Goal: Task Accomplishment & Management: Manage account settings

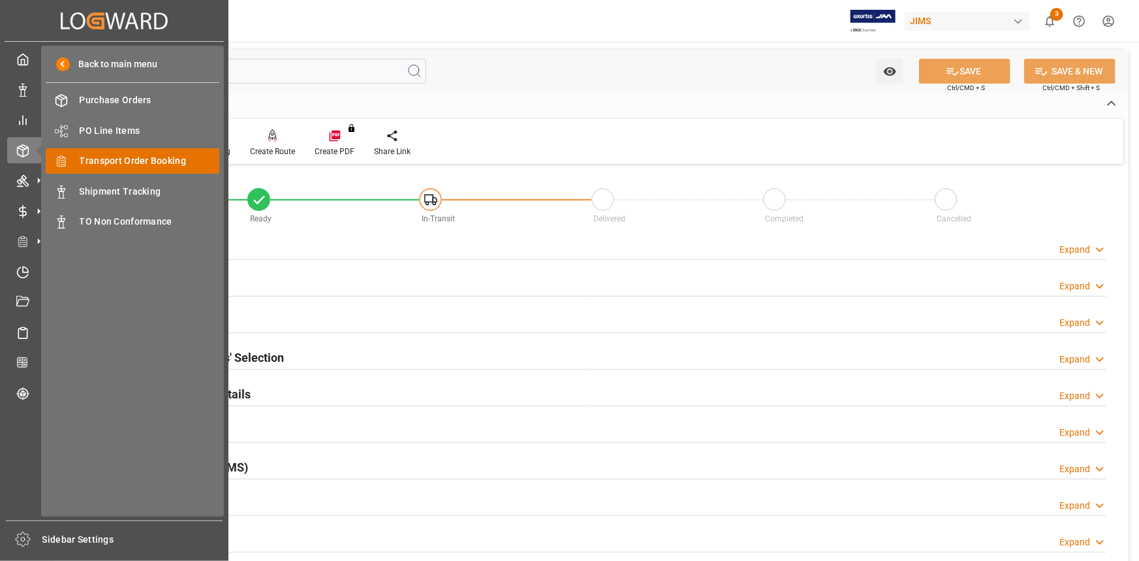
click at [145, 163] on span "Transport Order Booking" at bounding box center [150, 161] width 140 height 14
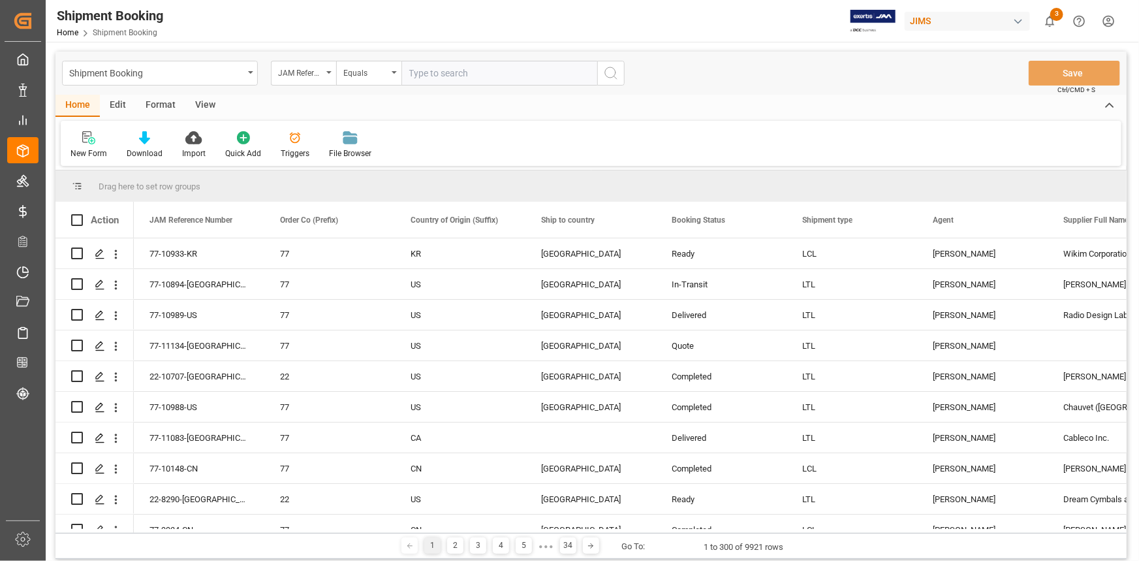
click at [434, 74] on input "text" at bounding box center [500, 73] width 196 height 25
type input "22-10647-[GEOGRAPHIC_DATA]"
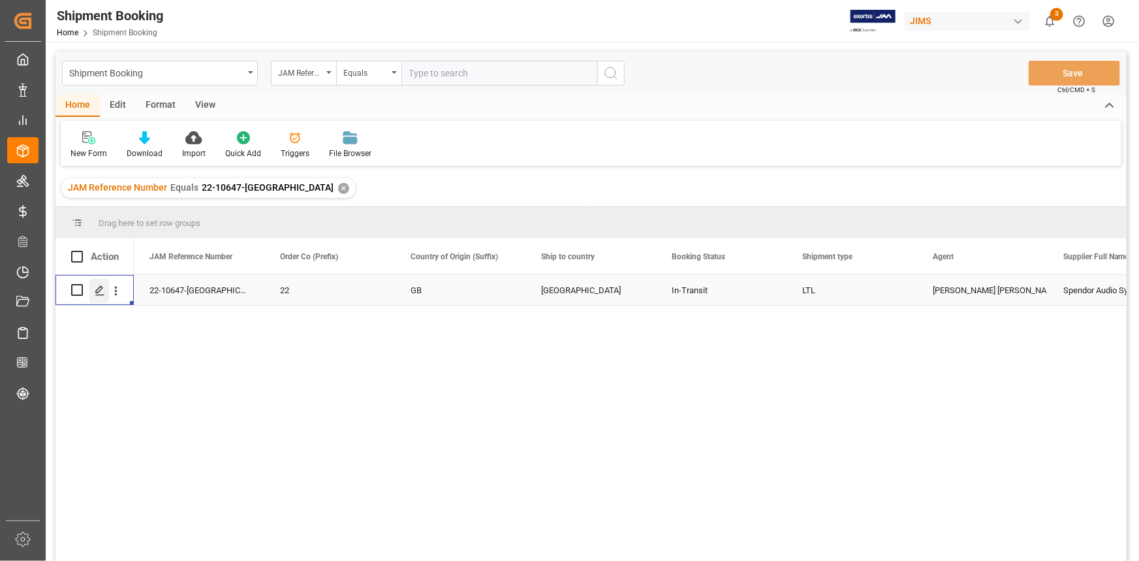
click at [100, 290] on polygon "Press SPACE to select this row." at bounding box center [99, 289] width 7 height 7
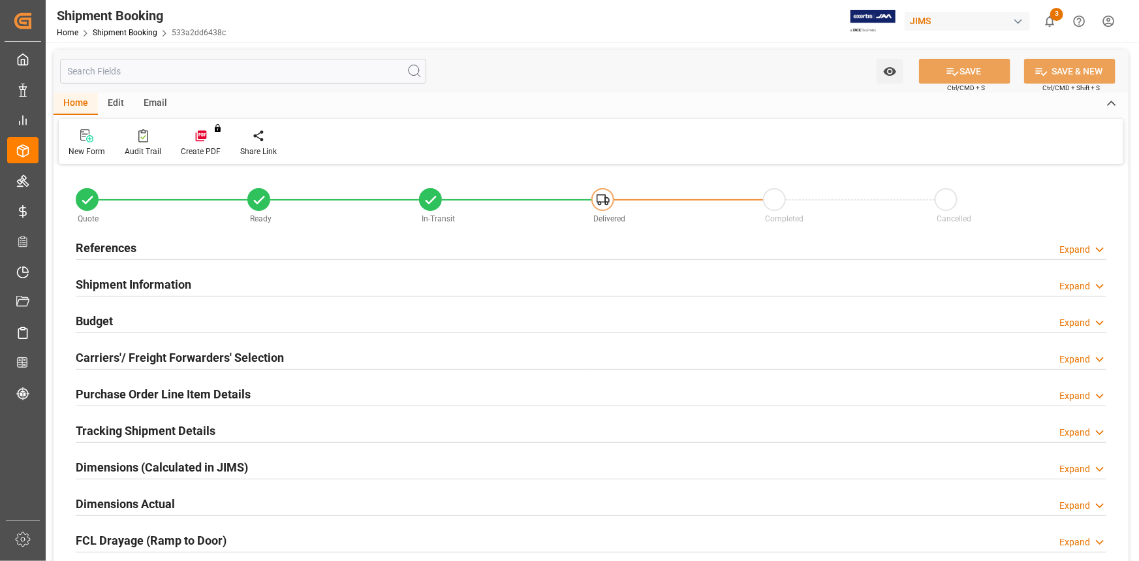
type input "0"
type input "25"
type input "19-08-2025"
click at [188, 243] on div "References Expand" at bounding box center [591, 246] width 1031 height 25
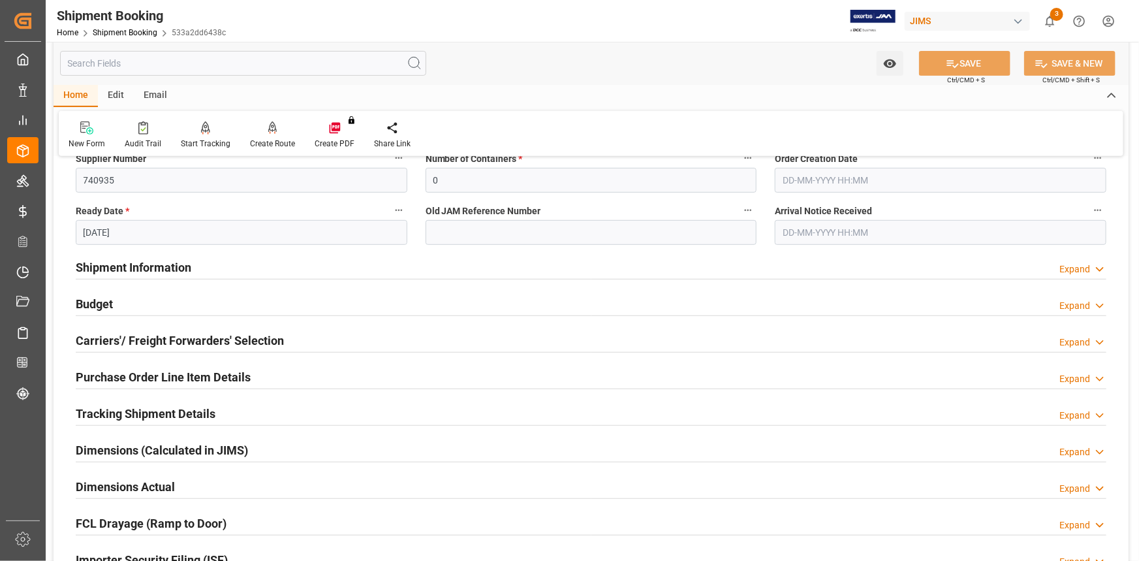
scroll to position [296, 0]
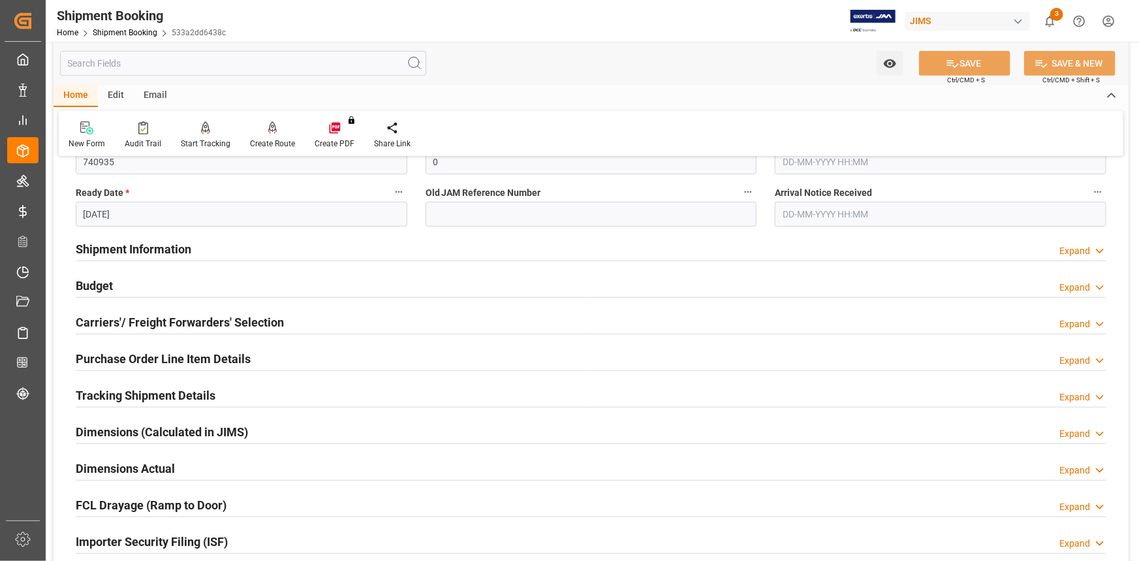
click at [239, 243] on div "Shipment Information Expand" at bounding box center [591, 248] width 1031 height 25
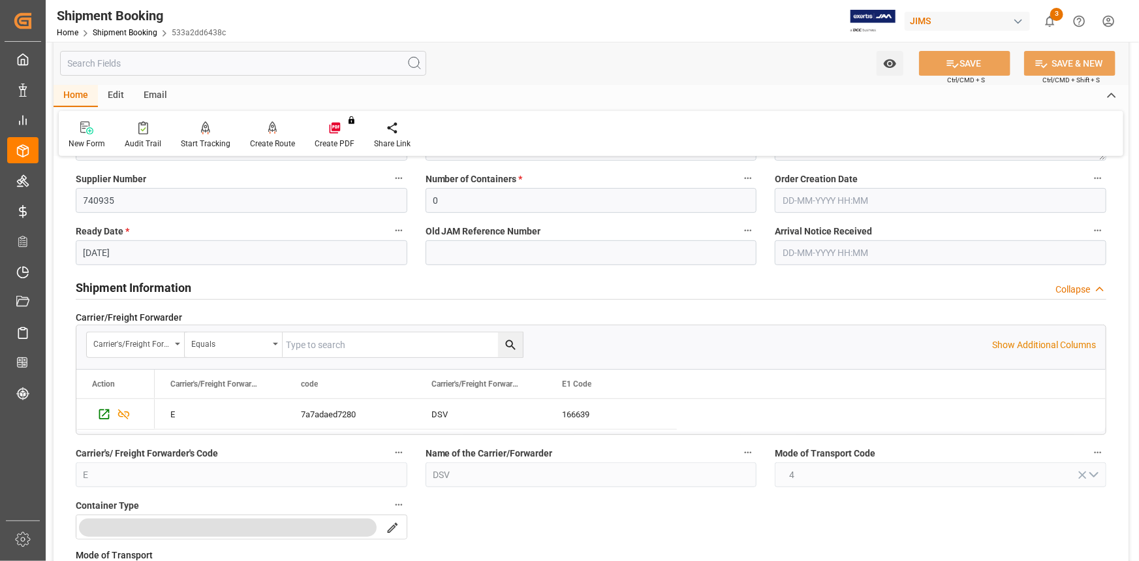
scroll to position [237, 0]
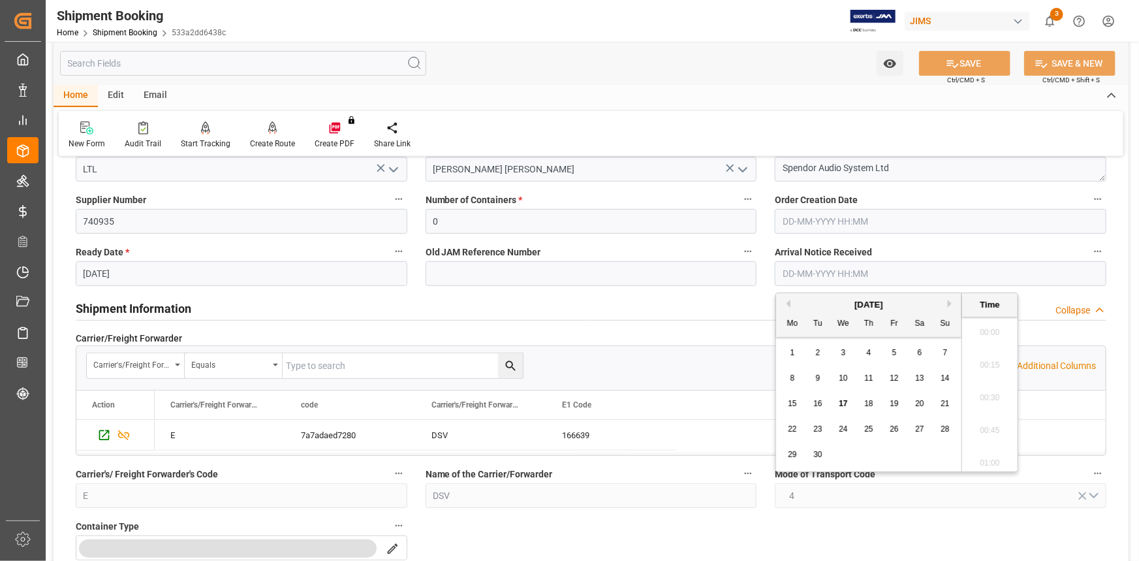
click at [802, 267] on input "text" at bounding box center [941, 273] width 332 height 25
drag, startPoint x: 844, startPoint y: 402, endPoint x: 832, endPoint y: 396, distance: 13.5
click at [844, 402] on span "17" at bounding box center [843, 403] width 8 height 9
type input "17-09-2025 00:00"
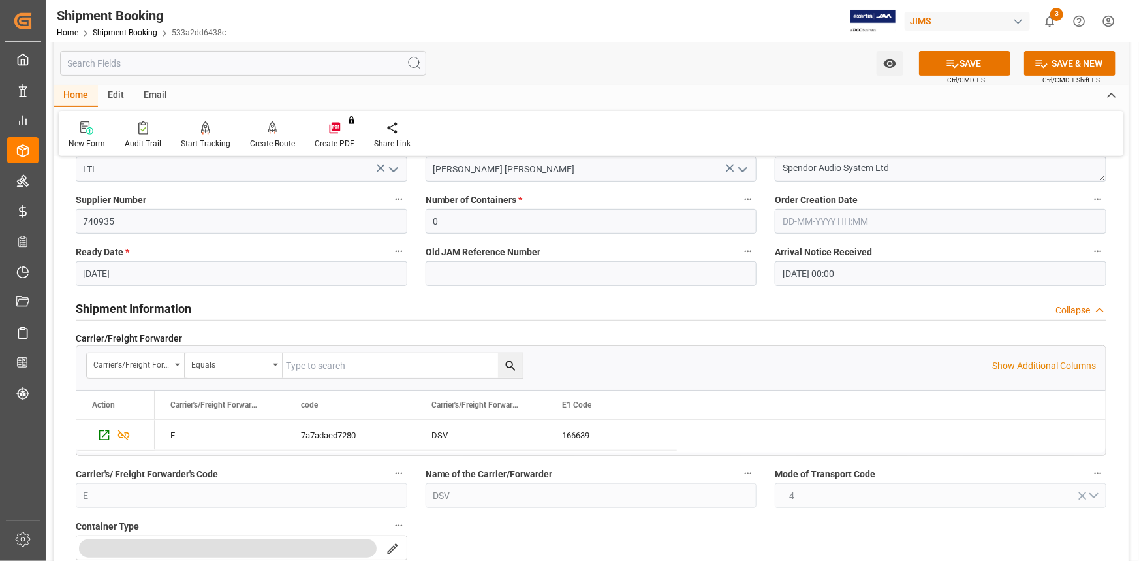
click at [607, 297] on div "Shipment Information Collapse" at bounding box center [591, 307] width 1031 height 25
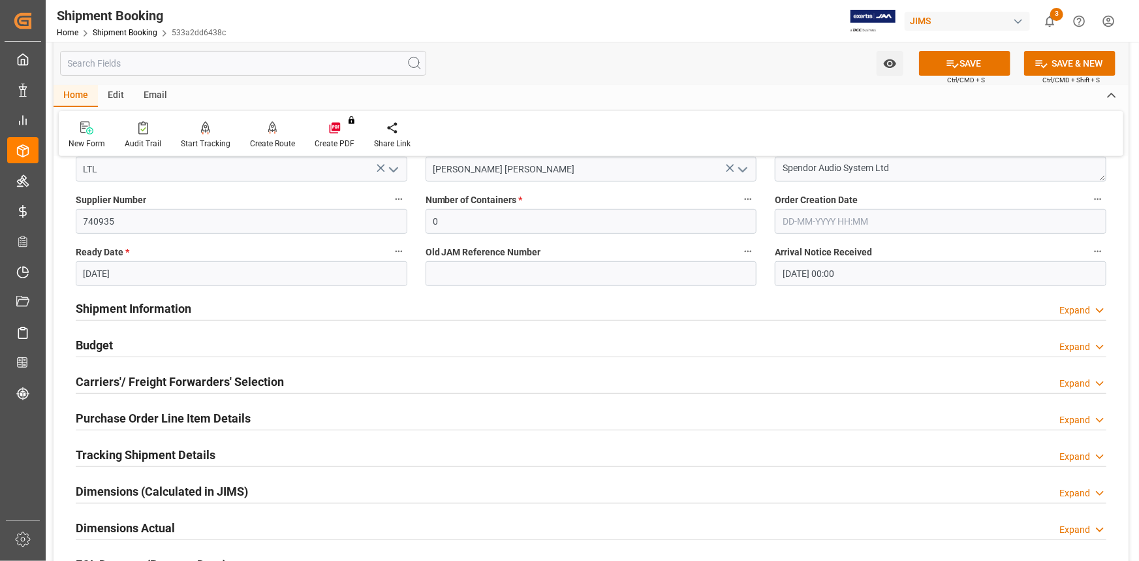
click at [608, 297] on div "Shipment Information Expand" at bounding box center [591, 307] width 1031 height 25
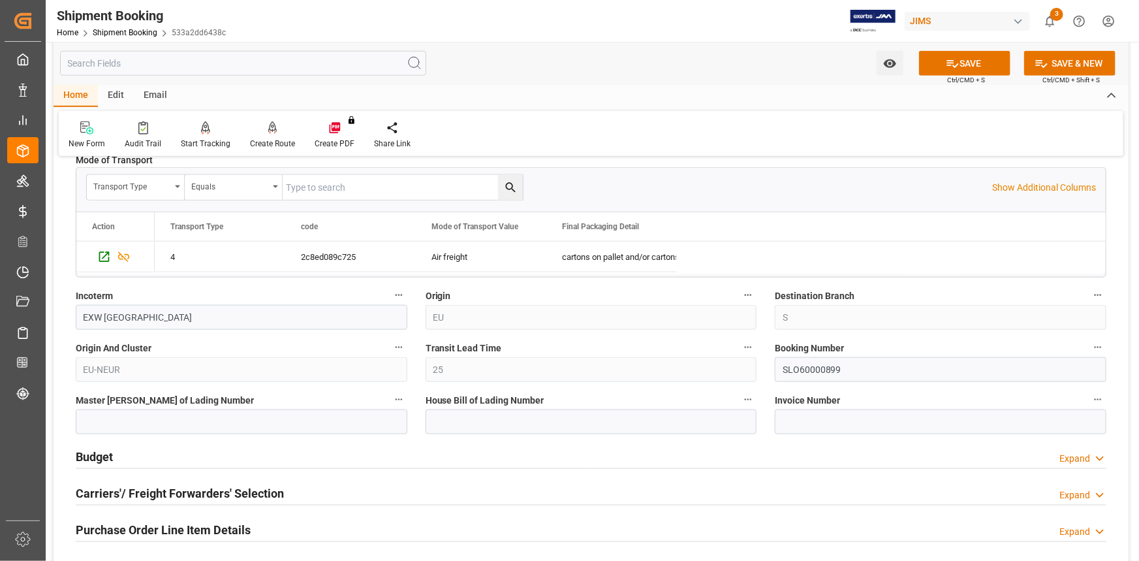
scroll to position [771, 0]
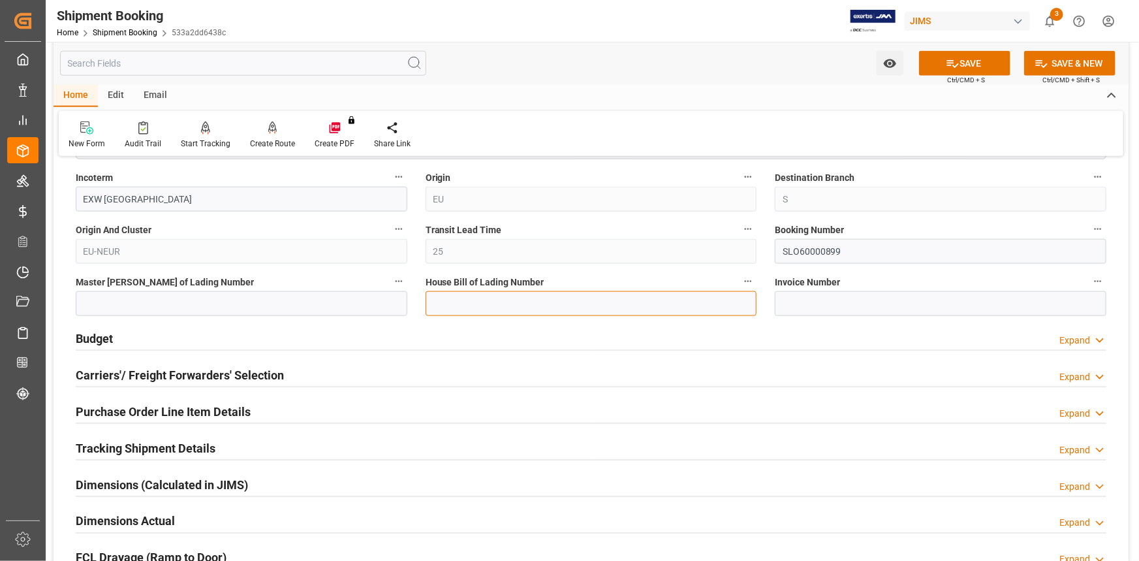
click at [442, 306] on input at bounding box center [592, 303] width 332 height 25
paste input "LO60000899"
type input "LO60000899"
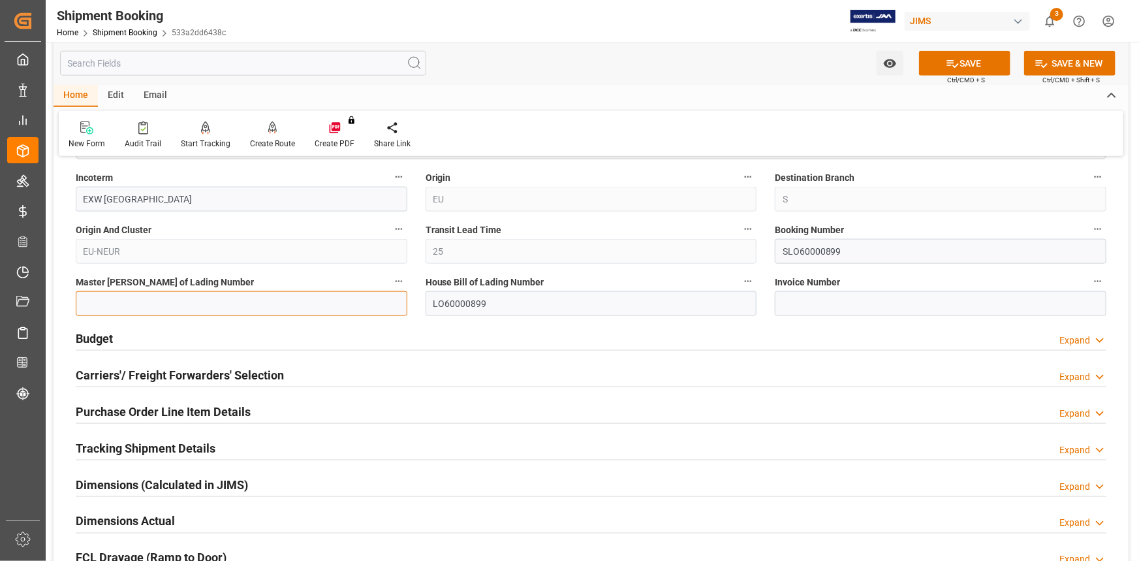
click at [158, 309] on input at bounding box center [242, 303] width 332 height 25
paste input "00637761474"
type input "00637761474"
click at [962, 63] on button "SAVE" at bounding box center [964, 63] width 91 height 25
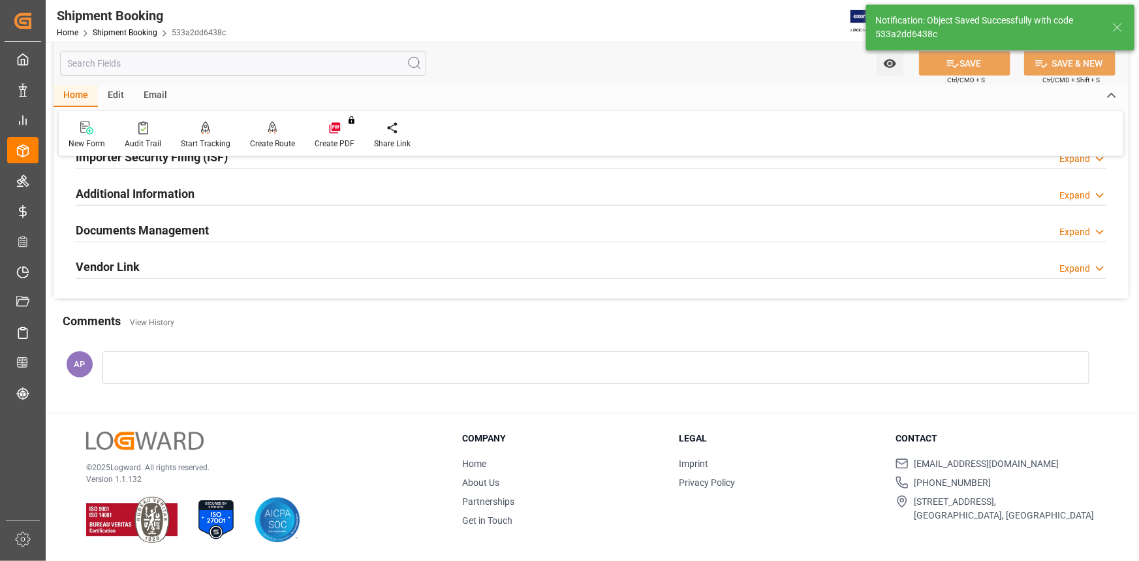
scroll to position [0, 0]
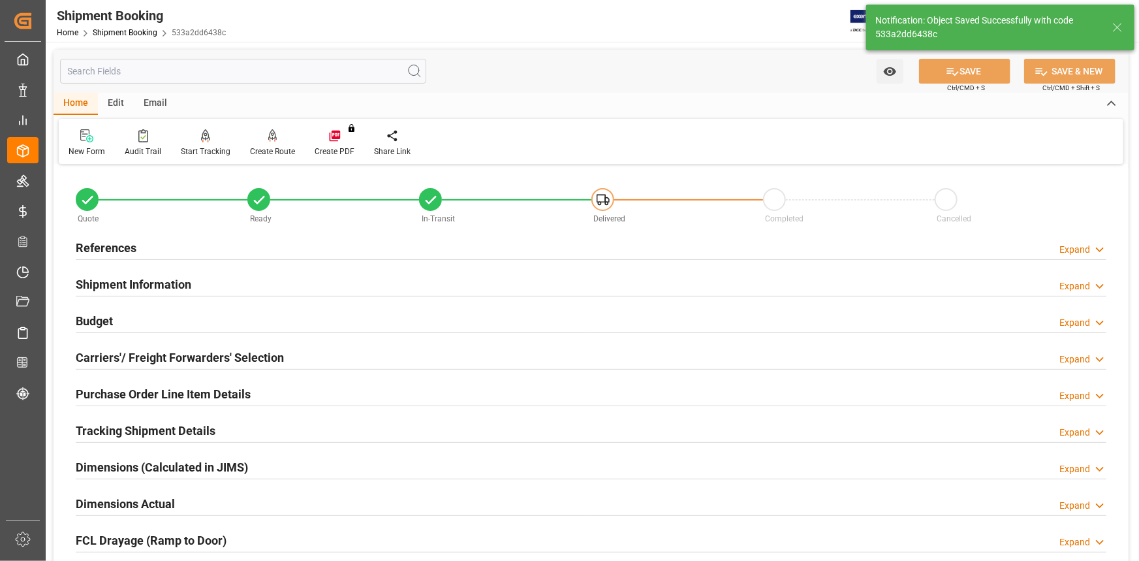
click at [323, 317] on div "Budget Expand" at bounding box center [591, 320] width 1031 height 25
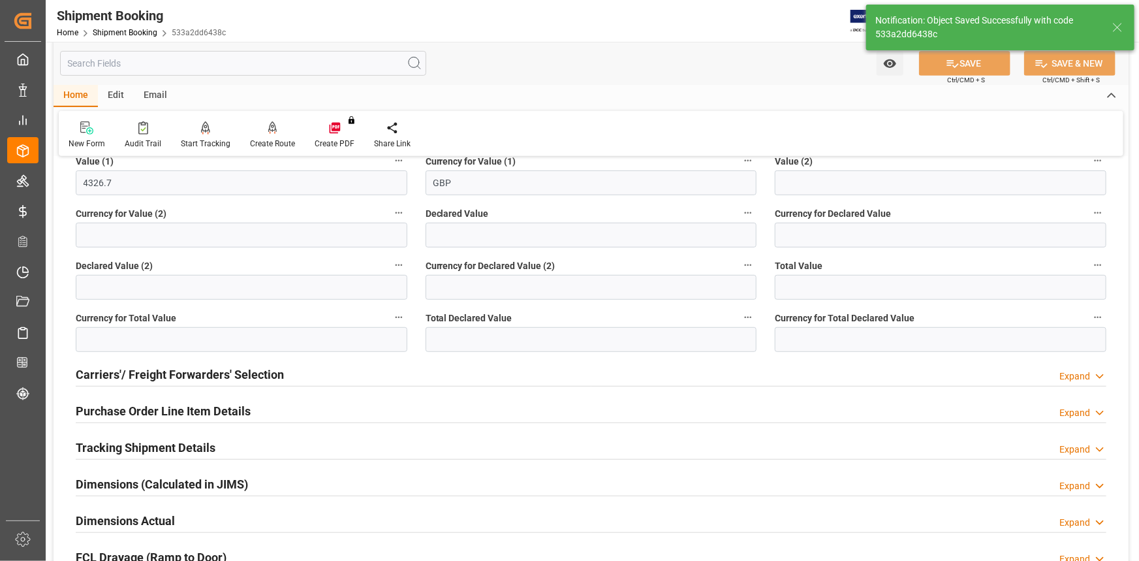
click at [343, 372] on div "Carriers'/ Freight Forwarders' Selection Expand" at bounding box center [591, 373] width 1031 height 25
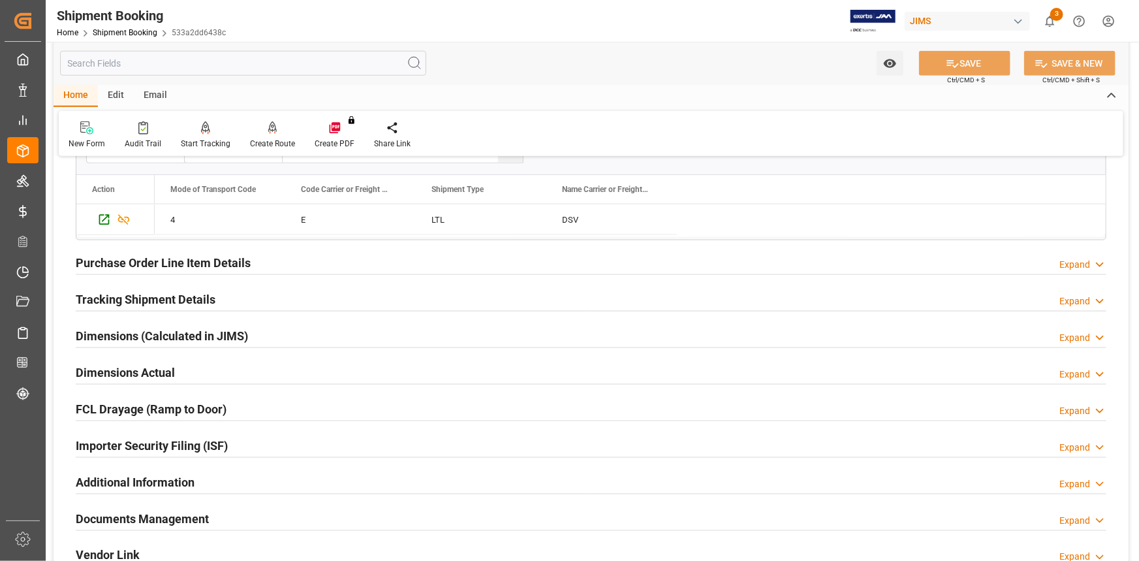
click at [265, 259] on div "Purchase Order Line Item Details Expand" at bounding box center [591, 261] width 1031 height 25
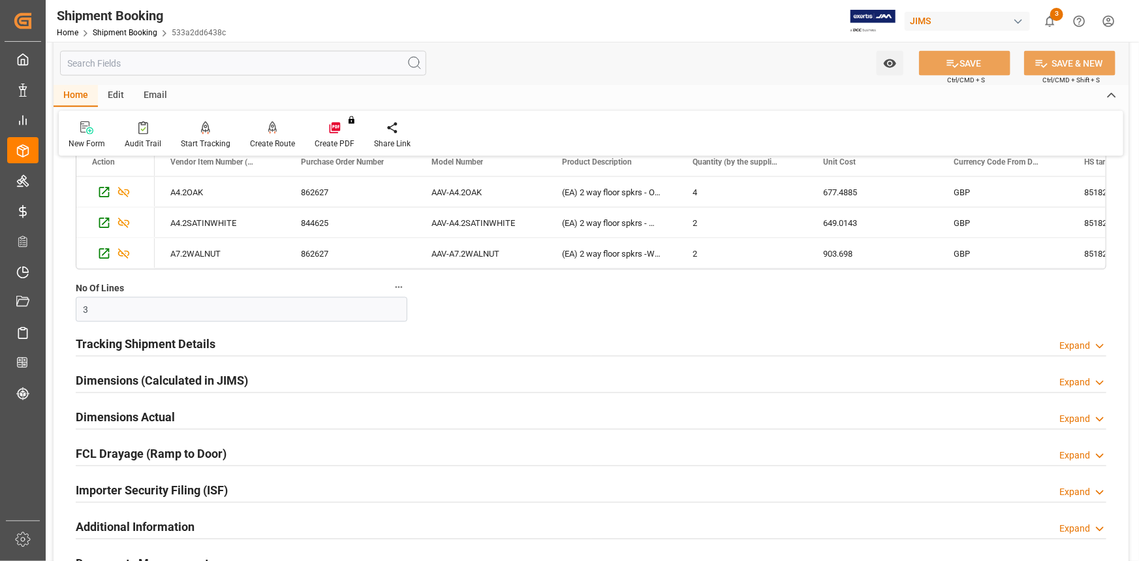
scroll to position [1009, 0]
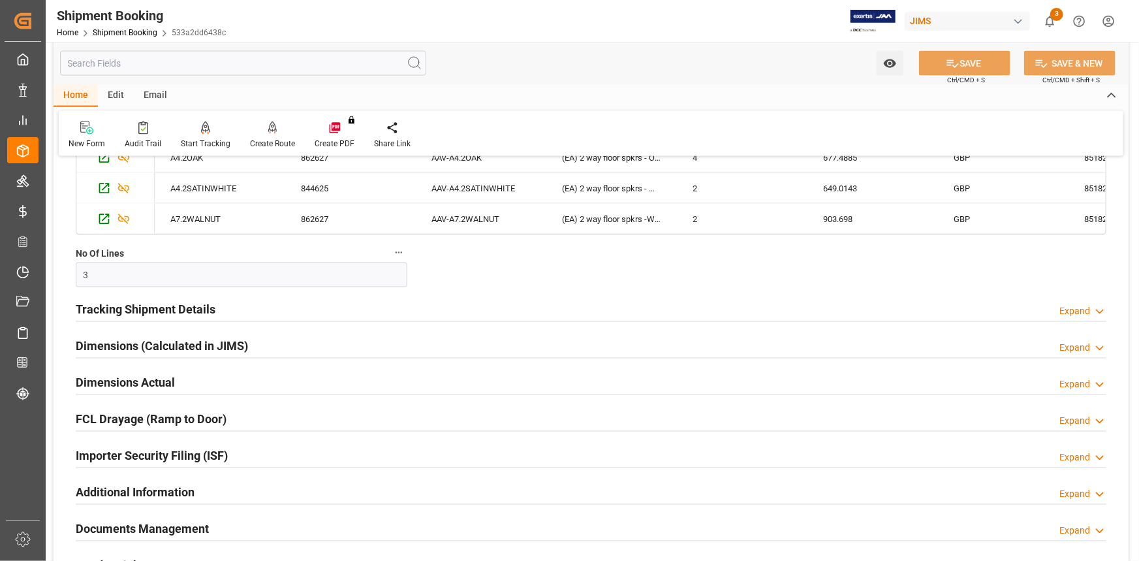
click at [251, 306] on div "Tracking Shipment Details Expand" at bounding box center [591, 308] width 1031 height 25
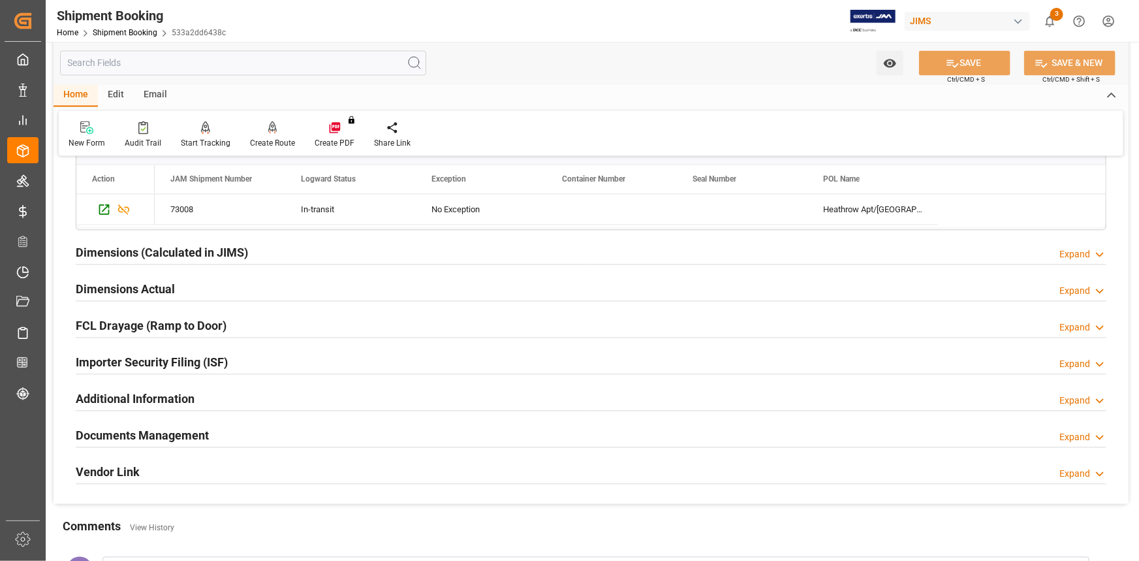
scroll to position [1246, 0]
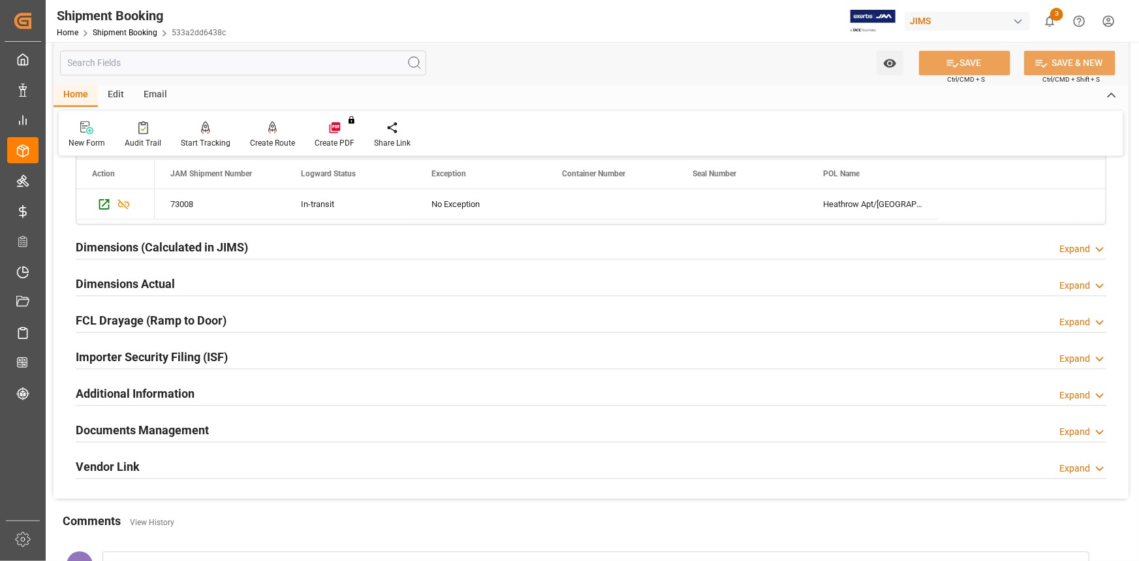
click at [273, 240] on div "Dimensions (Calculated in JIMS) Expand" at bounding box center [591, 246] width 1031 height 25
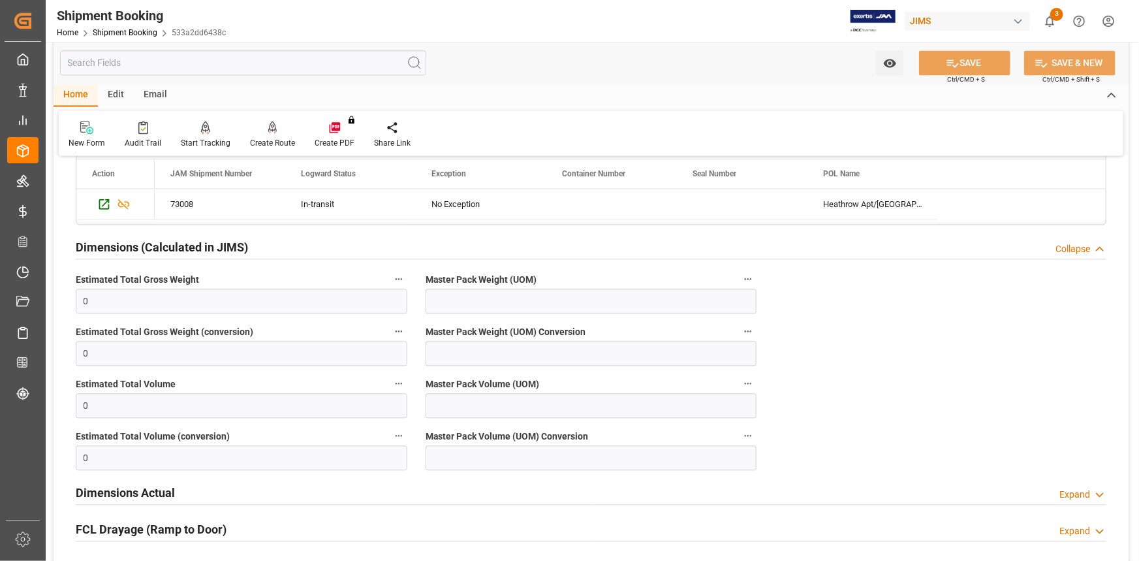
click at [281, 242] on div "Dimensions (Calculated in JIMS) Collapse" at bounding box center [591, 246] width 1031 height 25
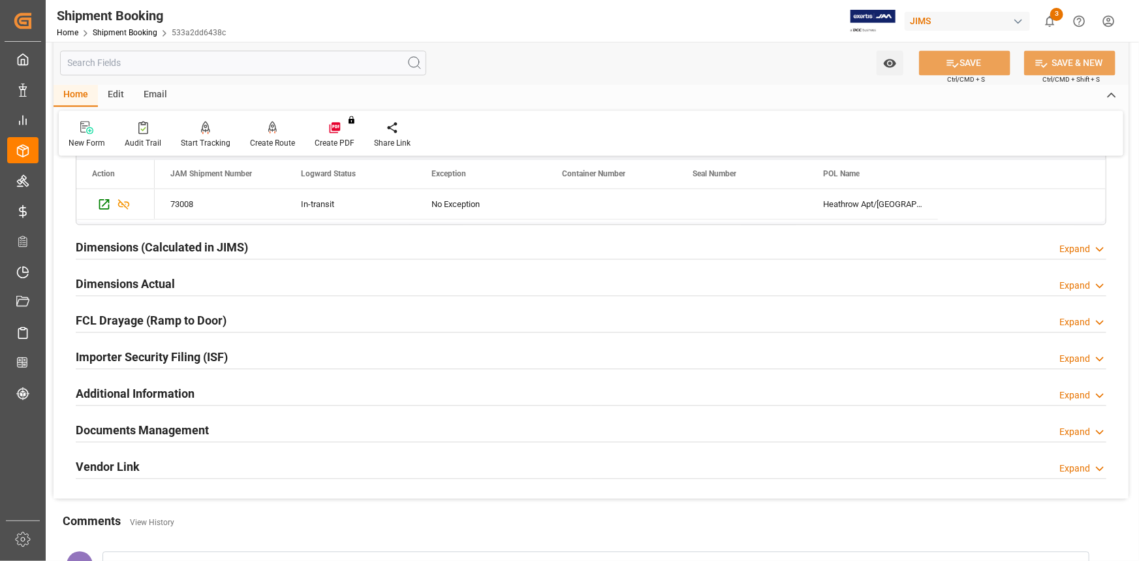
click at [249, 280] on div "Dimensions Actual Expand" at bounding box center [591, 283] width 1031 height 25
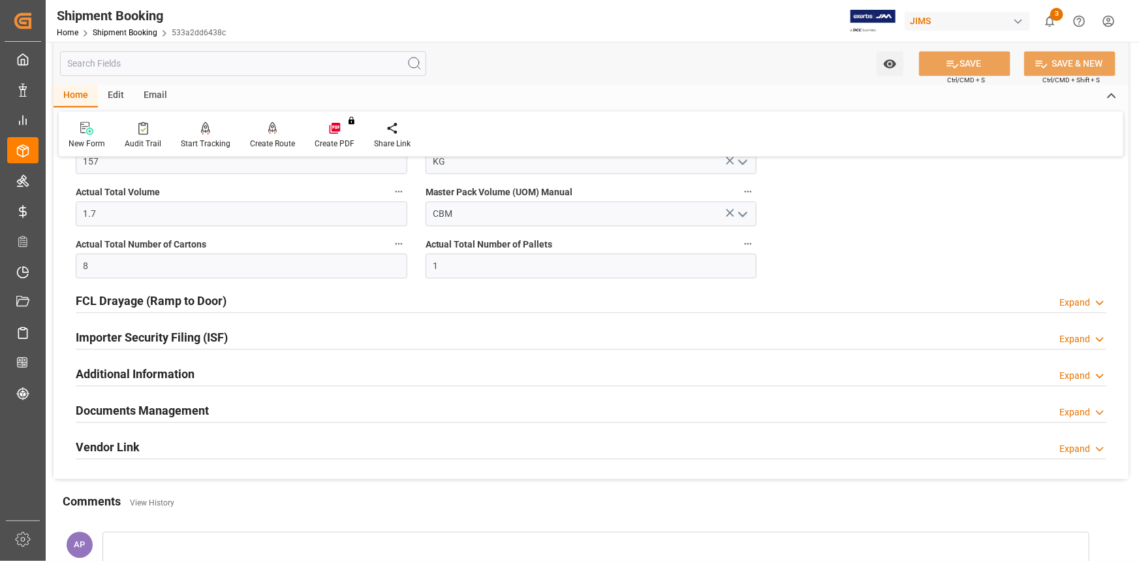
scroll to position [1424, 0]
click at [263, 332] on div "Importer Security Filing (ISF) Expand" at bounding box center [591, 335] width 1031 height 25
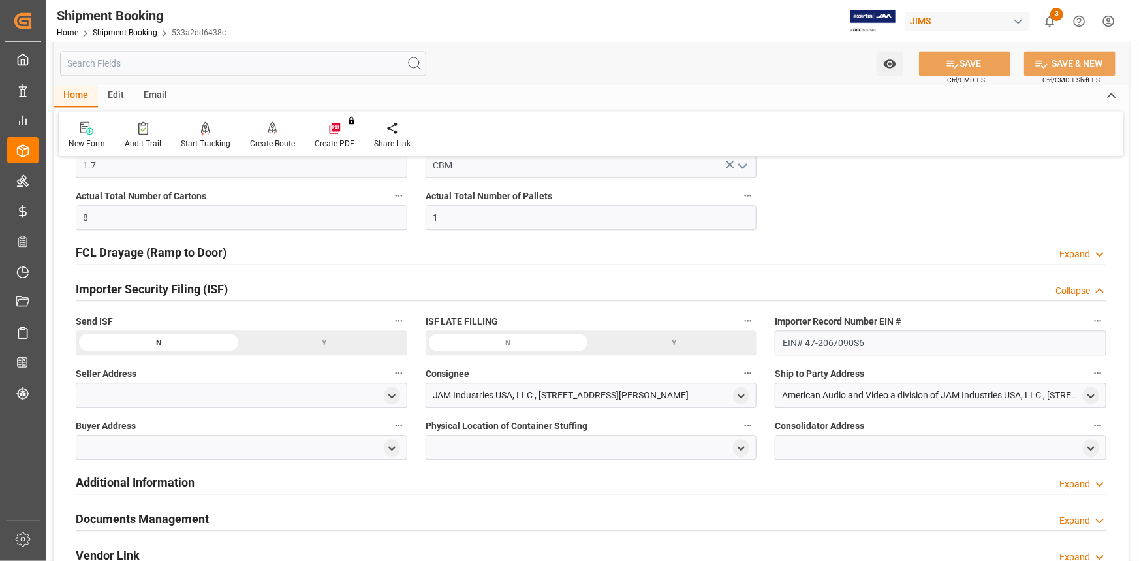
scroll to position [1543, 0]
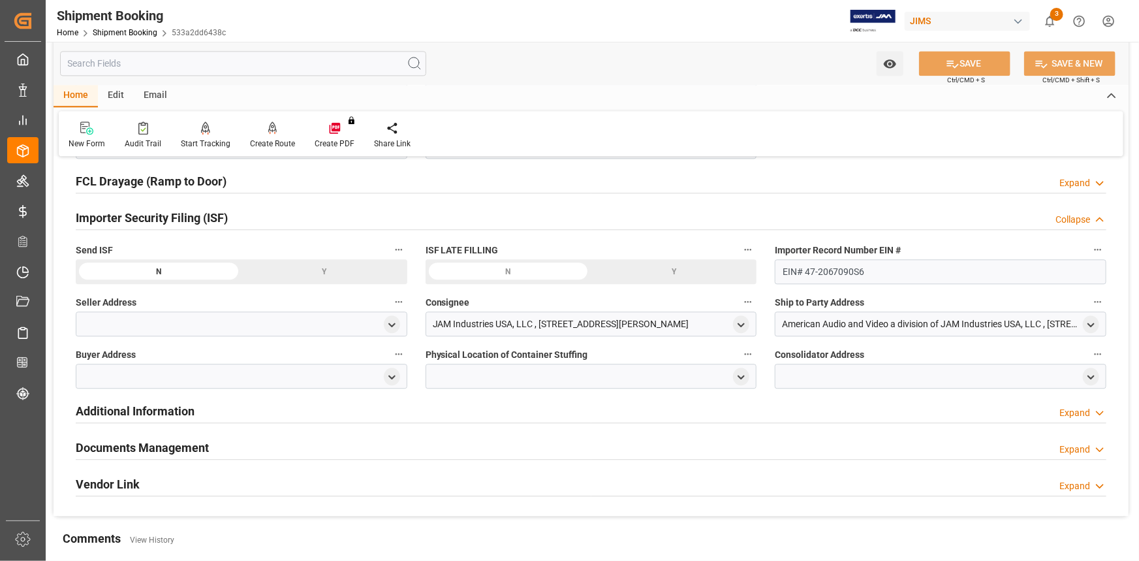
click at [255, 219] on div "Importer Security Filing (ISF) Collapse" at bounding box center [591, 216] width 1031 height 25
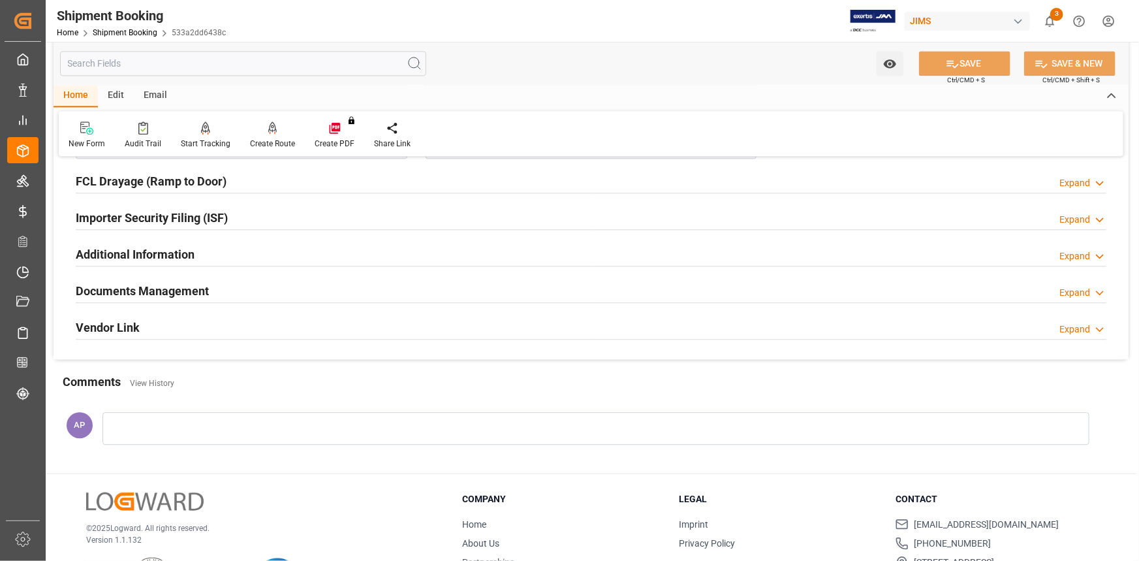
click at [246, 291] on div "Documents Management Expand" at bounding box center [591, 289] width 1031 height 25
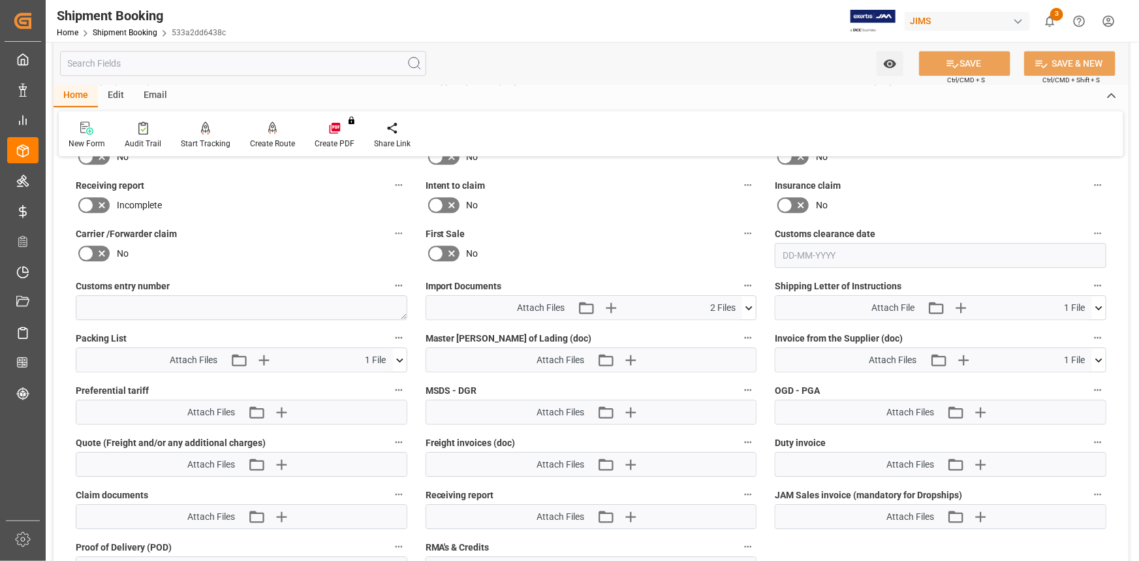
scroll to position [1780, 0]
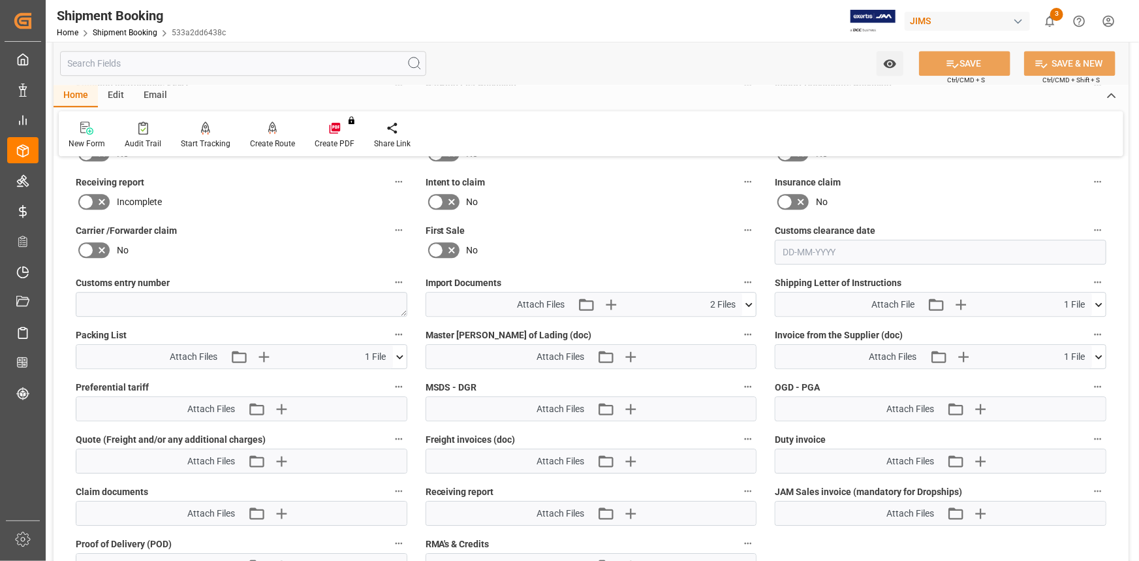
click at [752, 302] on icon at bounding box center [749, 304] width 7 height 4
click at [612, 298] on icon "button" at bounding box center [611, 304] width 21 height 21
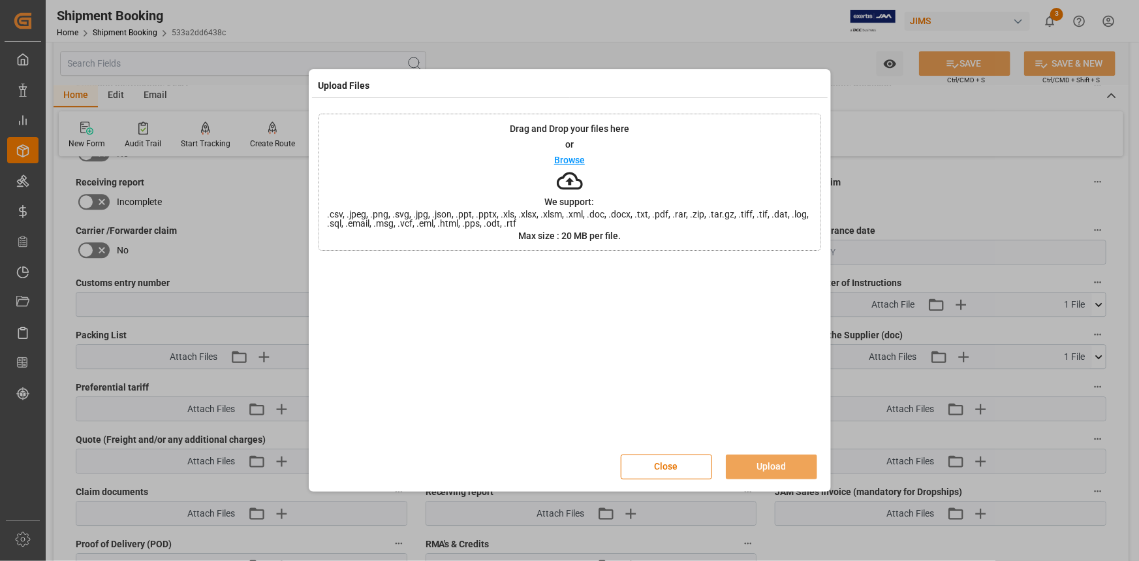
click at [575, 158] on p "Browse" at bounding box center [569, 159] width 31 height 9
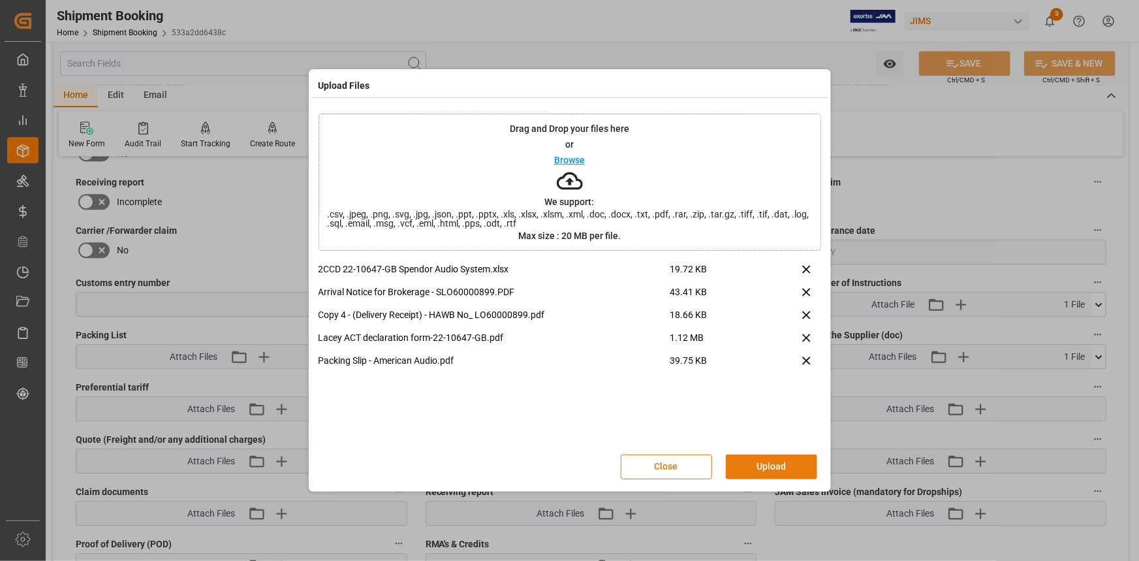
click at [773, 467] on button "Upload" at bounding box center [771, 466] width 91 height 25
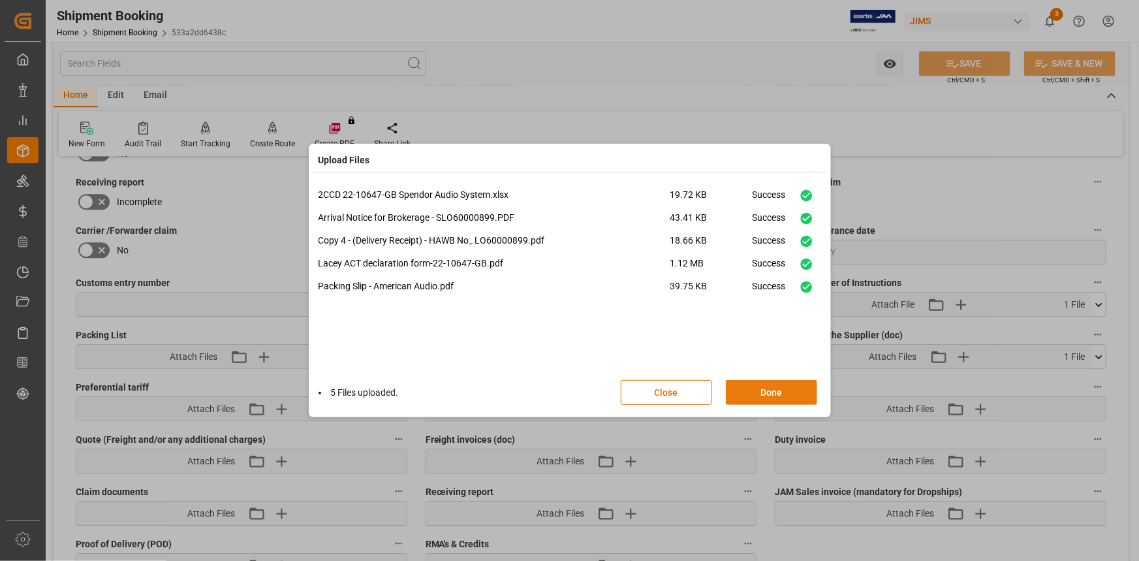
click at [766, 388] on button "Done" at bounding box center [771, 392] width 91 height 25
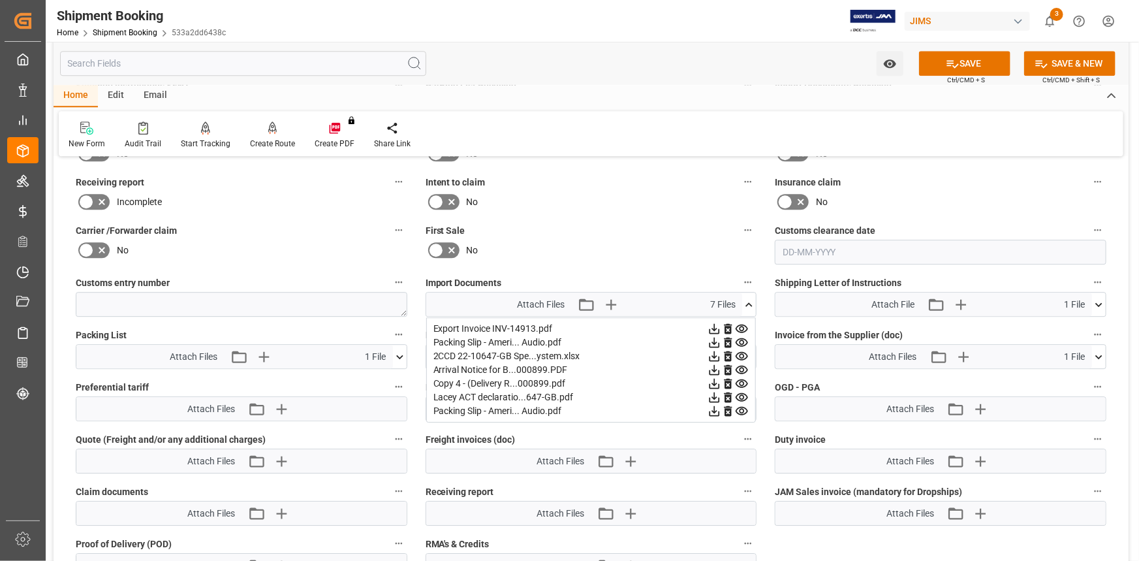
scroll to position [1662, 0]
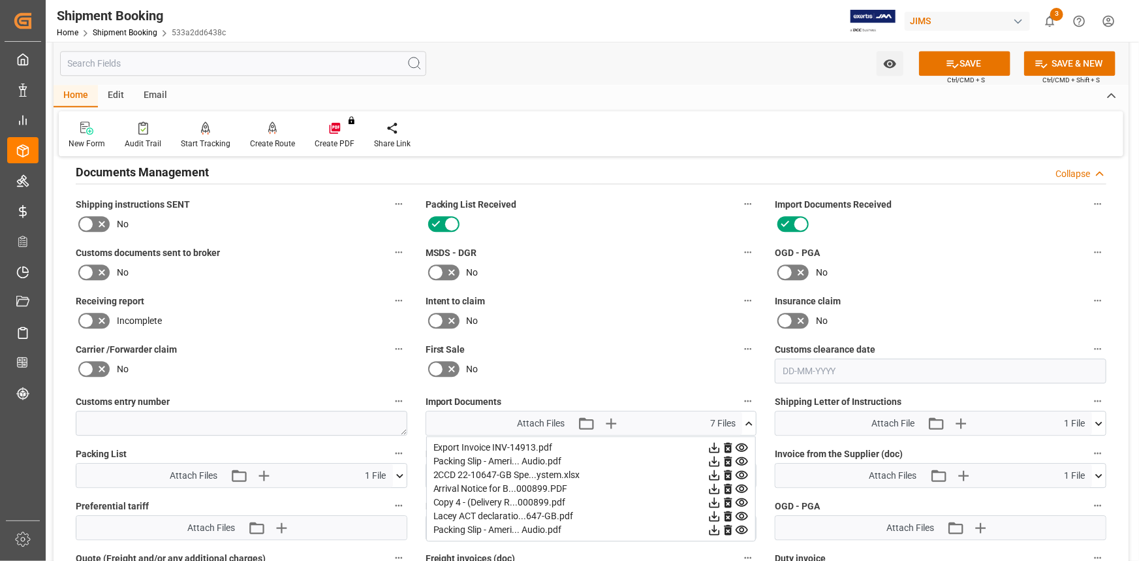
click at [101, 264] on icon at bounding box center [102, 272] width 16 height 16
click at [0, 0] on input "checkbox" at bounding box center [0, 0] width 0 height 0
click at [966, 65] on button "SAVE" at bounding box center [964, 63] width 91 height 25
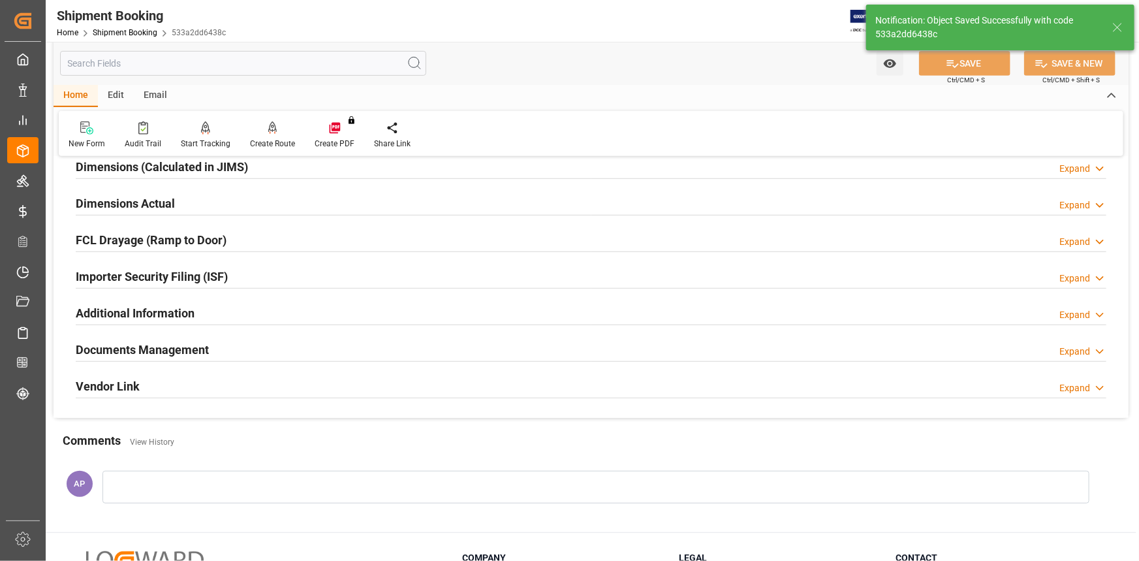
scroll to position [300, 0]
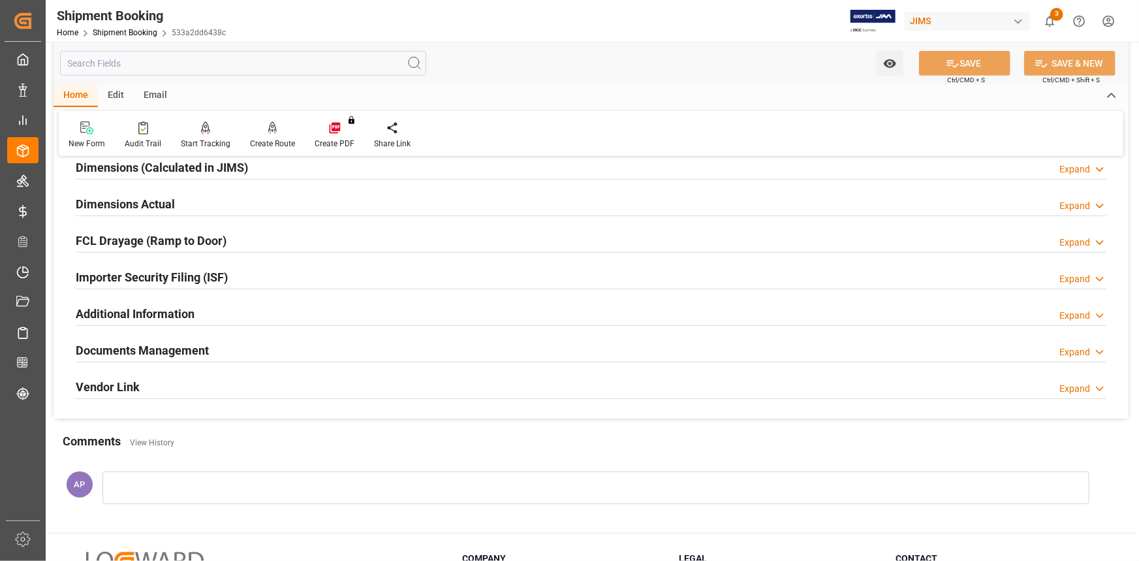
click at [261, 312] on div "Additional Information Expand" at bounding box center [591, 312] width 1031 height 25
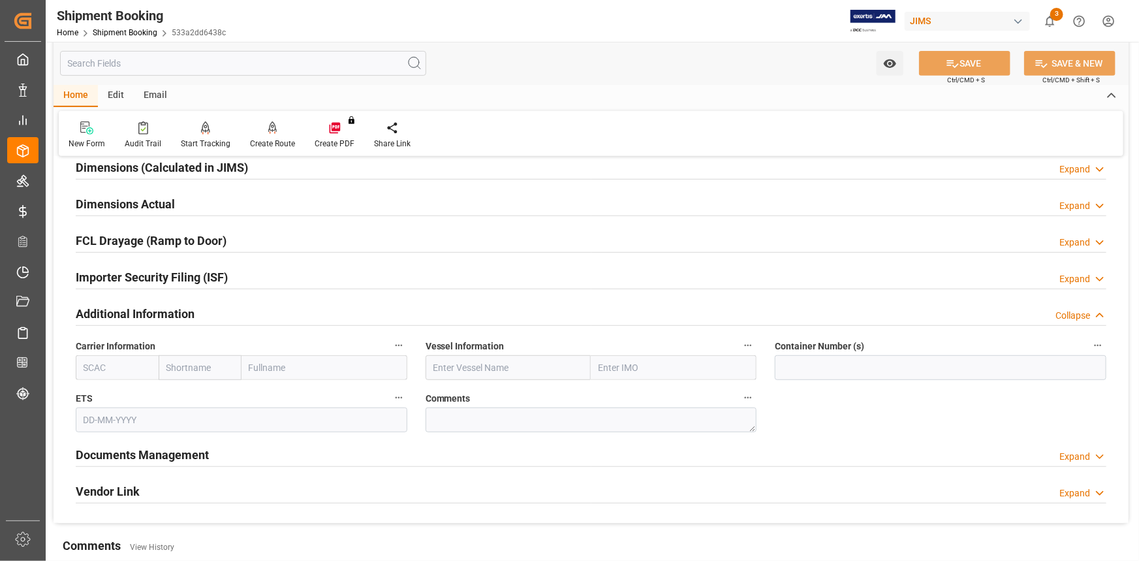
click at [261, 312] on div "Additional Information Collapse" at bounding box center [591, 312] width 1031 height 25
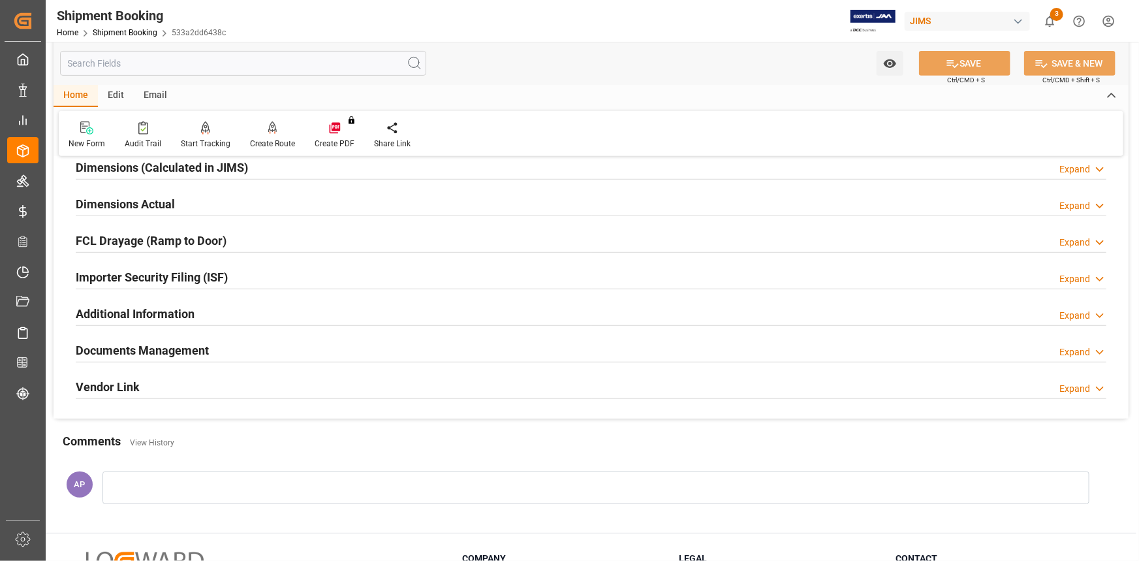
click at [255, 344] on div "Documents Management Expand" at bounding box center [591, 349] width 1031 height 25
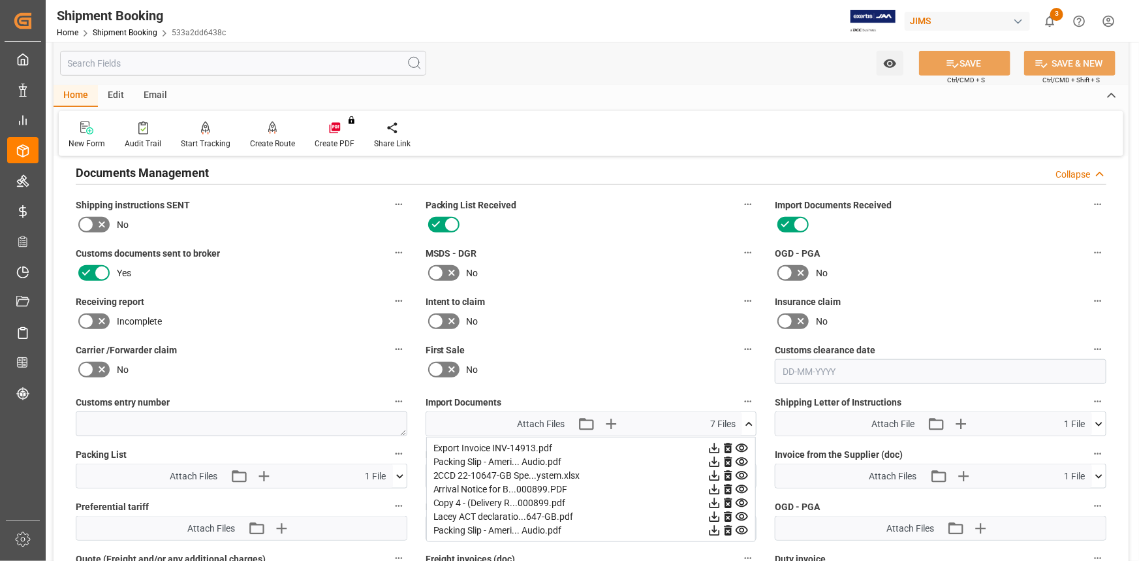
scroll to position [537, 0]
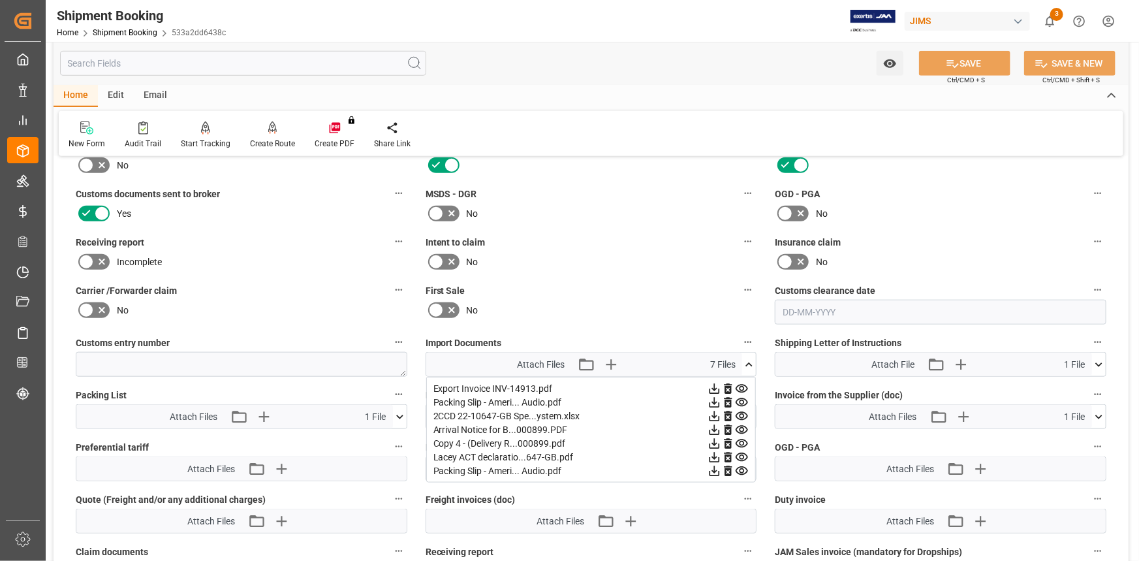
click at [748, 359] on icon at bounding box center [749, 365] width 14 height 14
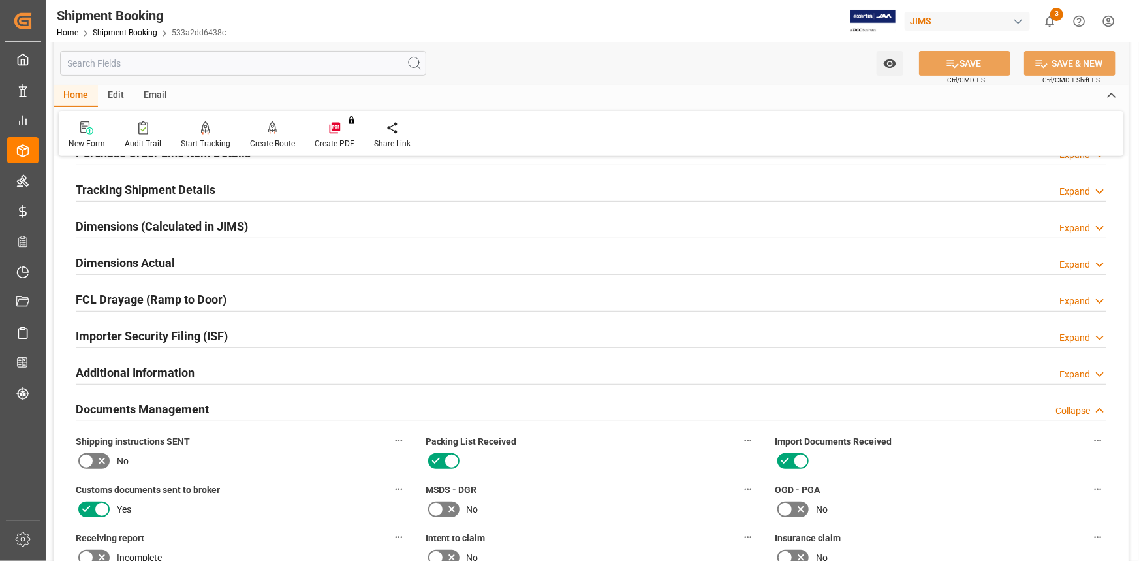
scroll to position [240, 0]
click at [209, 262] on div "Dimensions Actual Expand" at bounding box center [591, 262] width 1031 height 25
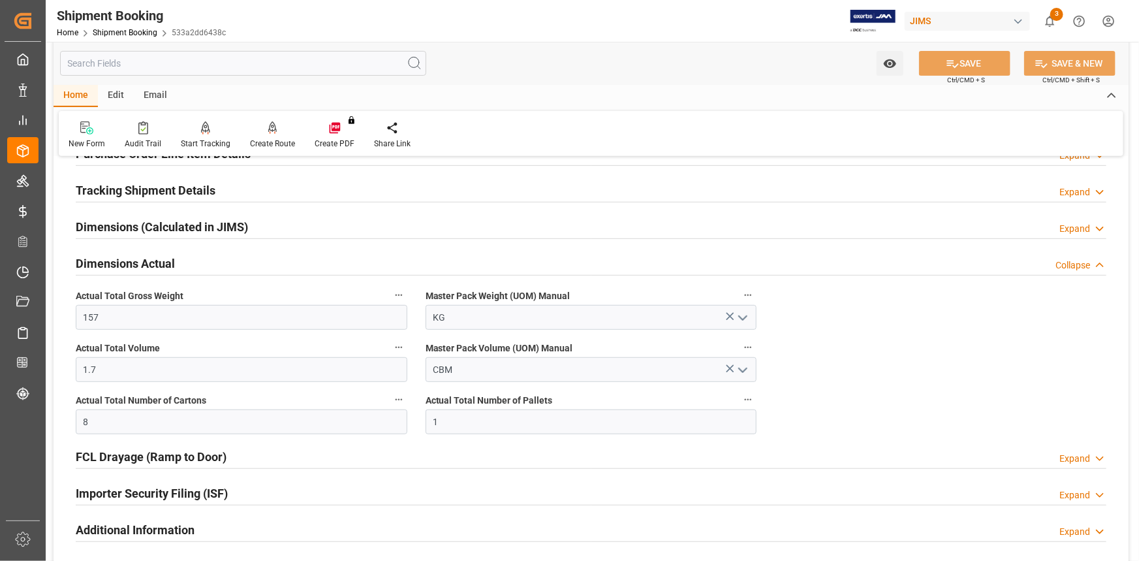
click at [208, 268] on div "Dimensions Actual Collapse" at bounding box center [591, 262] width 1031 height 25
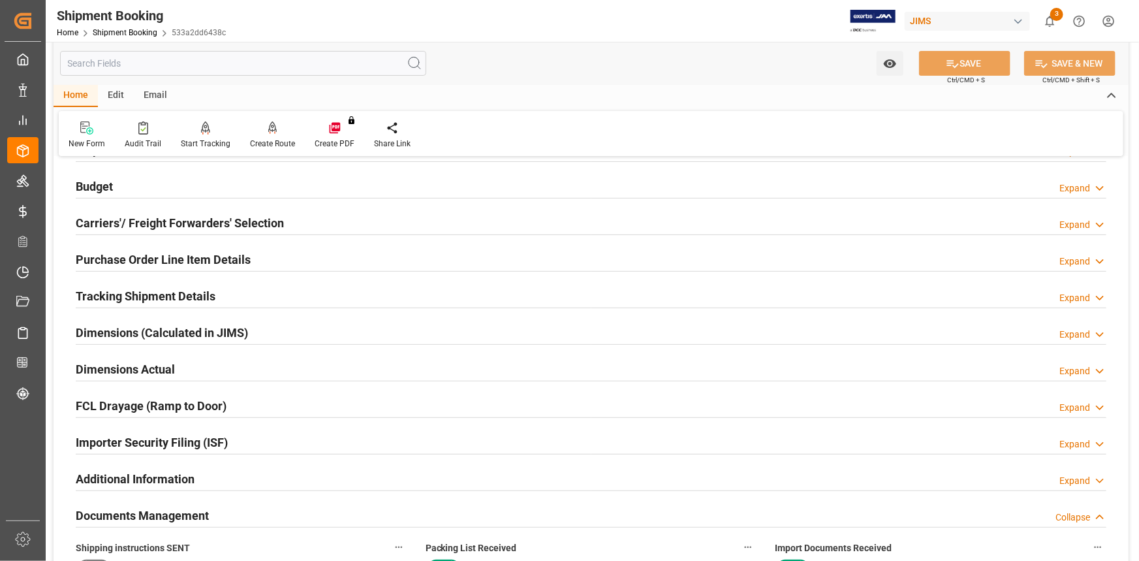
scroll to position [121, 0]
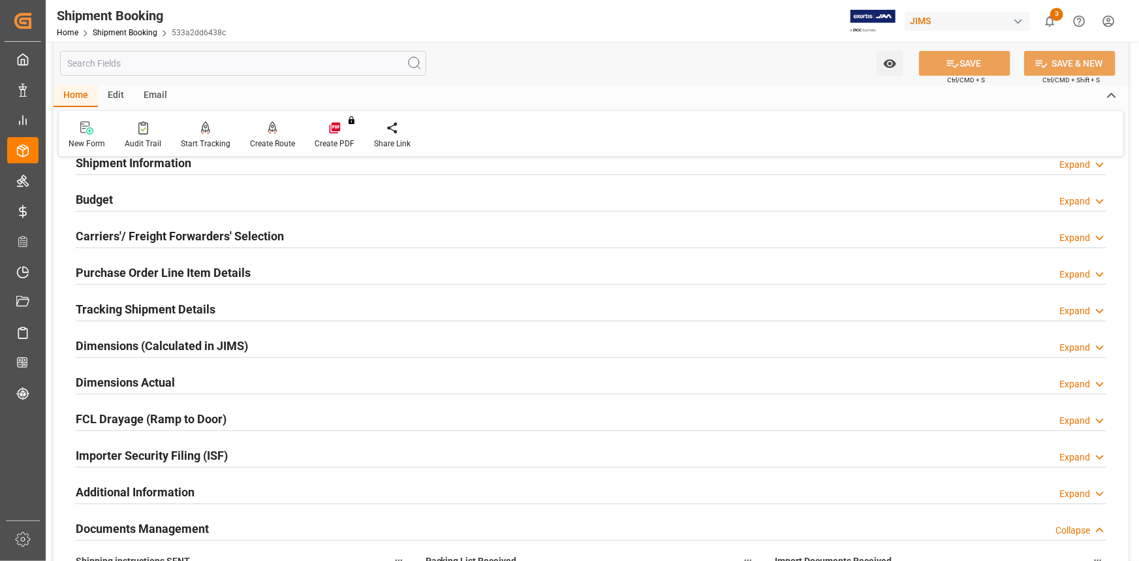
click at [228, 300] on div "Tracking Shipment Details Expand" at bounding box center [591, 308] width 1031 height 25
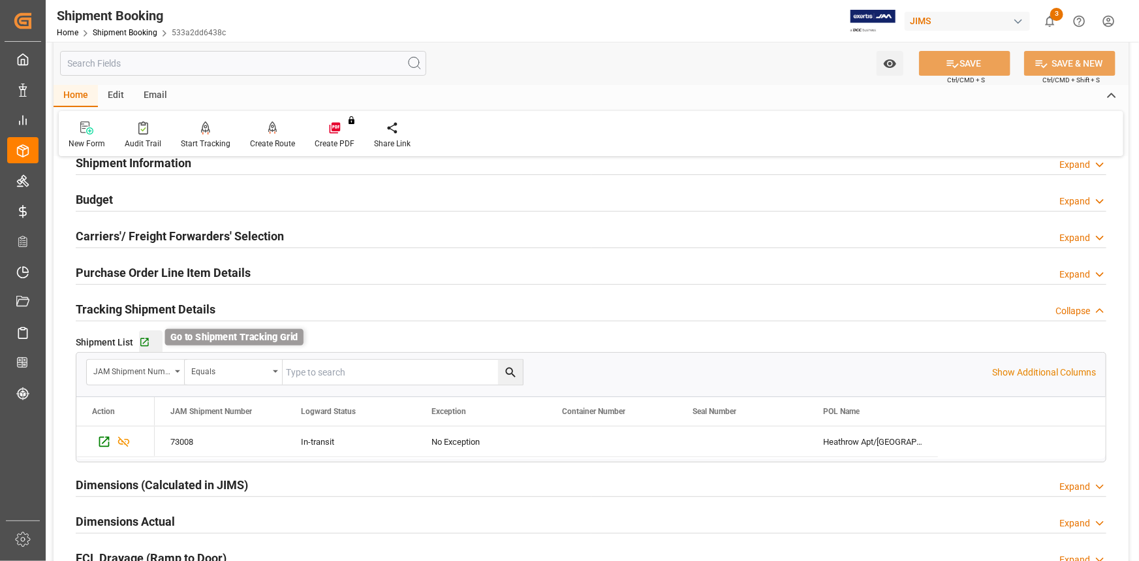
click at [147, 338] on icon "button" at bounding box center [144, 342] width 8 height 8
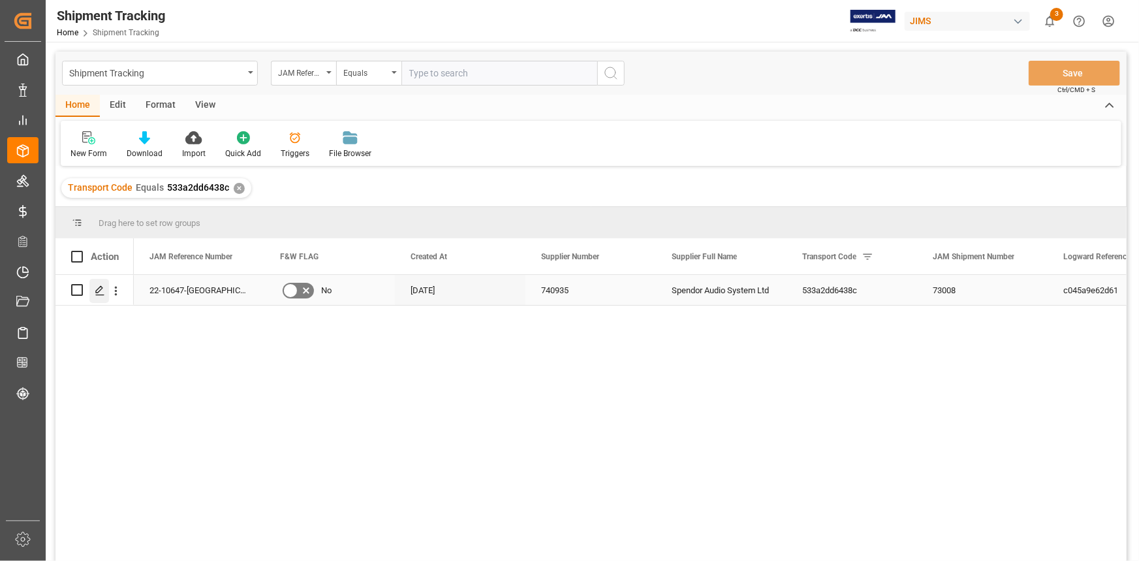
click at [99, 287] on polygon "Press SPACE to select this row." at bounding box center [99, 289] width 7 height 7
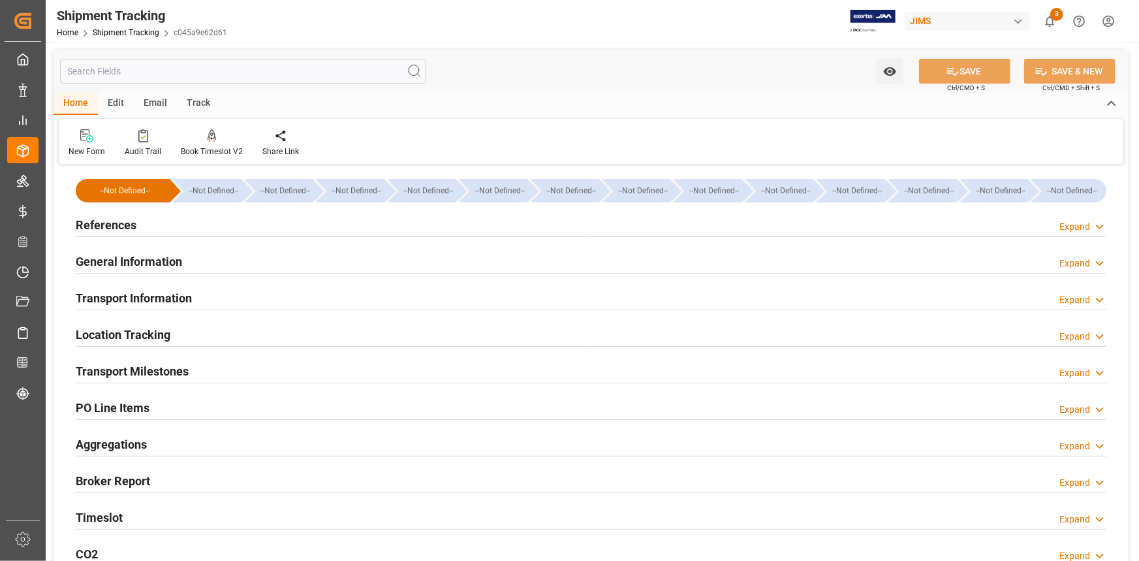
type input "[DATE]"
click at [168, 229] on div "References Expand" at bounding box center [591, 224] width 1031 height 25
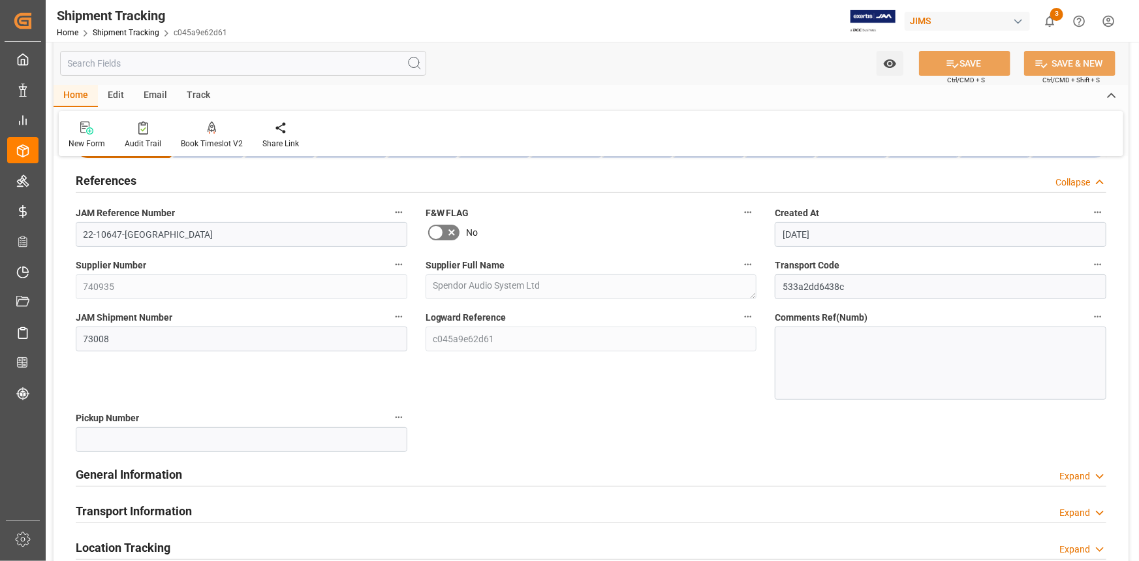
scroll to position [118, 0]
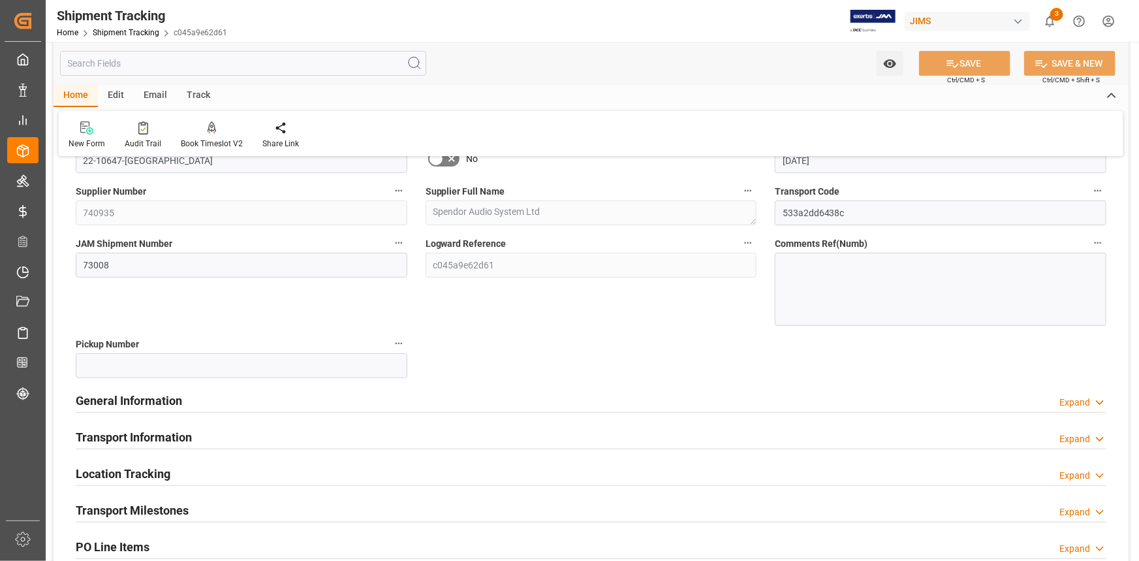
click at [229, 395] on div "General Information Expand" at bounding box center [591, 399] width 1031 height 25
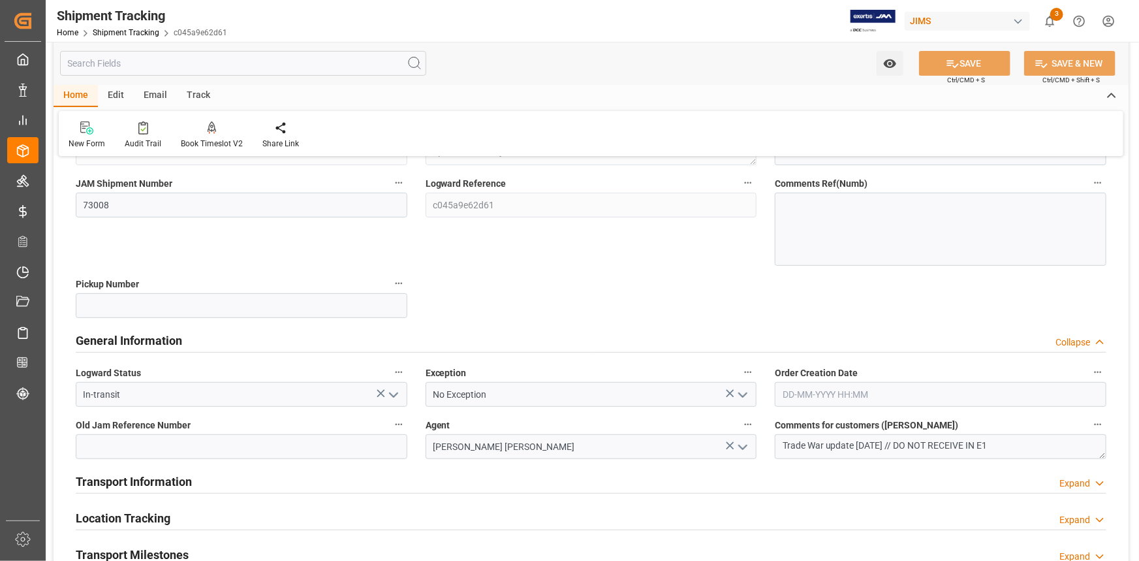
scroll to position [296, 0]
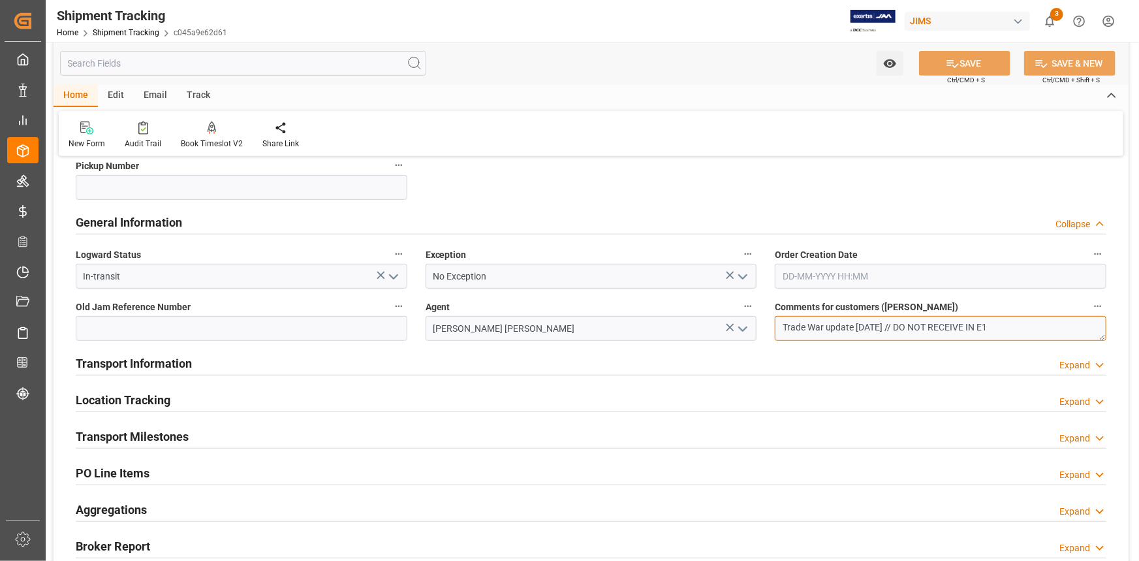
drag, startPoint x: 917, startPoint y: 326, endPoint x: 922, endPoint y: 331, distance: 7.4
click at [917, 326] on textarea "Trade War update 05/15/2025 // DO NOT RECEIVE IN E1" at bounding box center [941, 328] width 332 height 25
drag, startPoint x: 913, startPoint y: 324, endPoint x: 720, endPoint y: 332, distance: 192.7
click at [721, 332] on div "--Not Defined-- --Not Defined-- --Not Defined-- --Not Defined-- --Not Defined--…" at bounding box center [591, 279] width 1075 height 816
type textarea "OK TO RECEIVE IN E1"
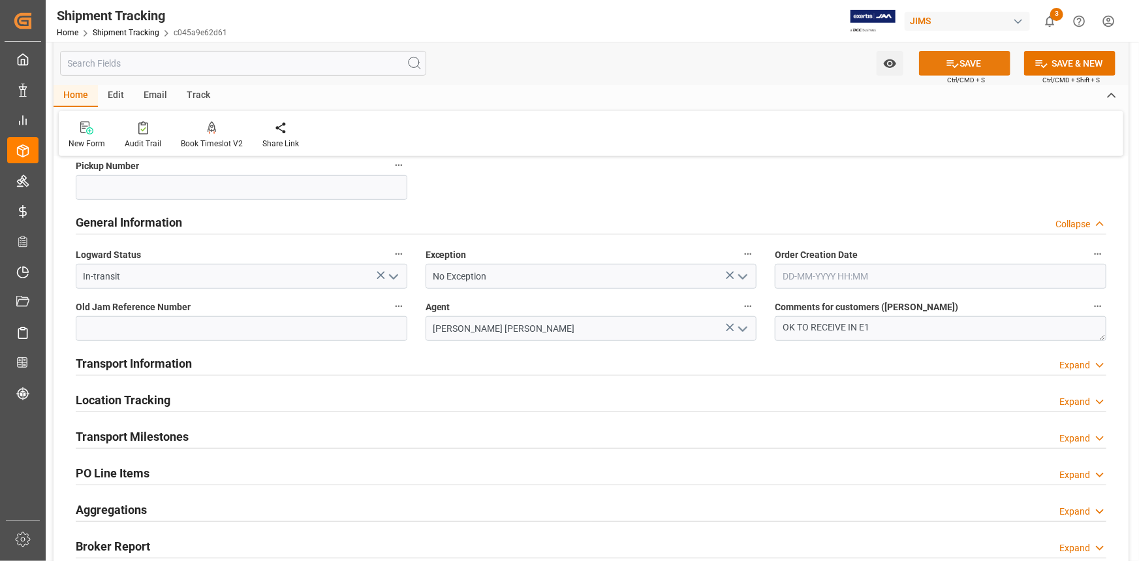
click at [965, 65] on button "SAVE" at bounding box center [964, 63] width 91 height 25
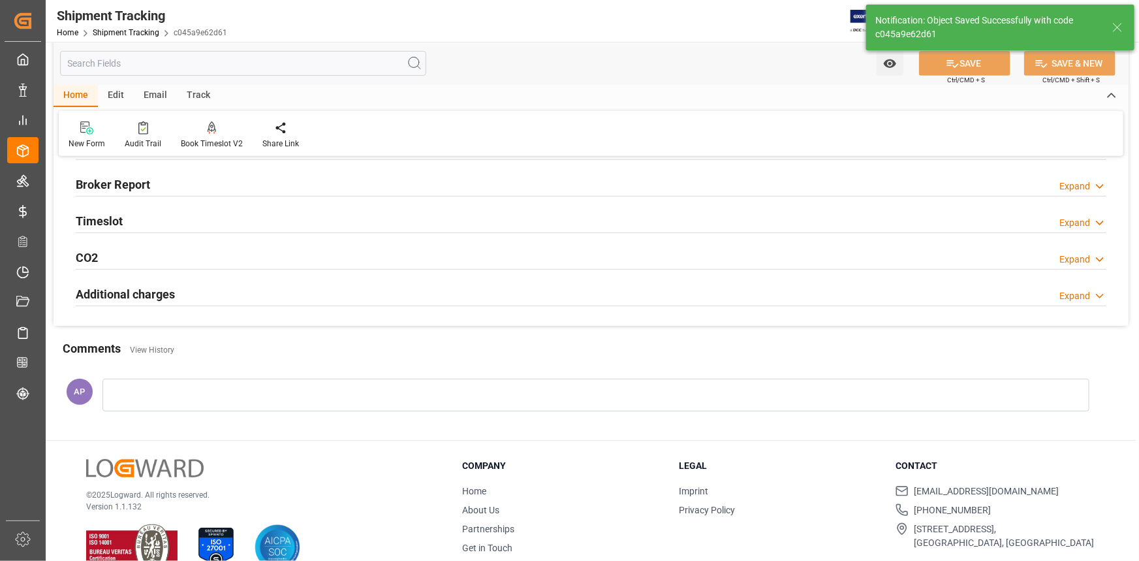
scroll to position [39, 0]
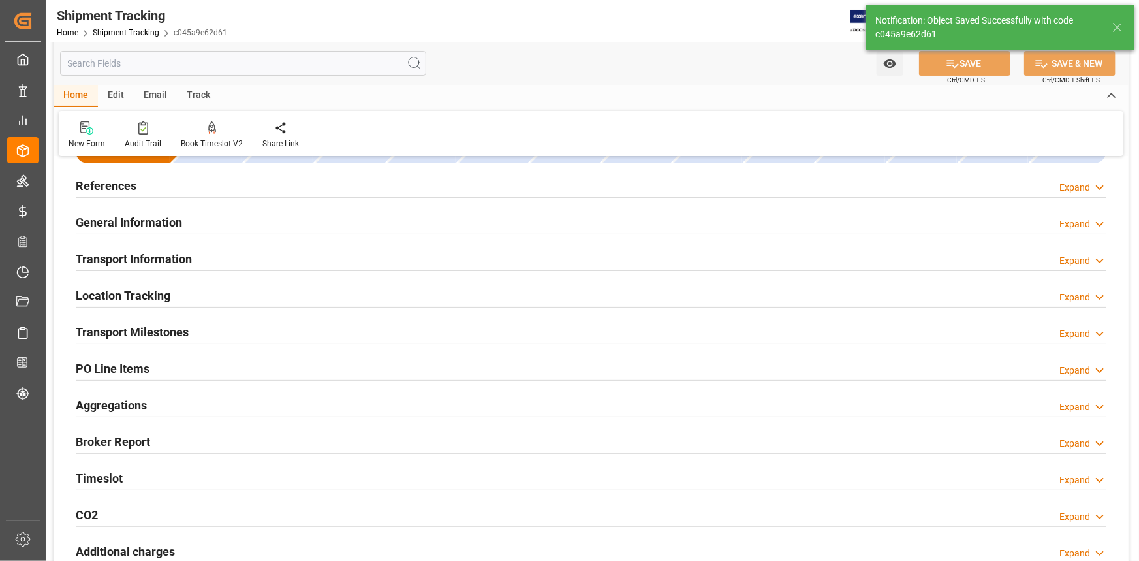
click at [249, 261] on div "Transport Information Expand" at bounding box center [591, 257] width 1031 height 25
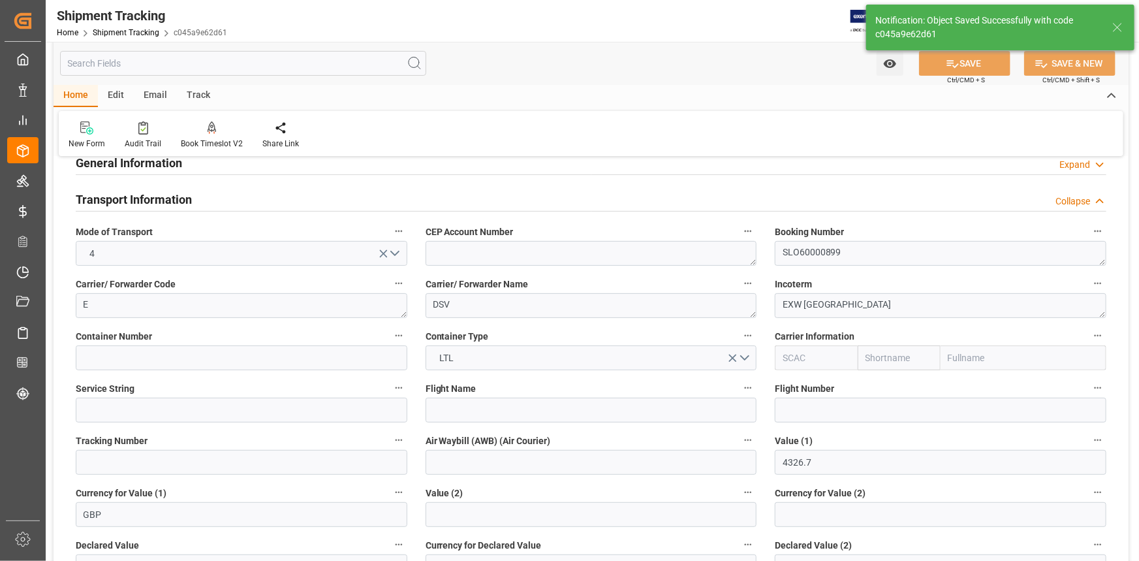
scroll to position [158, 0]
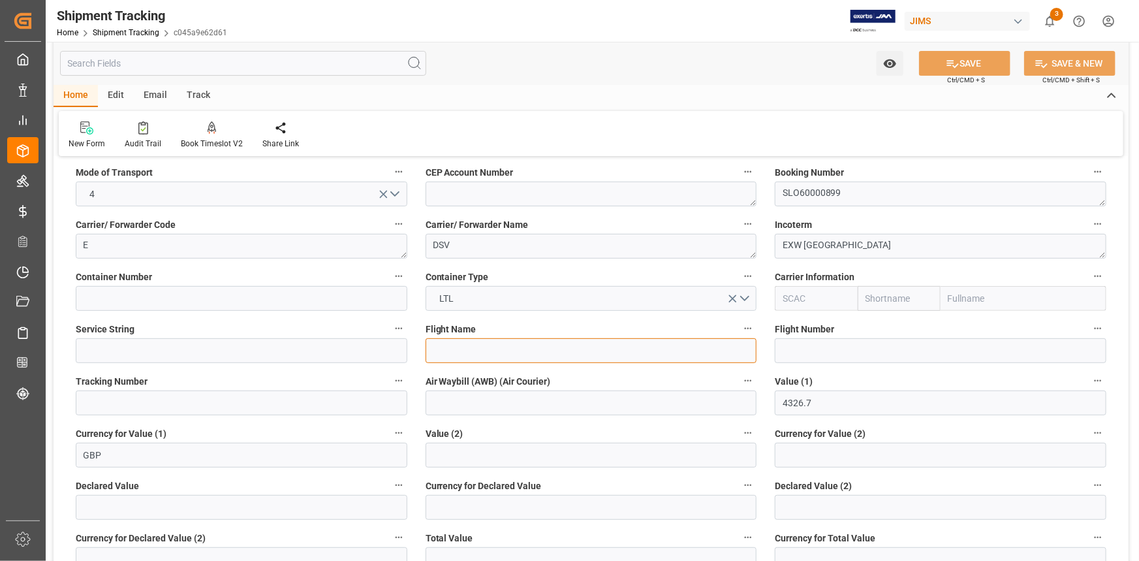
click at [455, 351] on input at bounding box center [592, 350] width 332 height 25
paste input "DELTA AIRLINES"
type input "DELTA AIRLINES"
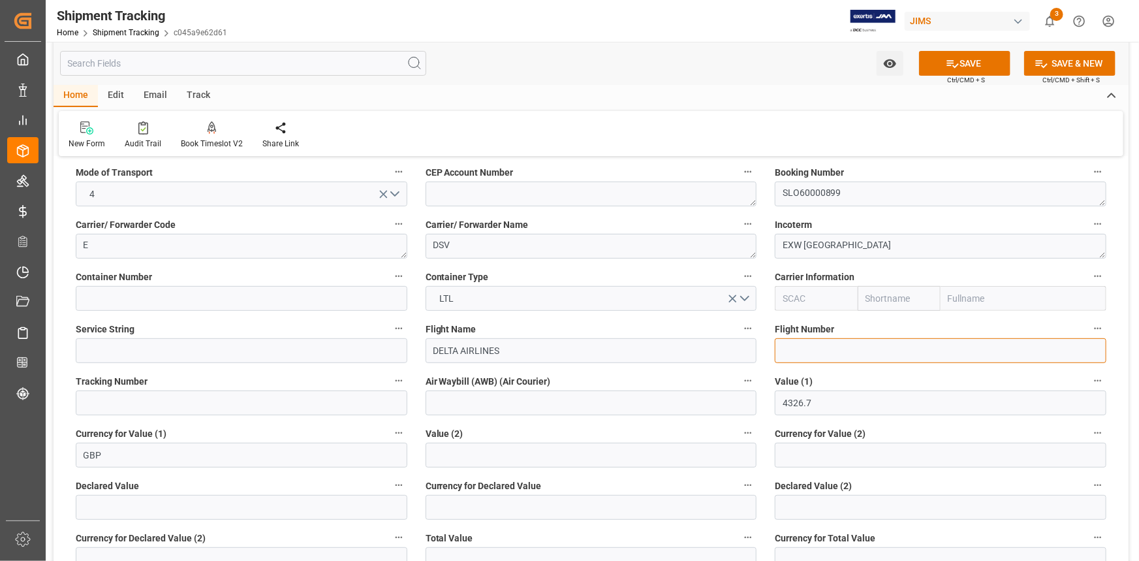
click at [800, 353] on input at bounding box center [941, 350] width 332 height 25
paste input "DL0033"
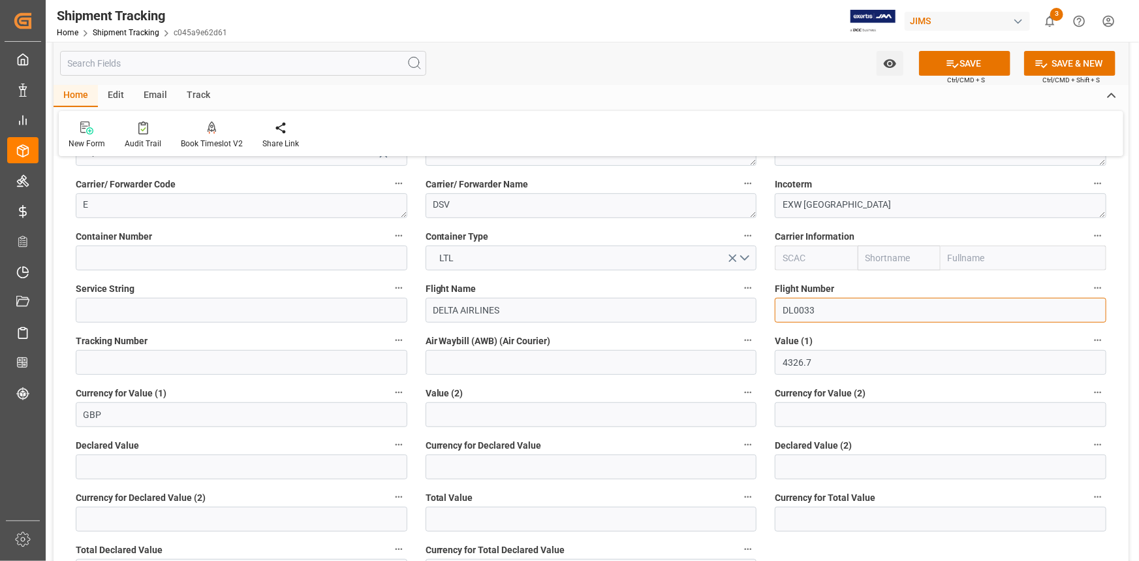
scroll to position [277, 0]
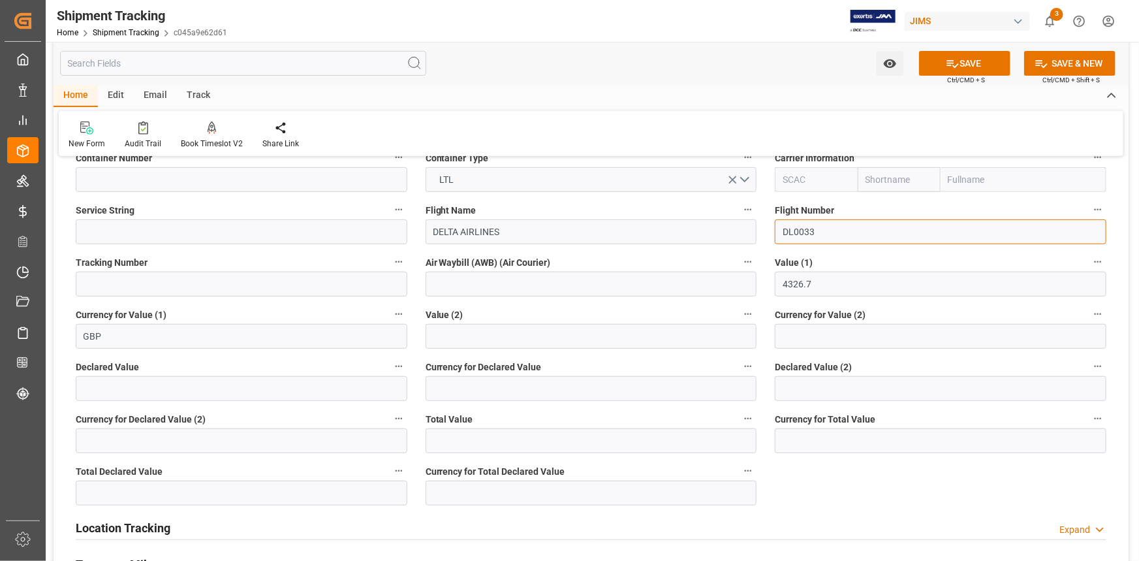
type input "DL0033"
click at [438, 280] on input at bounding box center [592, 284] width 332 height 25
paste input "LO60000899"
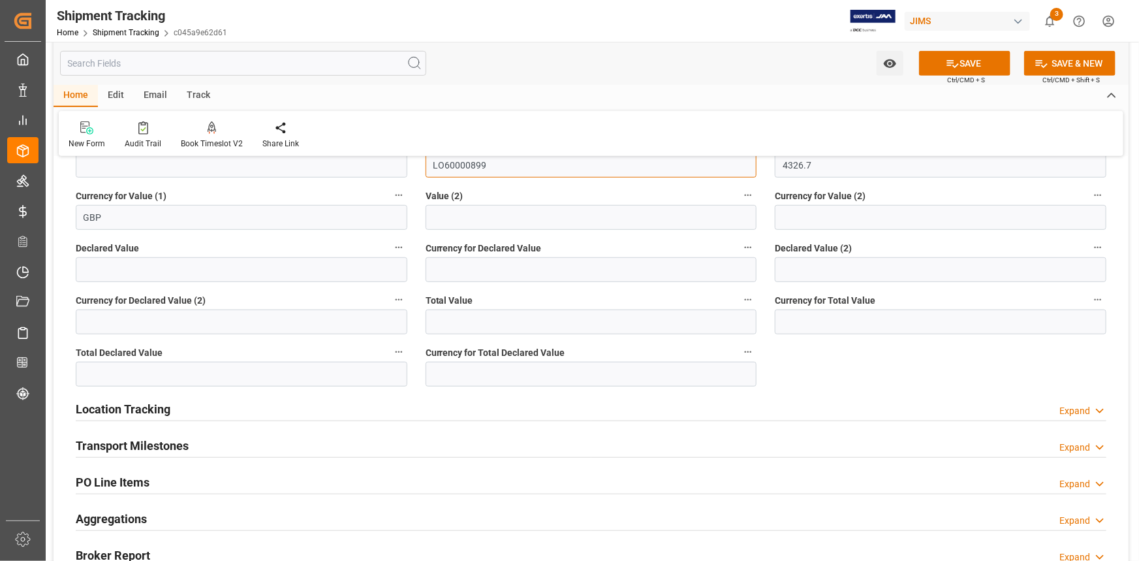
scroll to position [455, 0]
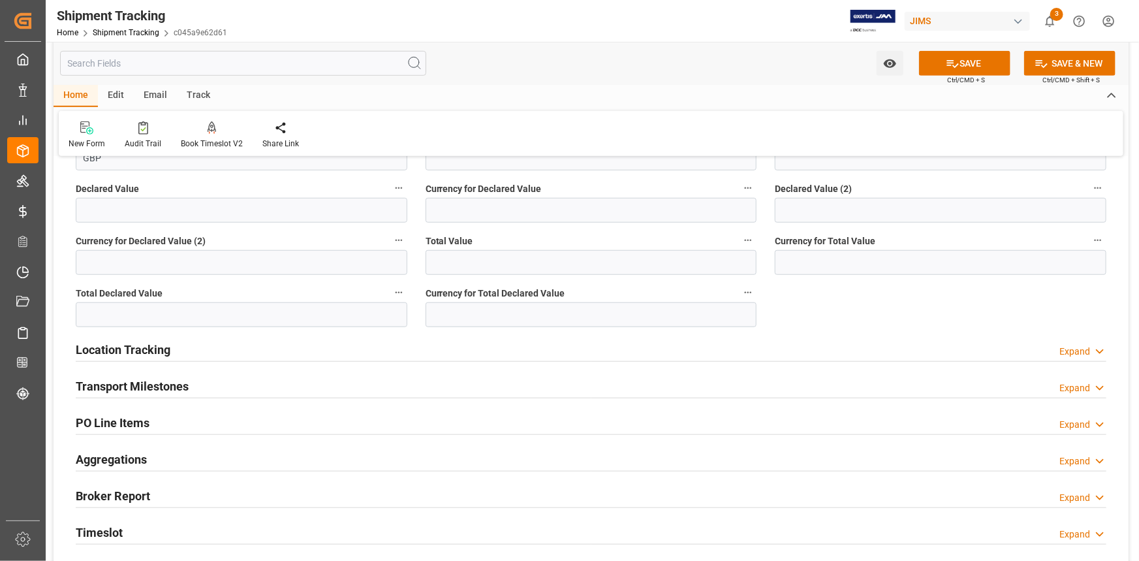
type input "LO60000899"
click at [273, 390] on div "Transport Milestones Expand" at bounding box center [591, 385] width 1031 height 25
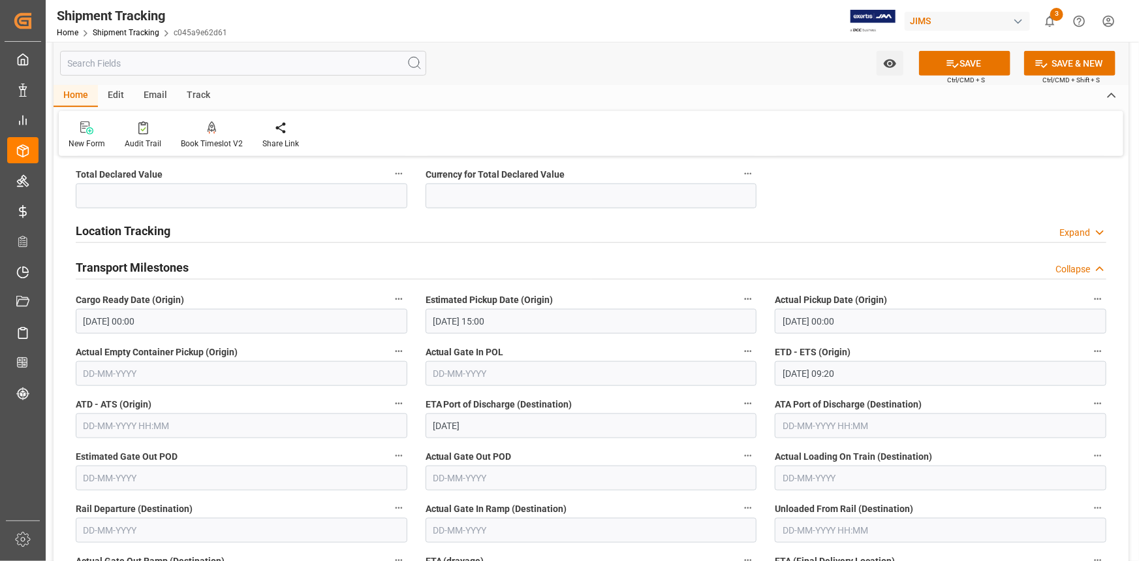
scroll to position [633, 0]
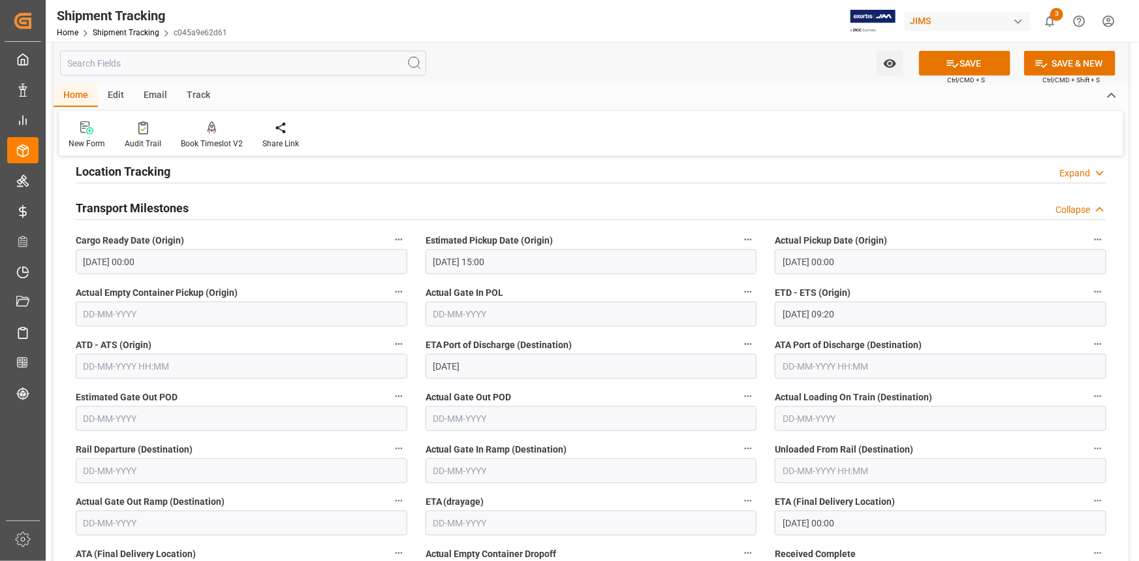
click at [807, 313] on input "19-09-2025 09:20" at bounding box center [941, 314] width 332 height 25
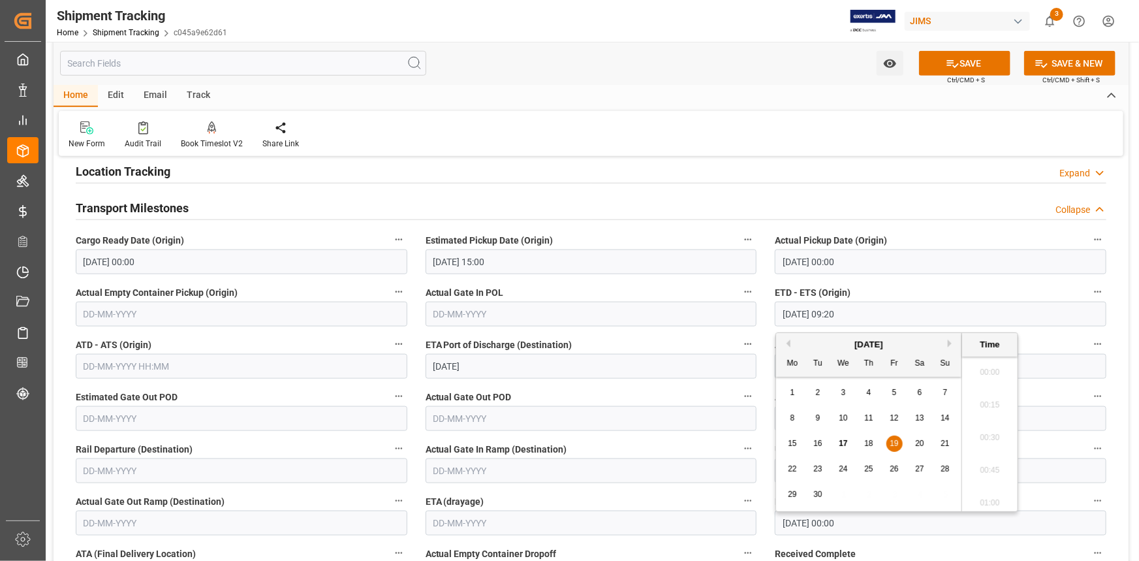
scroll to position [1146, 0]
click at [841, 439] on span "17" at bounding box center [843, 443] width 8 height 9
type input "17-09-2025 09:20"
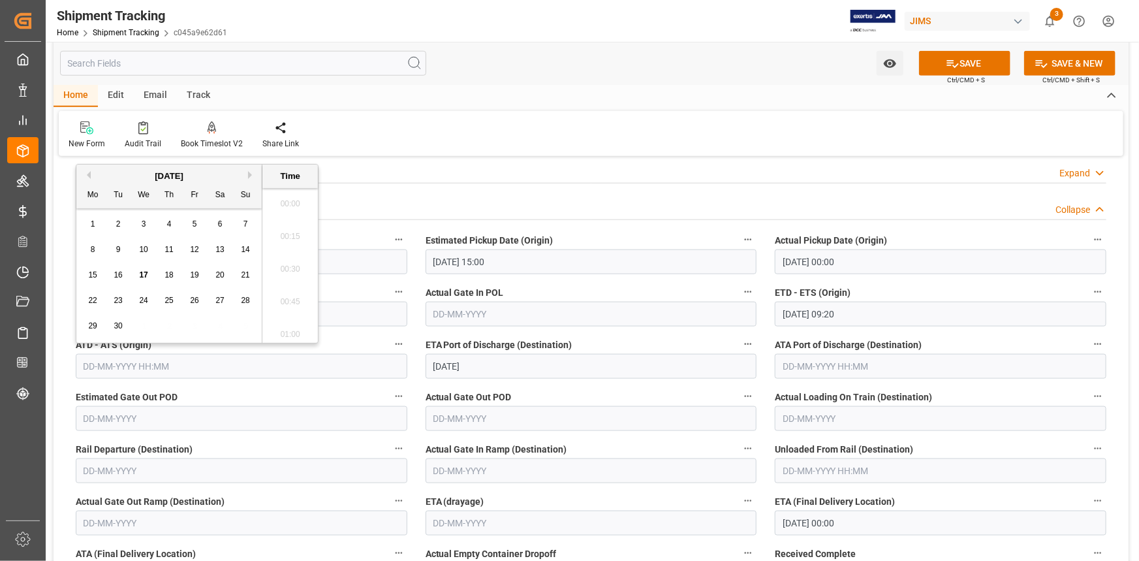
click at [145, 367] on input "text" at bounding box center [242, 366] width 332 height 25
click at [143, 274] on span "17" at bounding box center [143, 274] width 8 height 9
type input "17-09-2025 00:00"
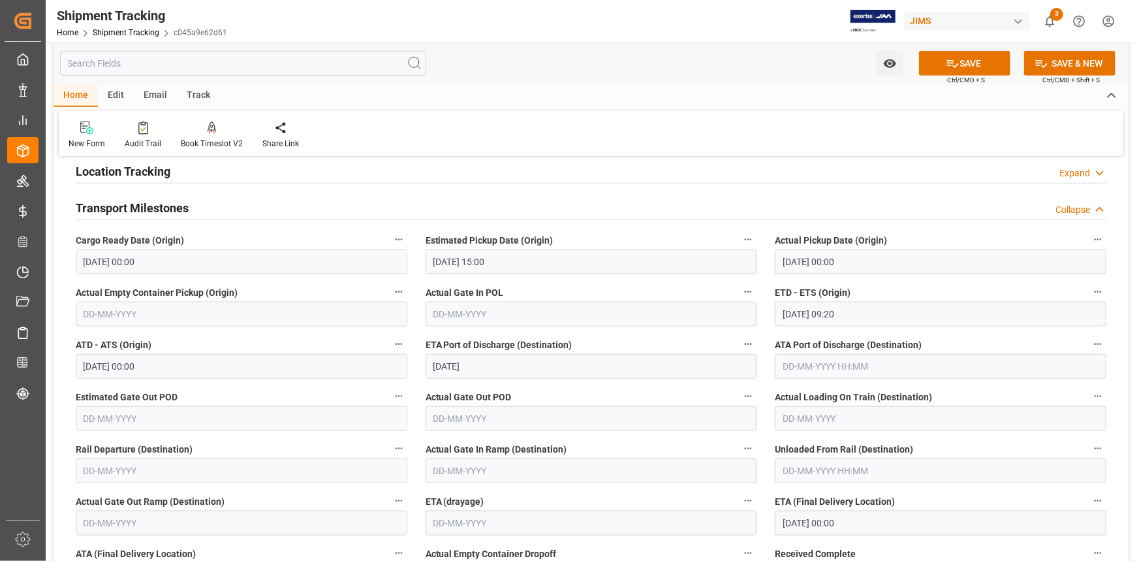
click at [341, 349] on label "ATD - ATS (Origin)" at bounding box center [242, 345] width 332 height 18
click at [390, 349] on button "ATD - ATS (Origin)" at bounding box center [398, 344] width 17 height 17
click at [552, 390] on div at bounding box center [569, 280] width 1139 height 561
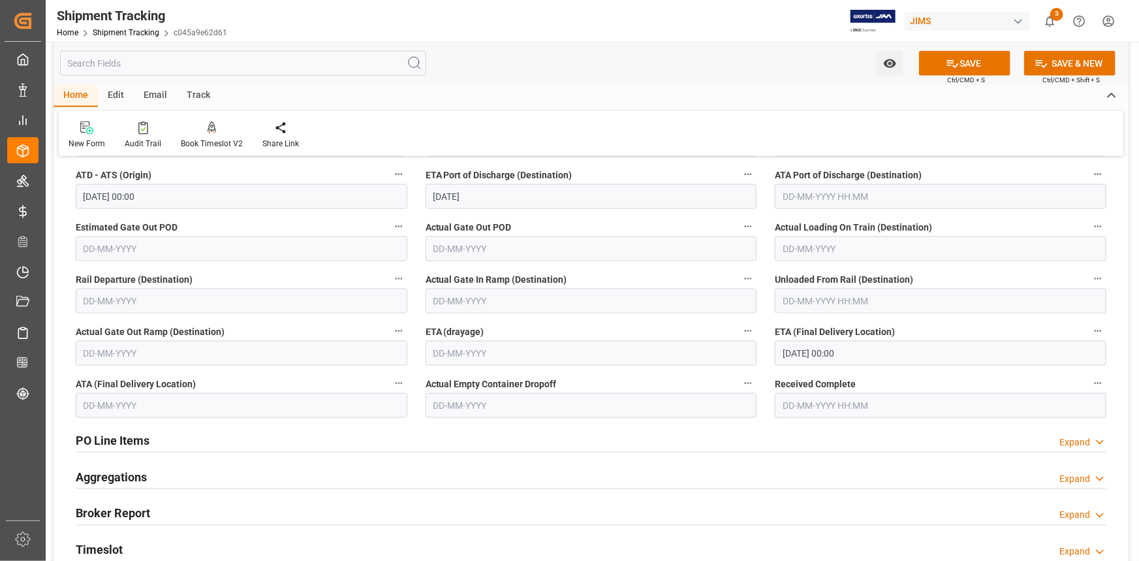
scroll to position [811, 0]
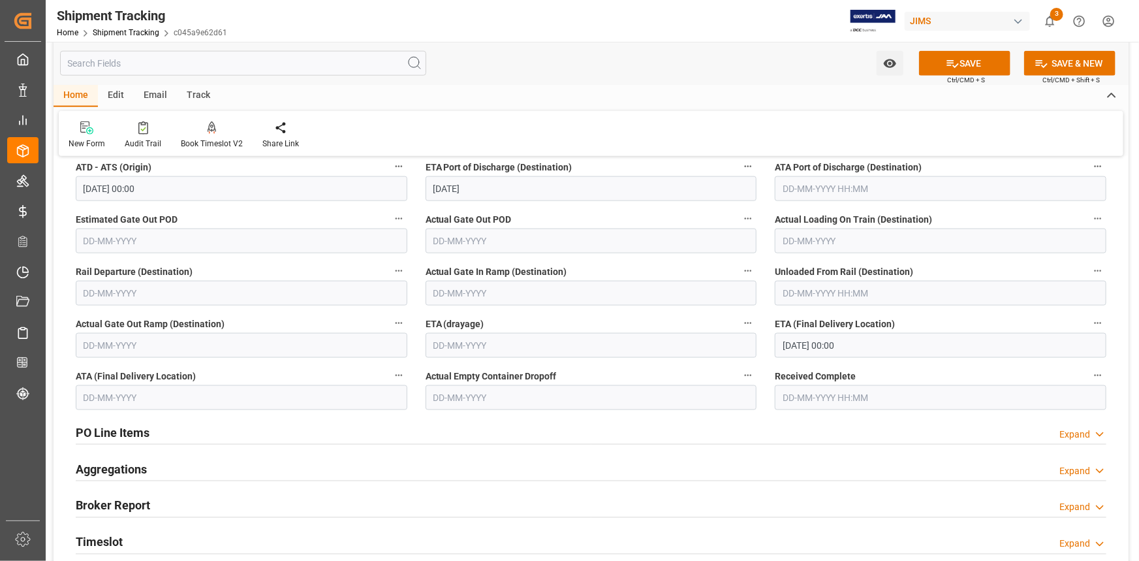
click at [815, 349] on input "22-09-2025 00:00" at bounding box center [941, 345] width 332 height 25
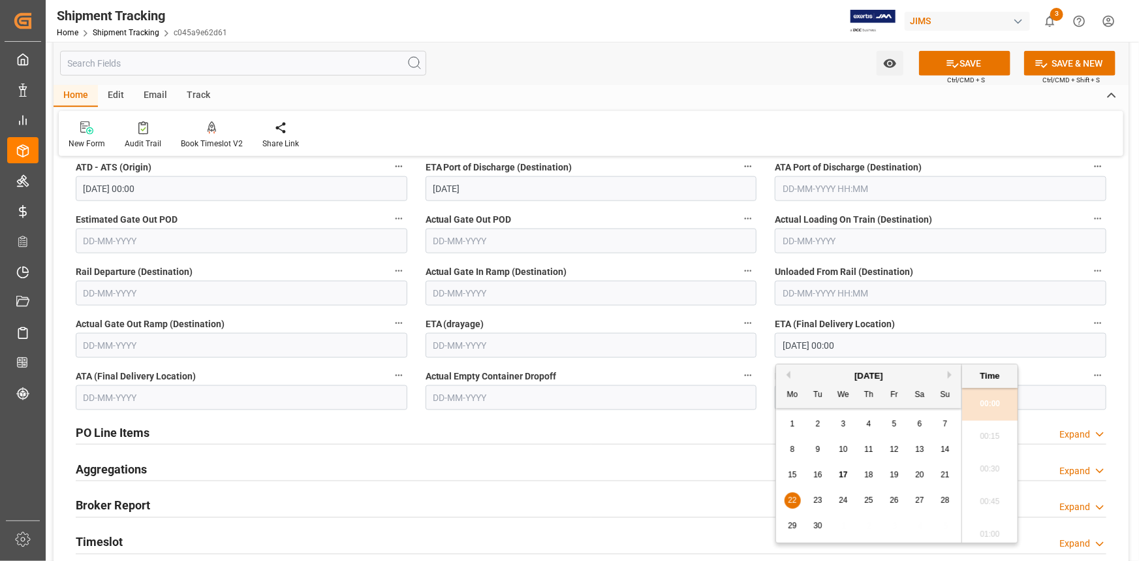
click at [844, 498] on span "24" at bounding box center [843, 500] width 8 height 9
type input "24-09-2025 00:00"
click at [947, 68] on icon at bounding box center [953, 64] width 14 height 14
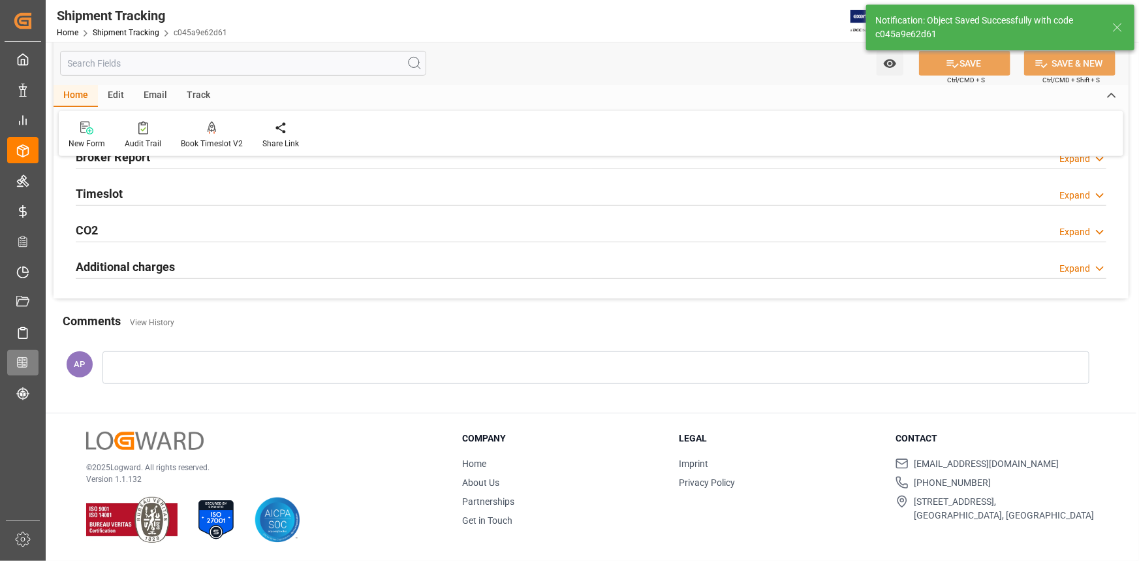
scroll to position [323, 0]
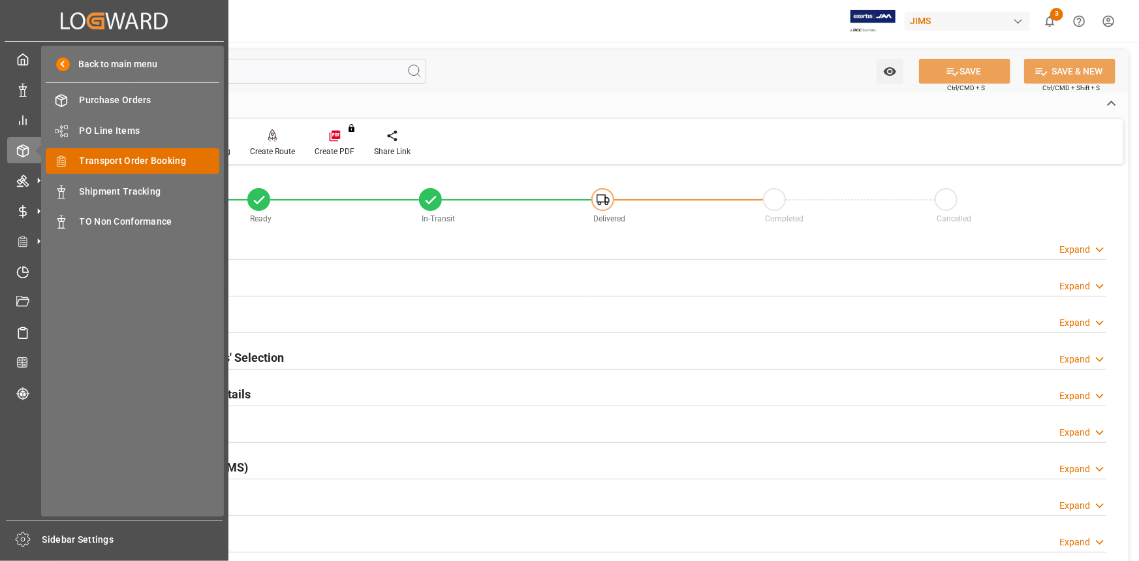
click at [155, 159] on span "Transport Order Booking" at bounding box center [150, 161] width 140 height 14
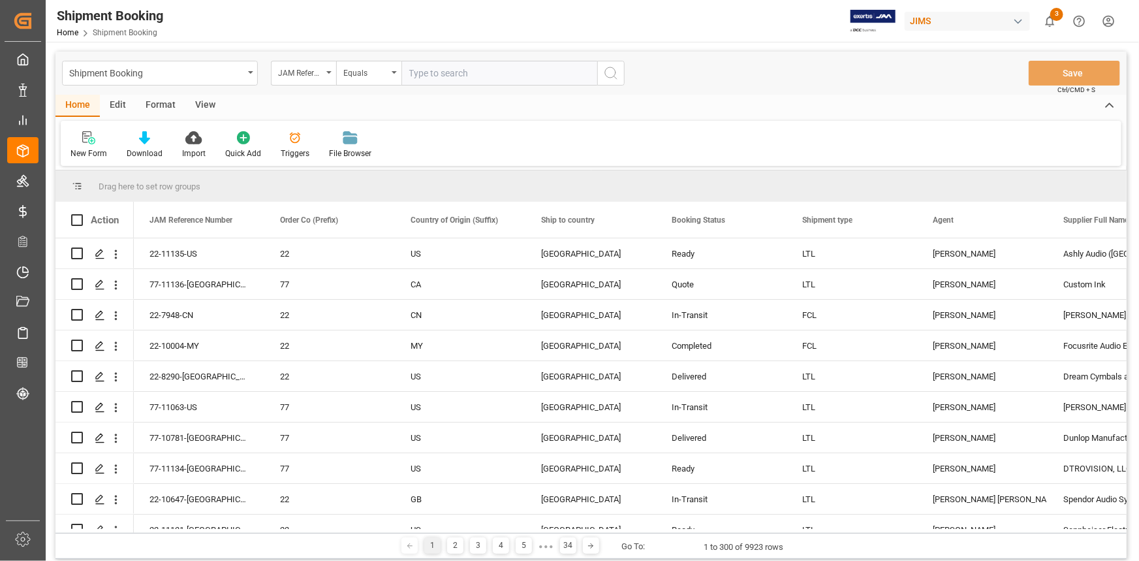
click at [427, 77] on input "text" at bounding box center [500, 73] width 196 height 25
paste input "22-11078-CN"
type input "22-11078-CN"
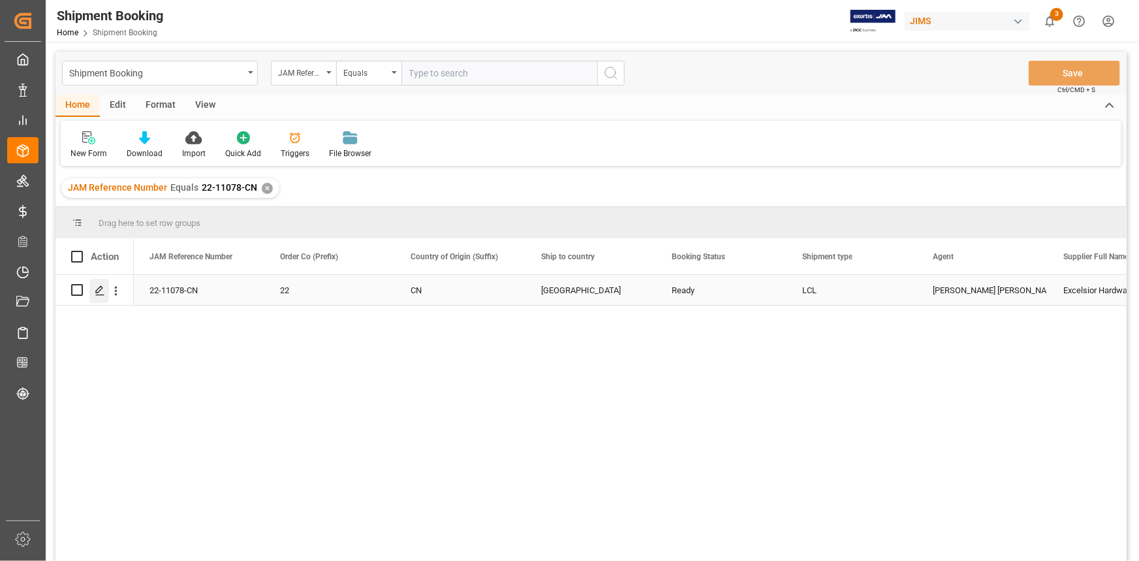
click at [100, 290] on icon "Press SPACE to select this row." at bounding box center [100, 290] width 10 height 10
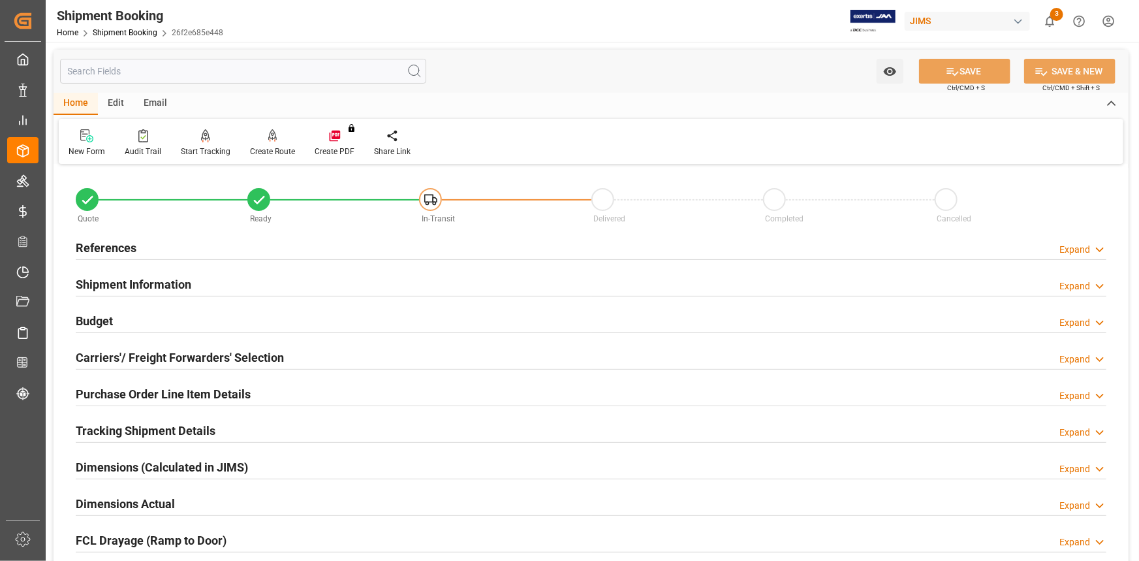
click at [183, 318] on div "Budget Expand" at bounding box center [591, 320] width 1031 height 25
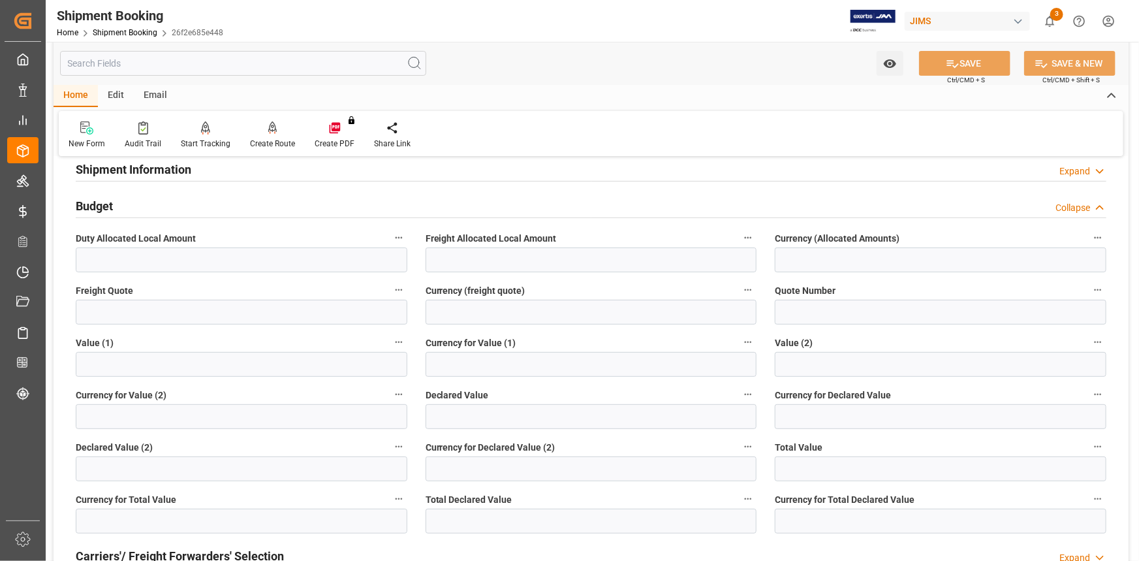
scroll to position [118, 0]
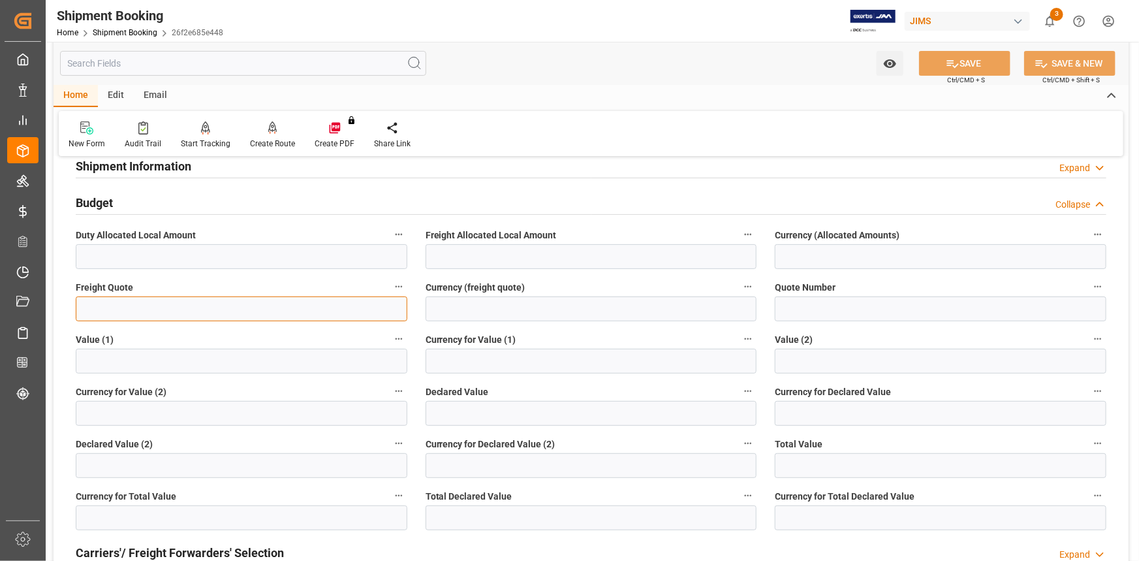
drag, startPoint x: 118, startPoint y: 313, endPoint x: 140, endPoint y: 319, distance: 23.8
click at [118, 313] on input "text" at bounding box center [242, 308] width 332 height 25
type input "1700"
click at [464, 310] on input at bounding box center [592, 308] width 332 height 25
type input "USD"
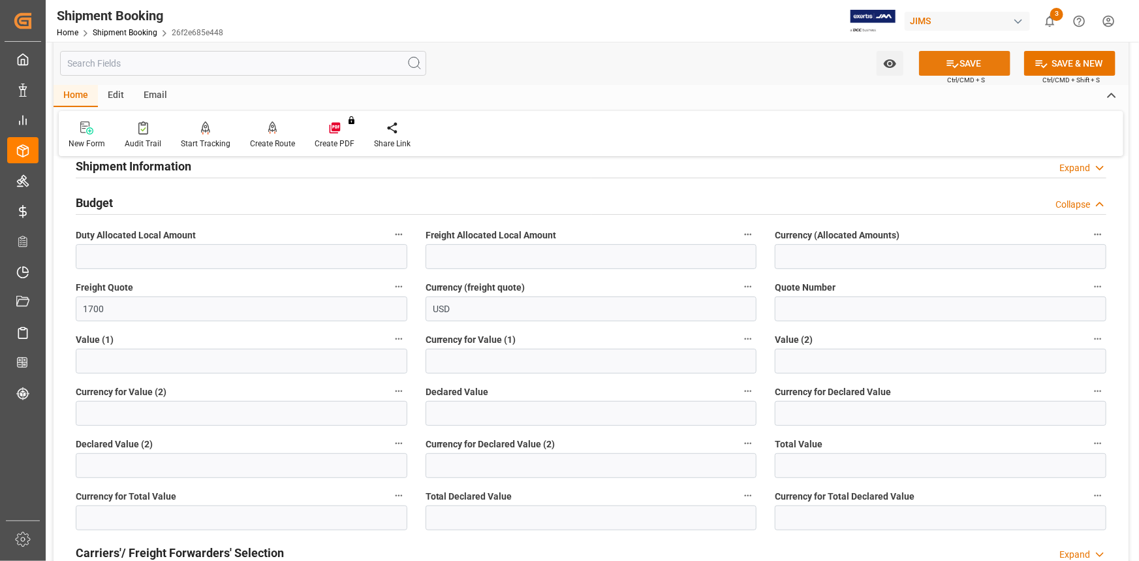
click at [975, 61] on button "SAVE" at bounding box center [964, 63] width 91 height 25
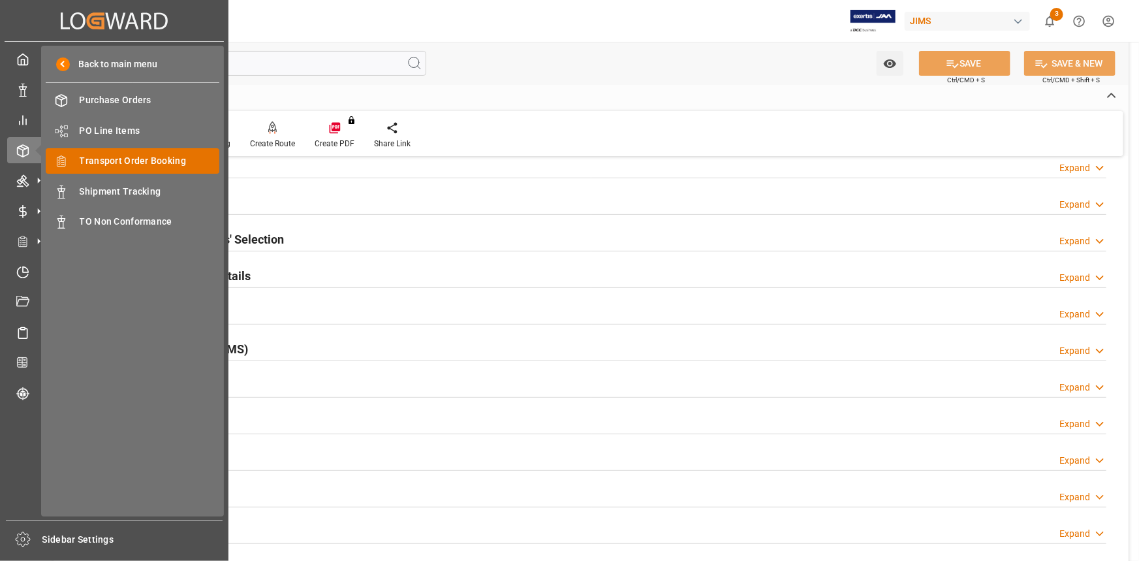
click at [123, 163] on span "Transport Order Booking" at bounding box center [150, 161] width 140 height 14
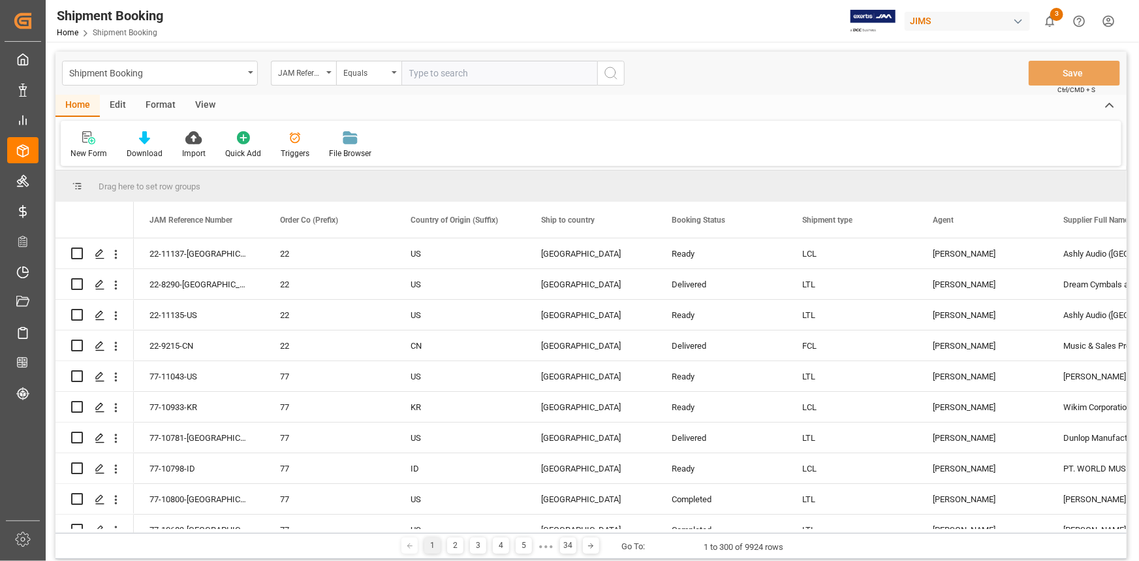
click at [431, 76] on input "text" at bounding box center [500, 73] width 196 height 25
type input "22-10156-CN"
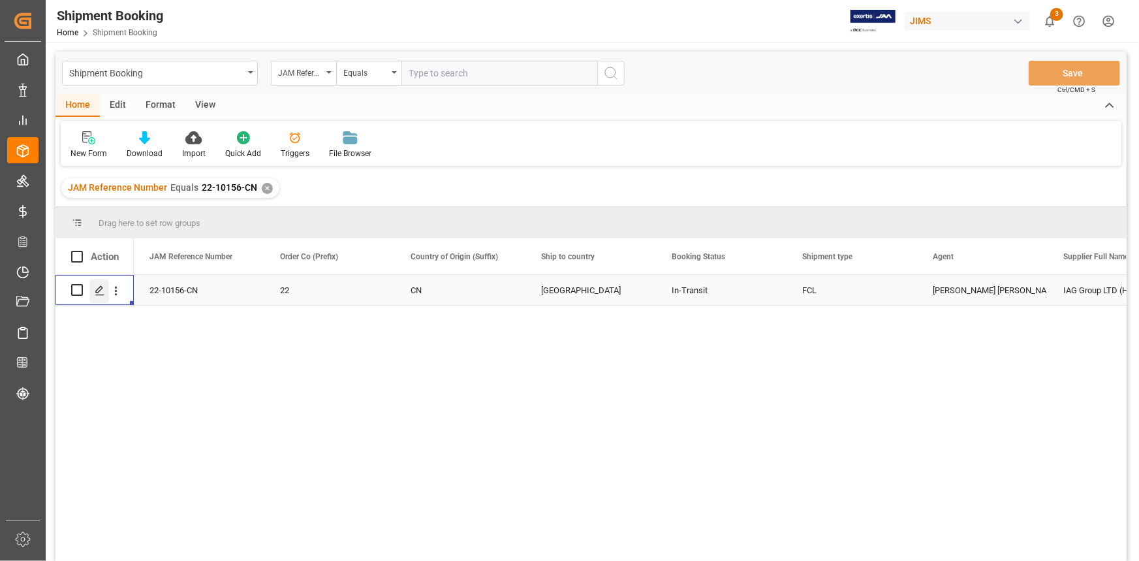
click at [96, 292] on polygon "Press SPACE to select this row." at bounding box center [99, 289] width 7 height 7
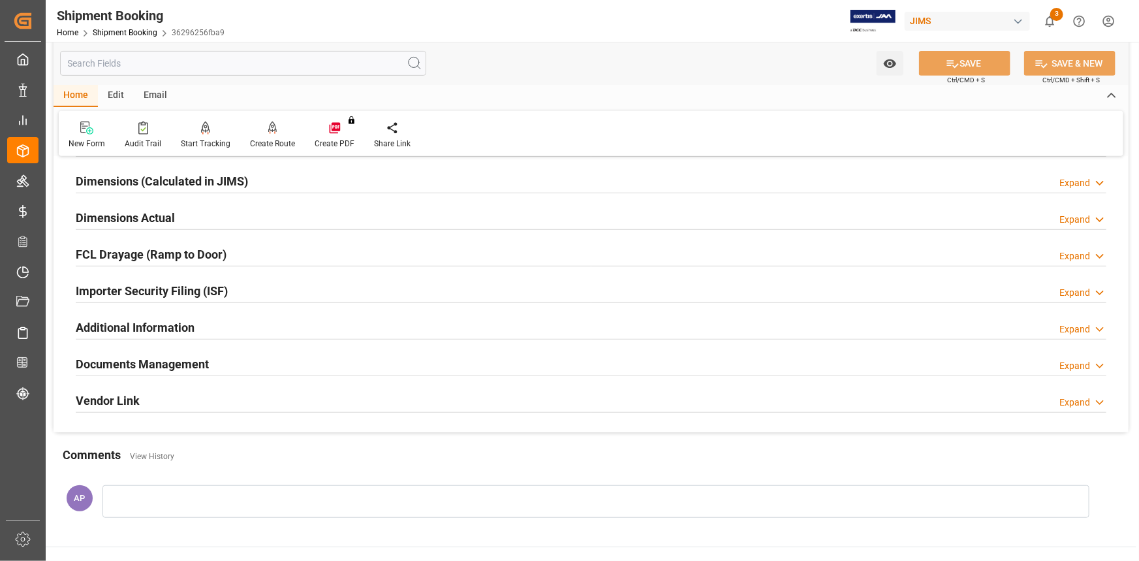
scroll to position [296, 0]
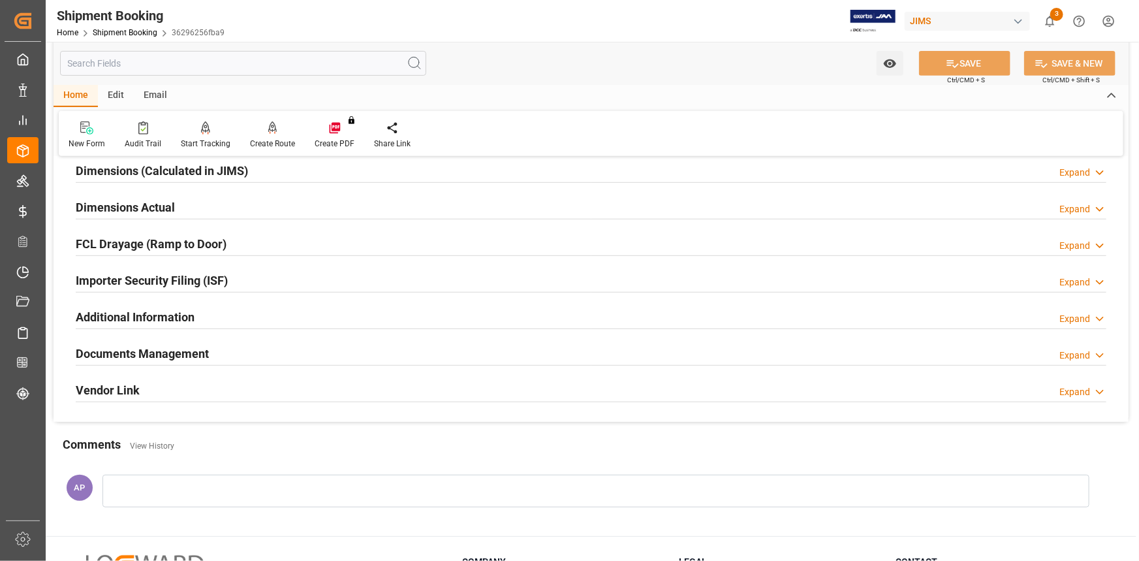
click at [246, 355] on div "Documents Management Expand" at bounding box center [591, 352] width 1031 height 25
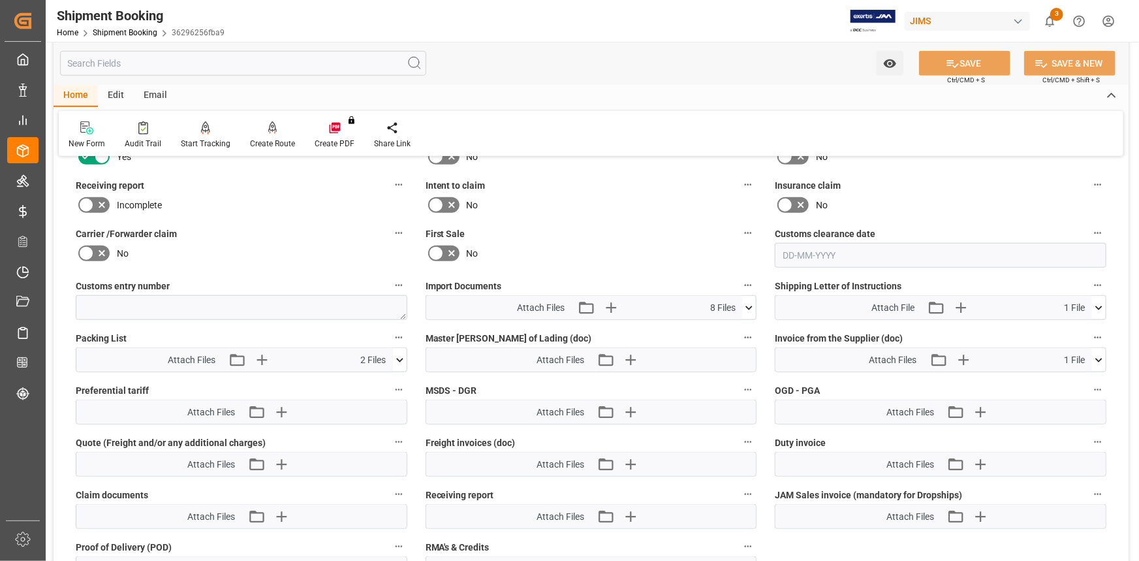
scroll to position [712, 0]
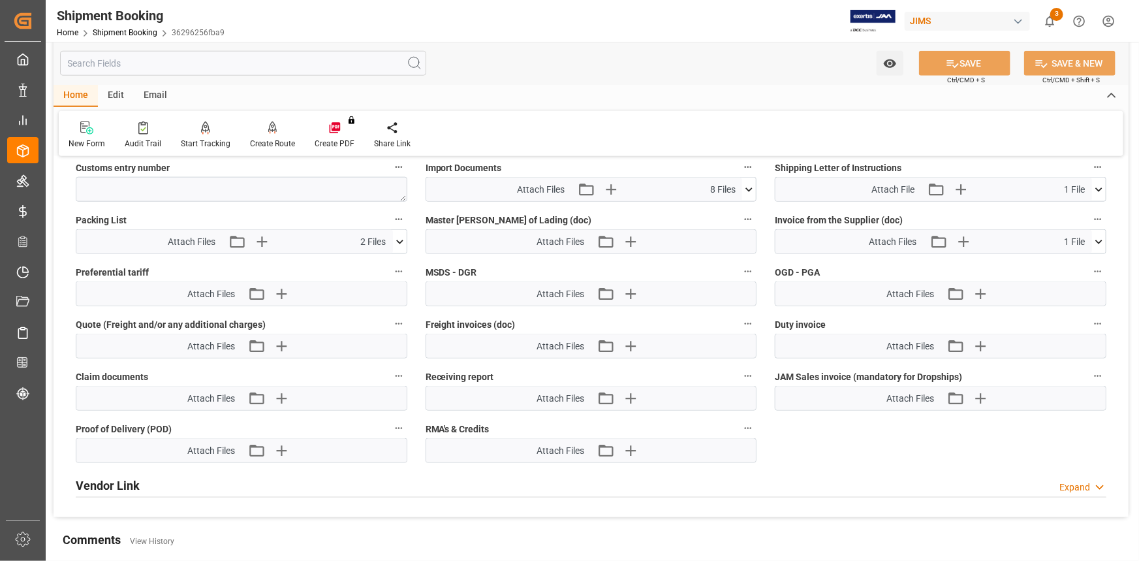
click at [401, 237] on icon at bounding box center [400, 242] width 14 height 14
click at [365, 262] on icon at bounding box center [365, 266] width 10 height 10
click at [364, 262] on icon at bounding box center [365, 266] width 14 height 14
click at [368, 279] on icon at bounding box center [365, 280] width 14 height 14
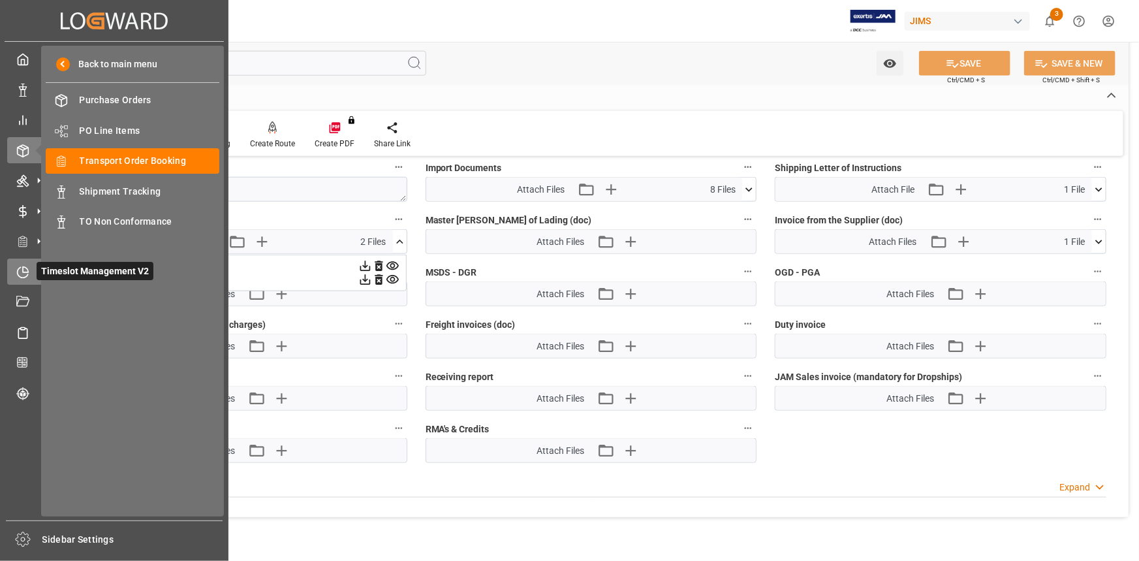
click at [23, 265] on div "Timeslot Management V2 Timeslot Management V2" at bounding box center [114, 271] width 214 height 25
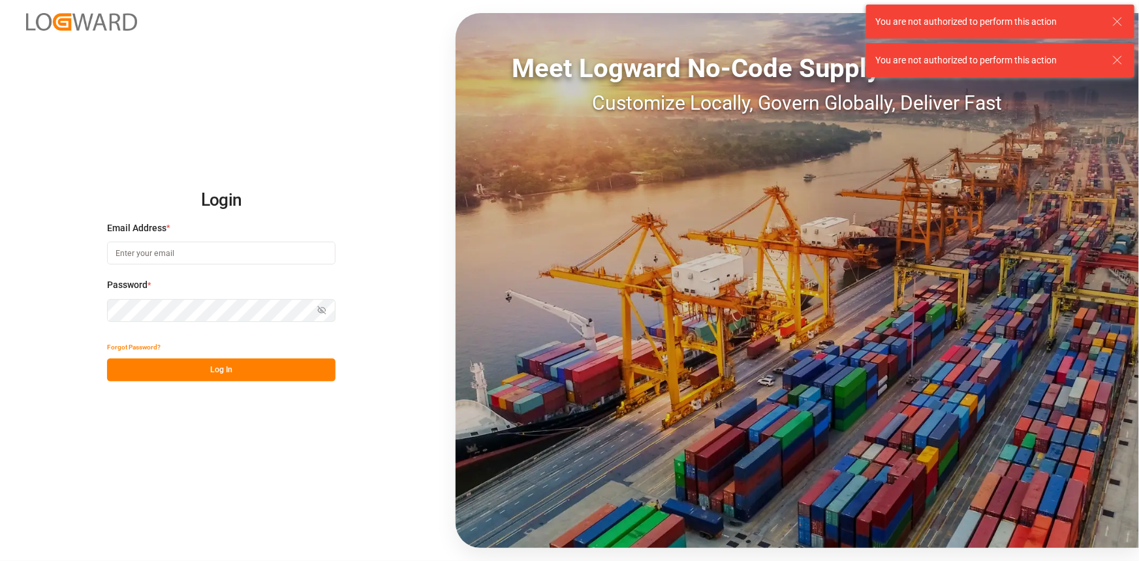
click at [166, 258] on input at bounding box center [221, 253] width 229 height 23
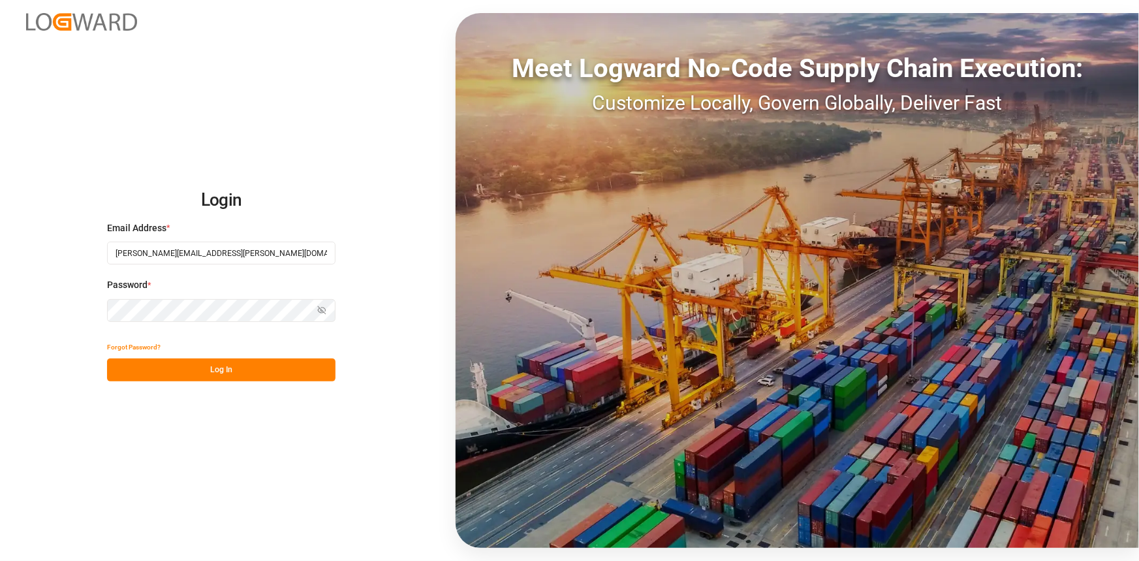
type input "amitkumar.prajapati@jamindustries.com"
click at [200, 371] on button "Log In" at bounding box center [221, 369] width 229 height 23
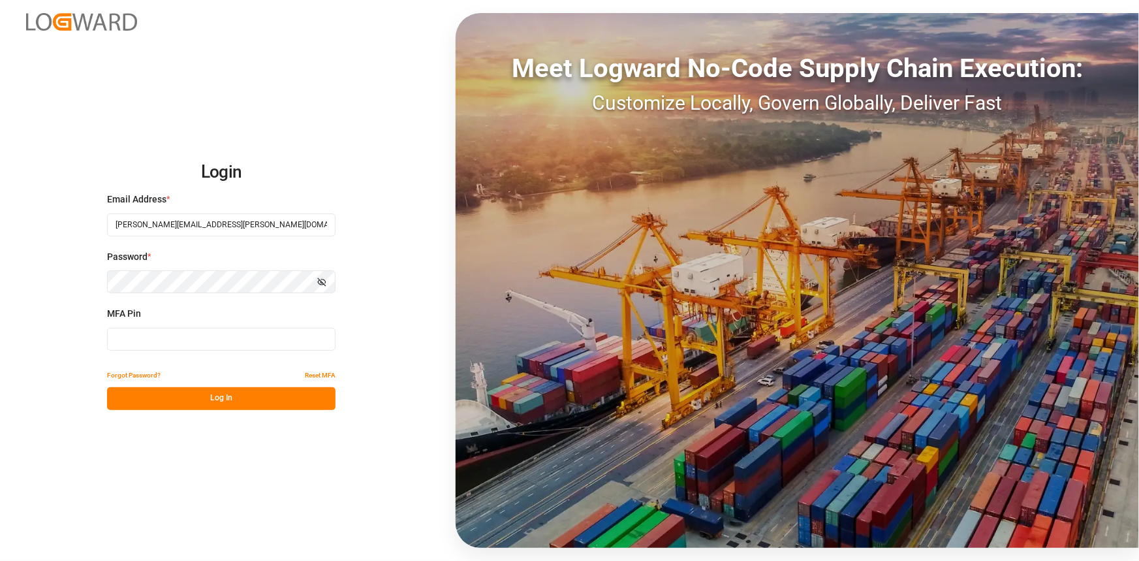
click at [181, 339] on input at bounding box center [221, 339] width 229 height 23
type input "810635"
click at [279, 406] on button "Log In" at bounding box center [221, 398] width 229 height 23
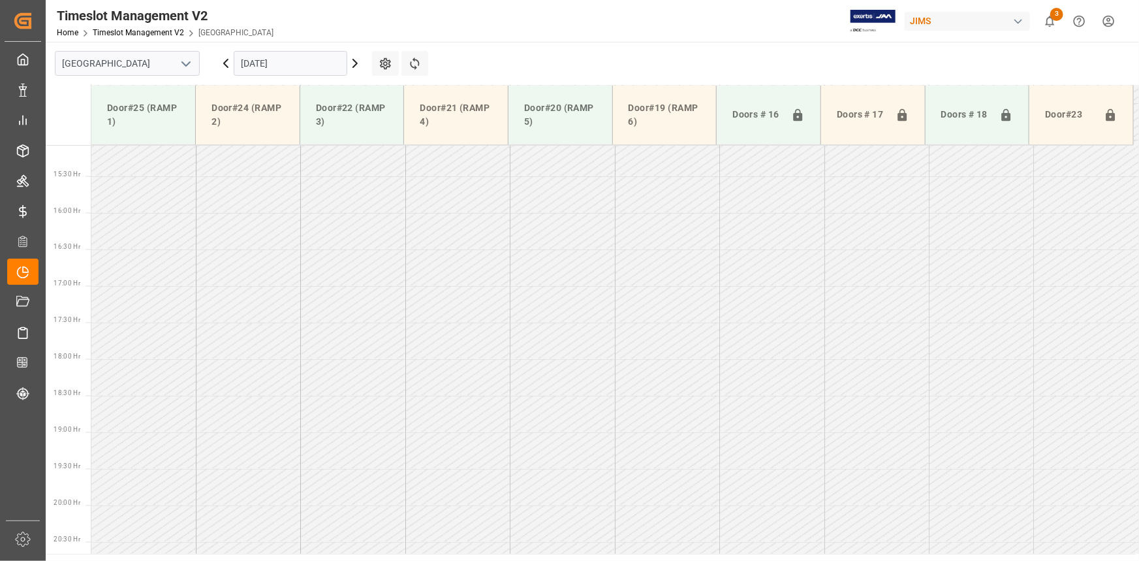
scroll to position [924, 0]
click at [183, 61] on icon "open menu" at bounding box center [186, 64] width 16 height 16
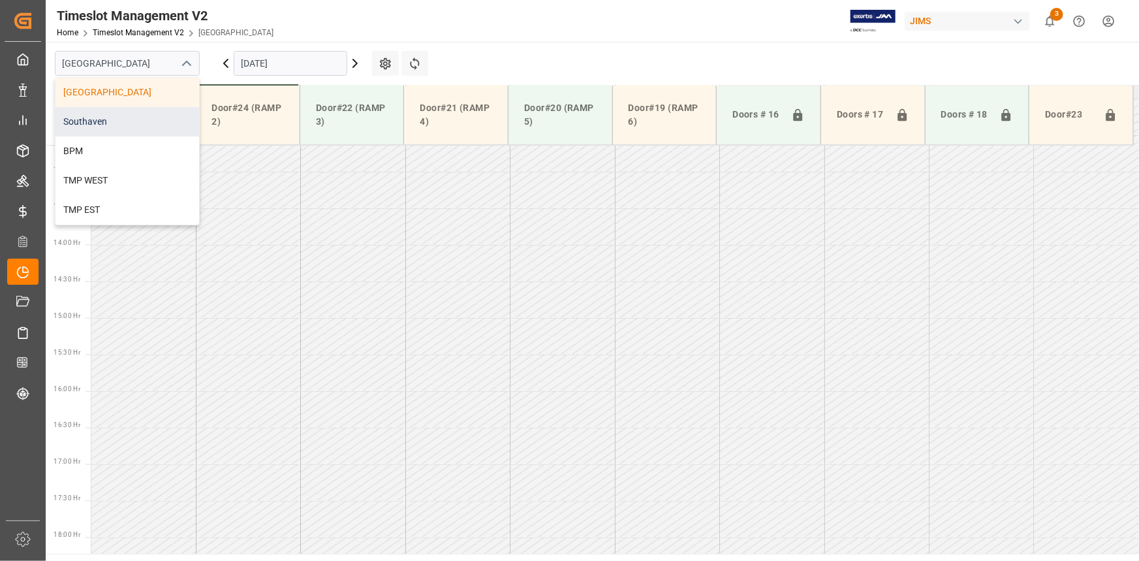
click at [134, 112] on div "Southaven" at bounding box center [127, 121] width 144 height 29
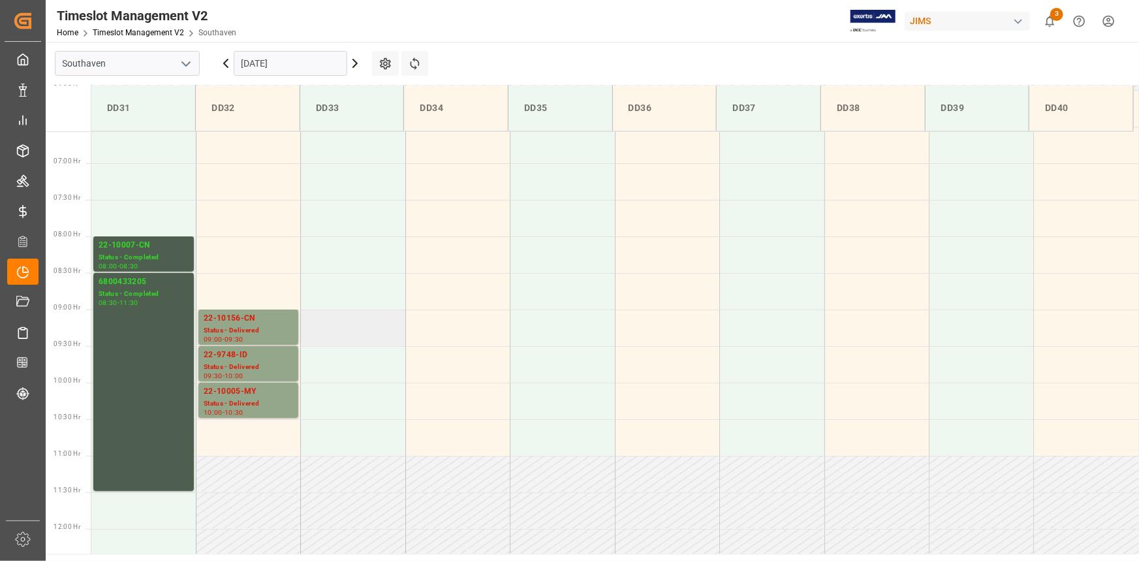
scroll to position [435, 0]
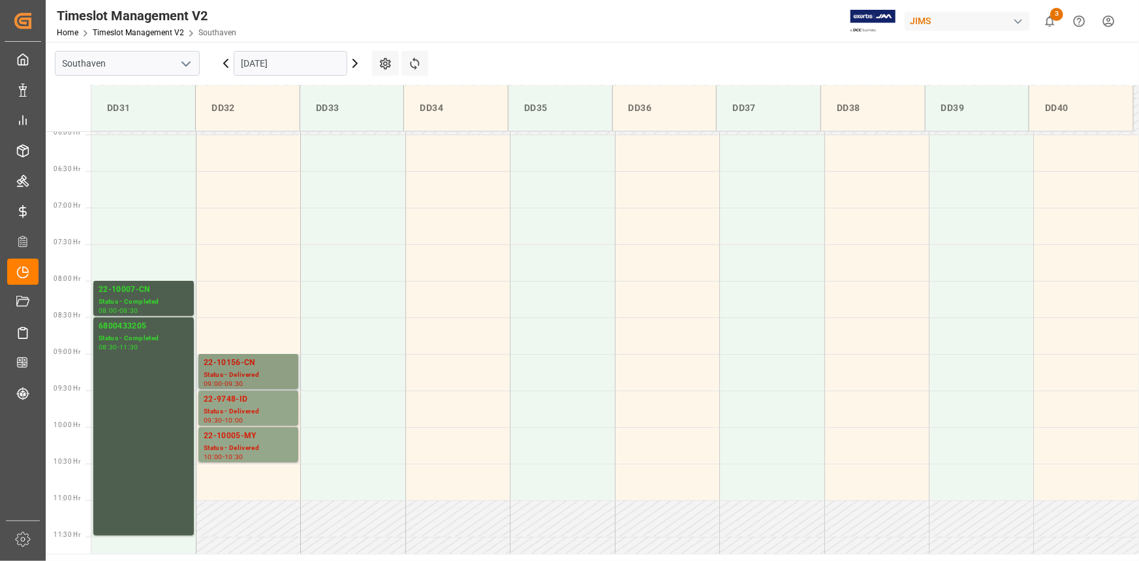
click at [266, 360] on div "22-10156-CN" at bounding box center [248, 362] width 89 height 13
click at [151, 333] on div "Status - Completed" at bounding box center [144, 338] width 90 height 11
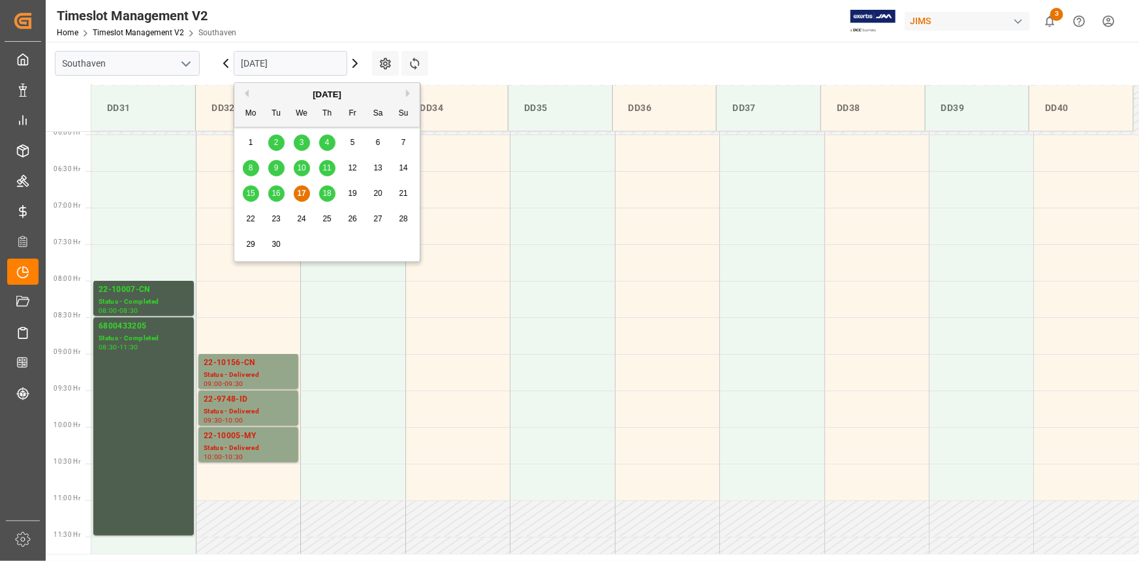
click at [298, 59] on input "17-09-2025" at bounding box center [291, 63] width 114 height 25
click at [324, 197] on span "18" at bounding box center [327, 193] width 8 height 9
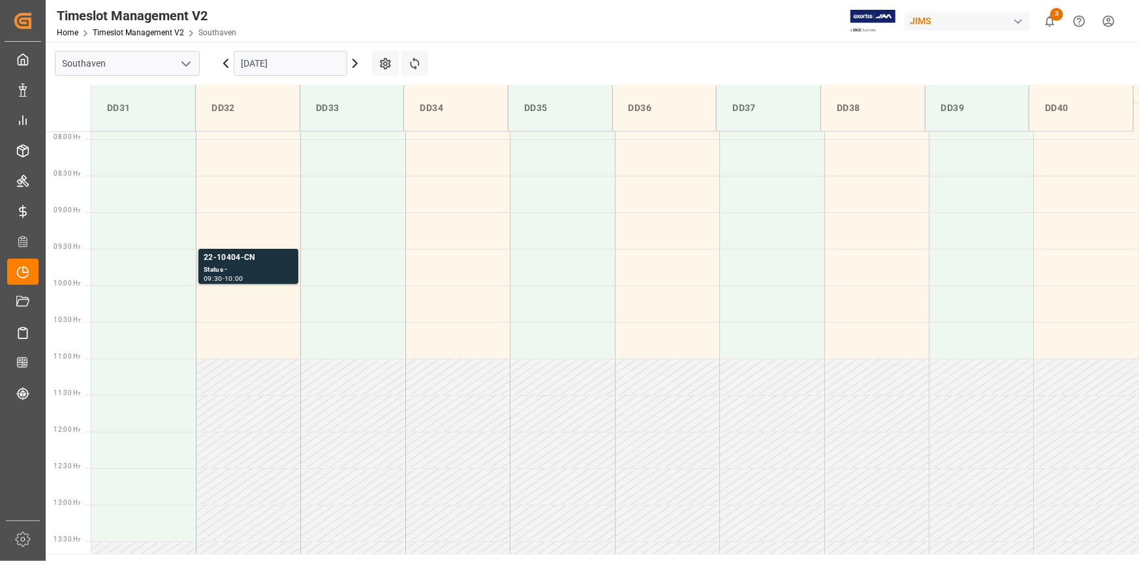
scroll to position [512, 0]
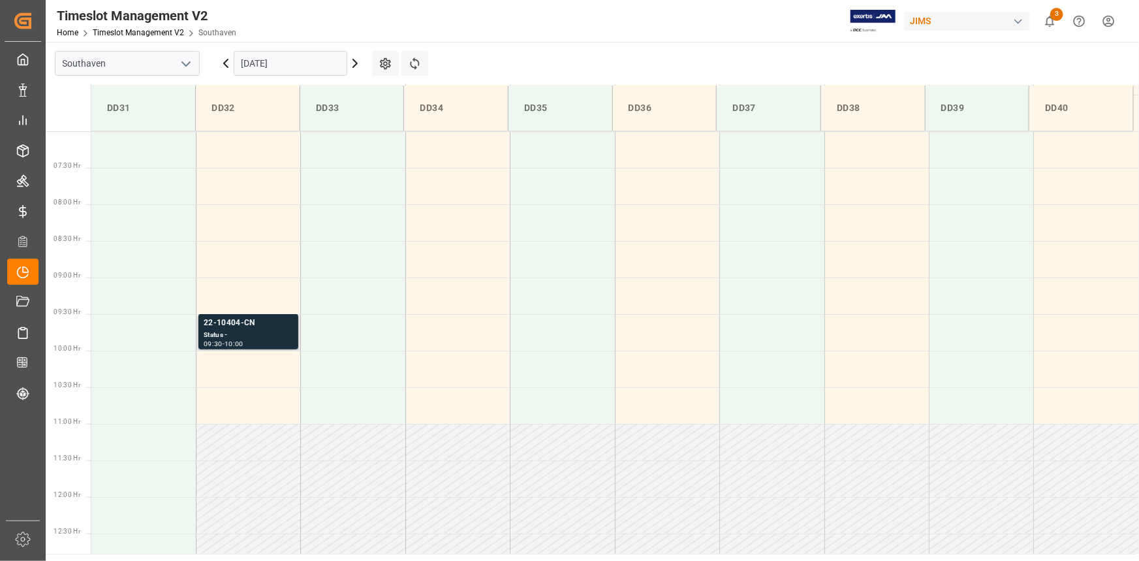
click at [239, 337] on div "Status -" at bounding box center [248, 335] width 89 height 11
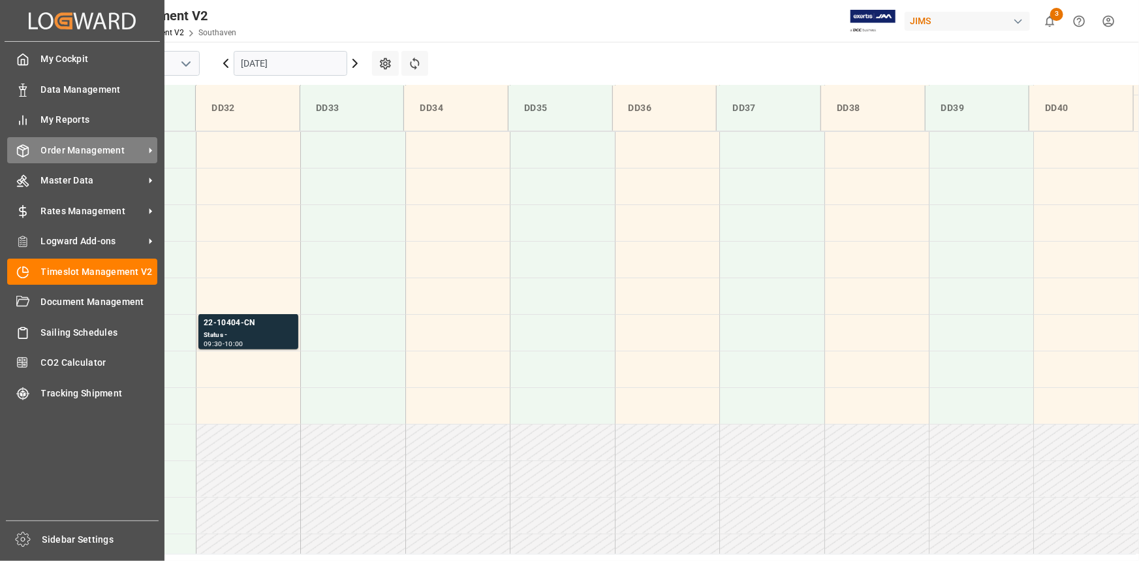
click at [98, 156] on span "Order Management" at bounding box center [92, 151] width 103 height 14
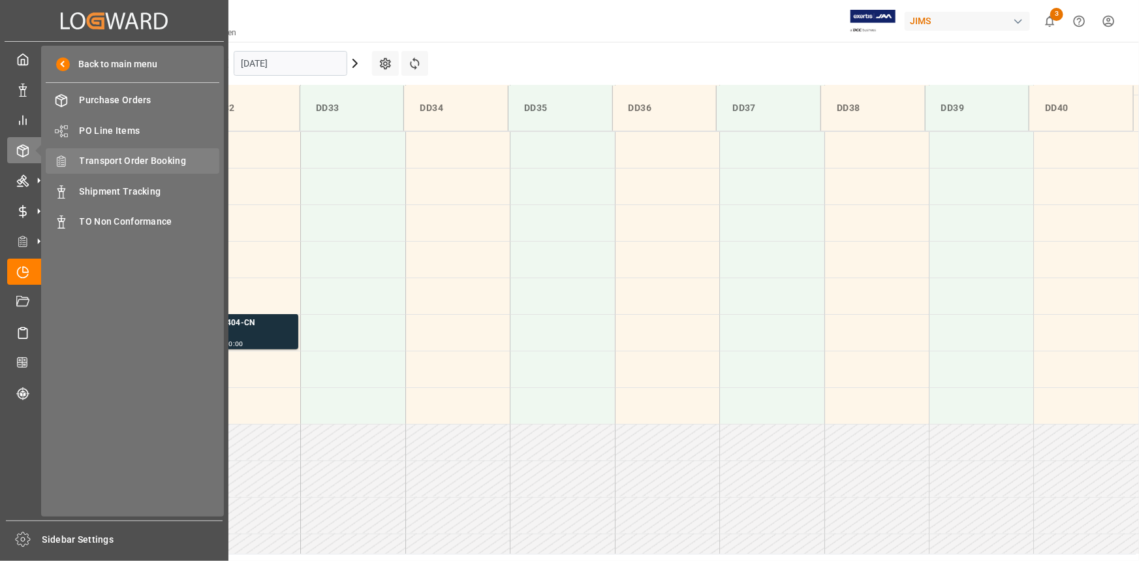
click at [131, 163] on span "Transport Order Booking" at bounding box center [150, 161] width 140 height 14
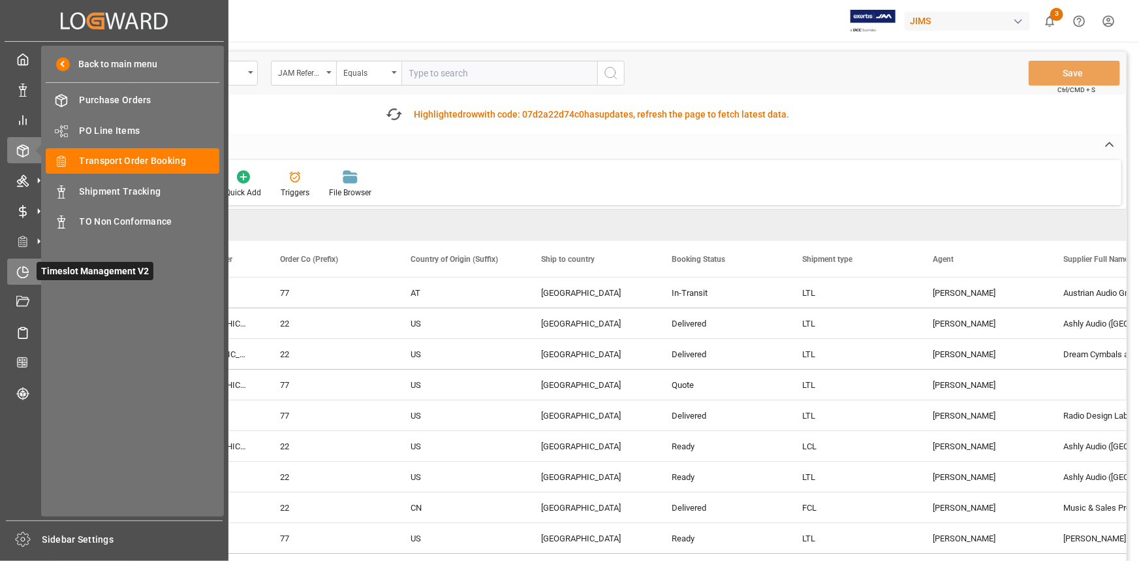
click at [19, 277] on icon at bounding box center [22, 272] width 13 height 13
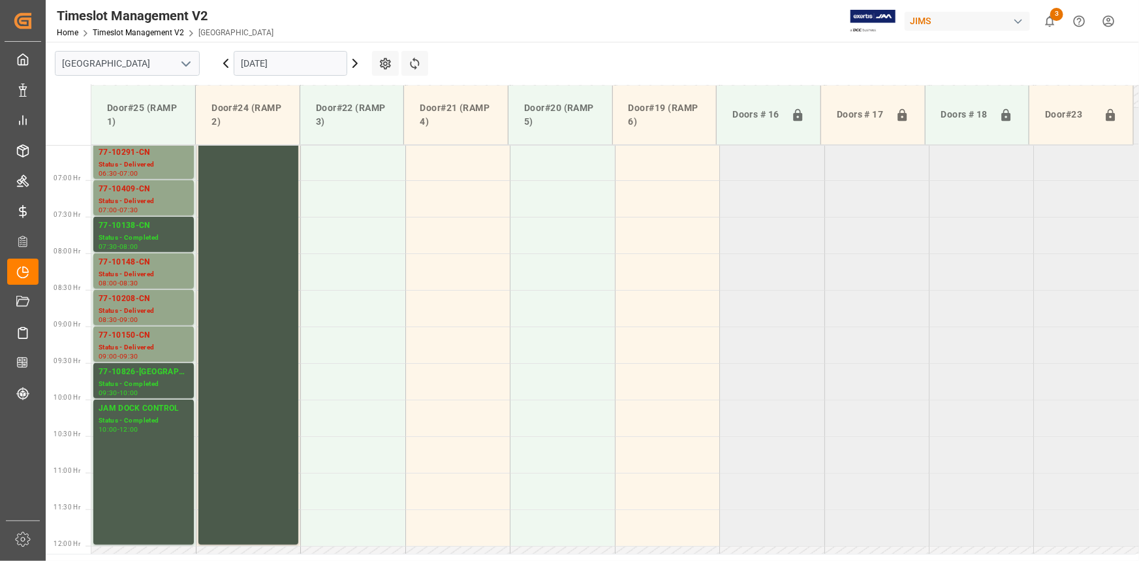
scroll to position [403, 0]
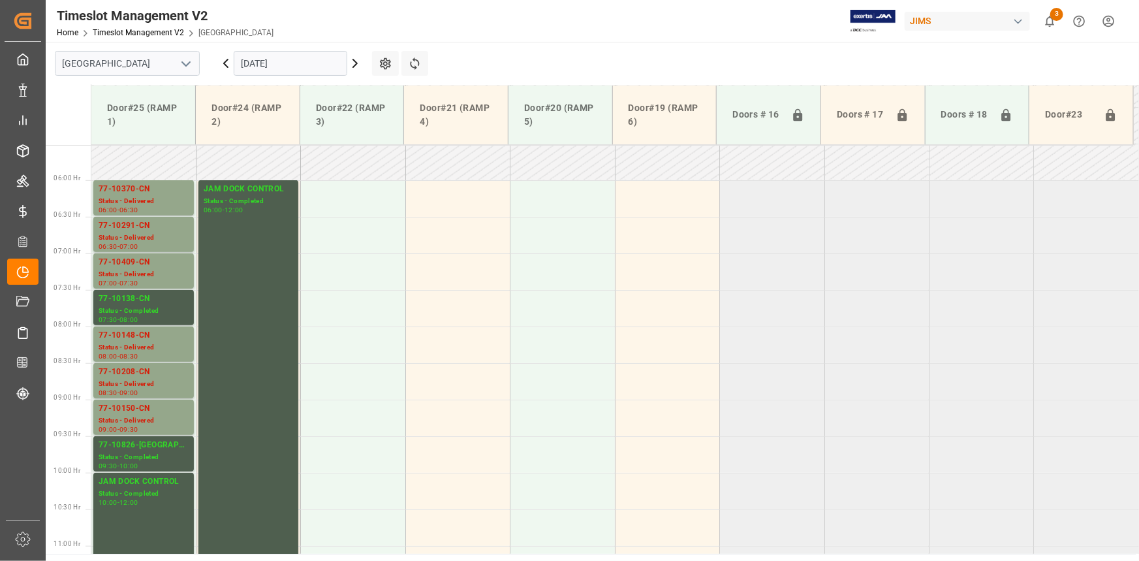
click at [185, 59] on icon "open menu" at bounding box center [186, 64] width 16 height 16
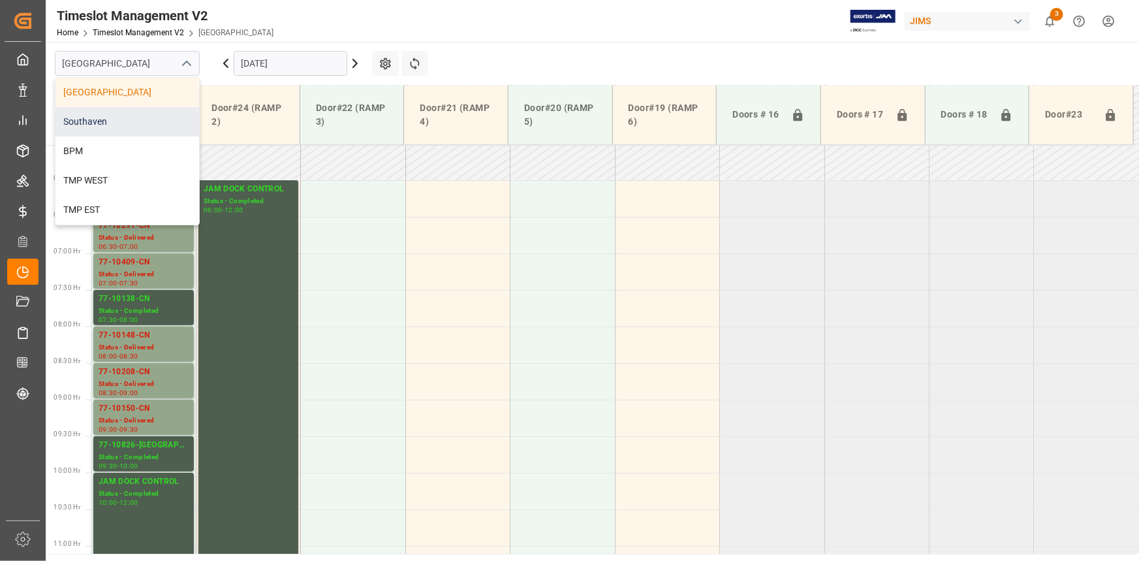
click at [120, 116] on div "Southaven" at bounding box center [127, 121] width 144 height 29
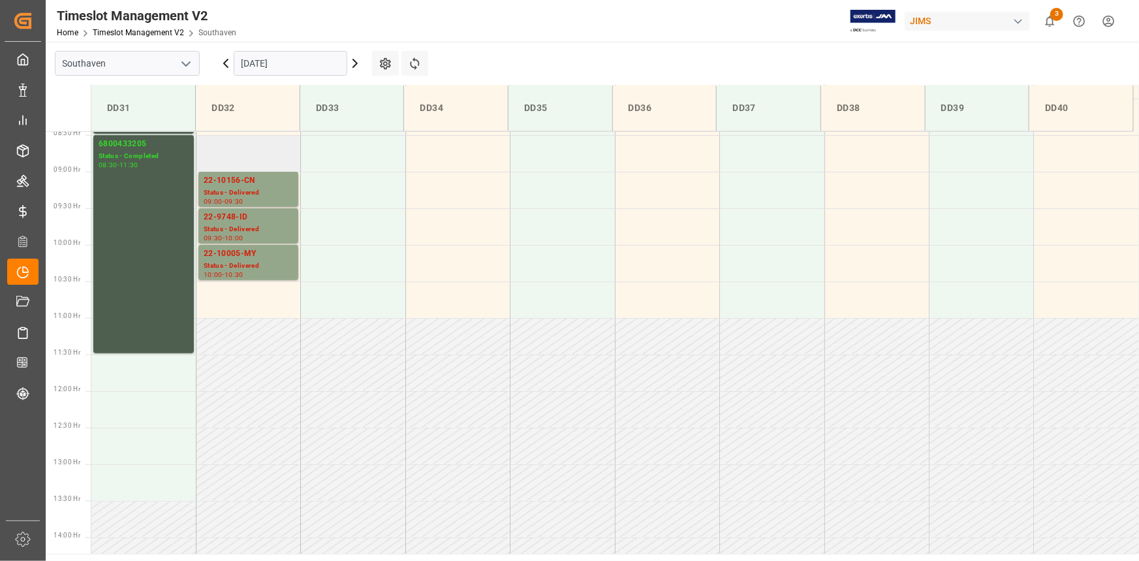
scroll to position [509, 0]
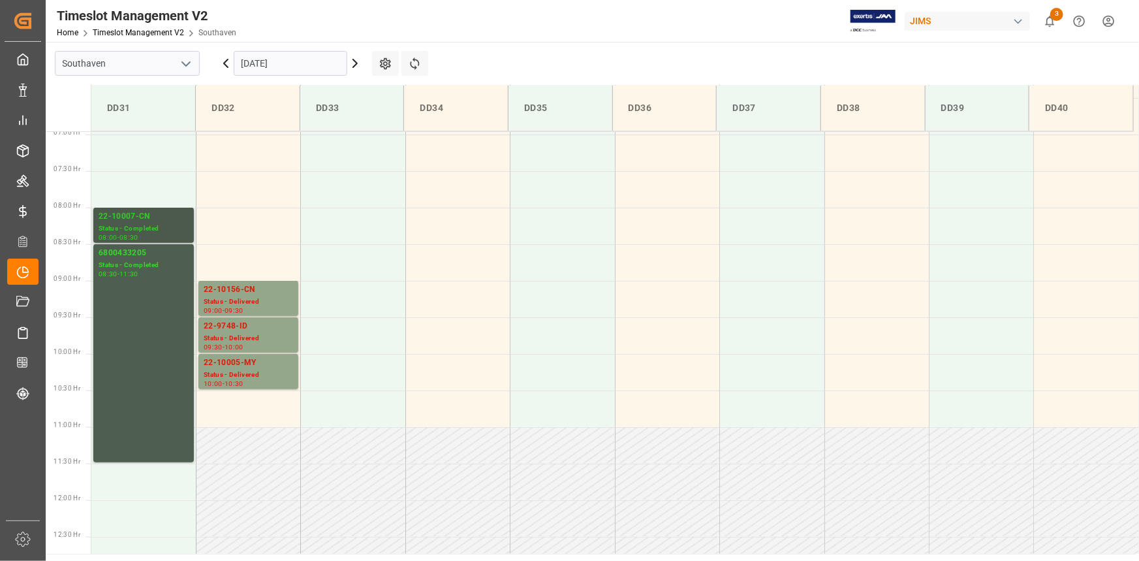
click at [138, 229] on div "Status - Completed" at bounding box center [144, 228] width 90 height 11
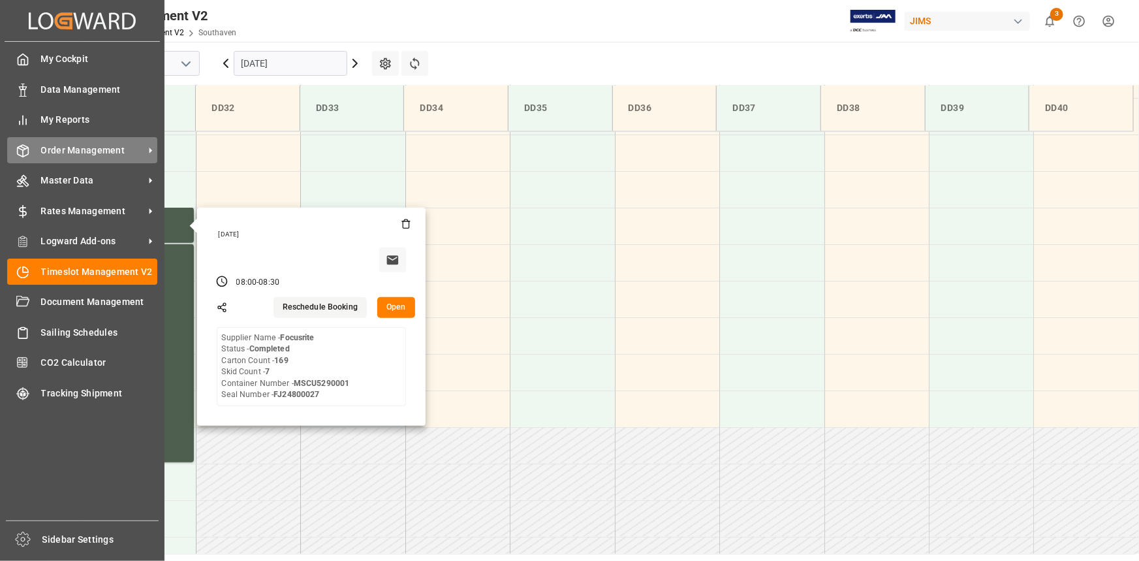
click at [76, 148] on span "Order Management" at bounding box center [92, 151] width 103 height 14
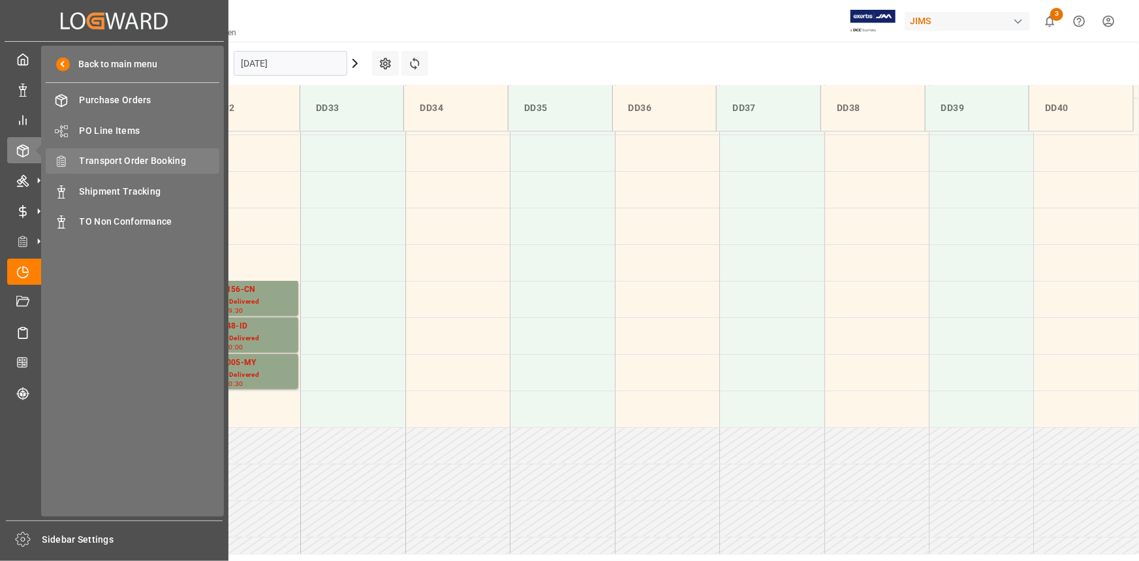
click at [103, 163] on span "Transport Order Booking" at bounding box center [150, 161] width 140 height 14
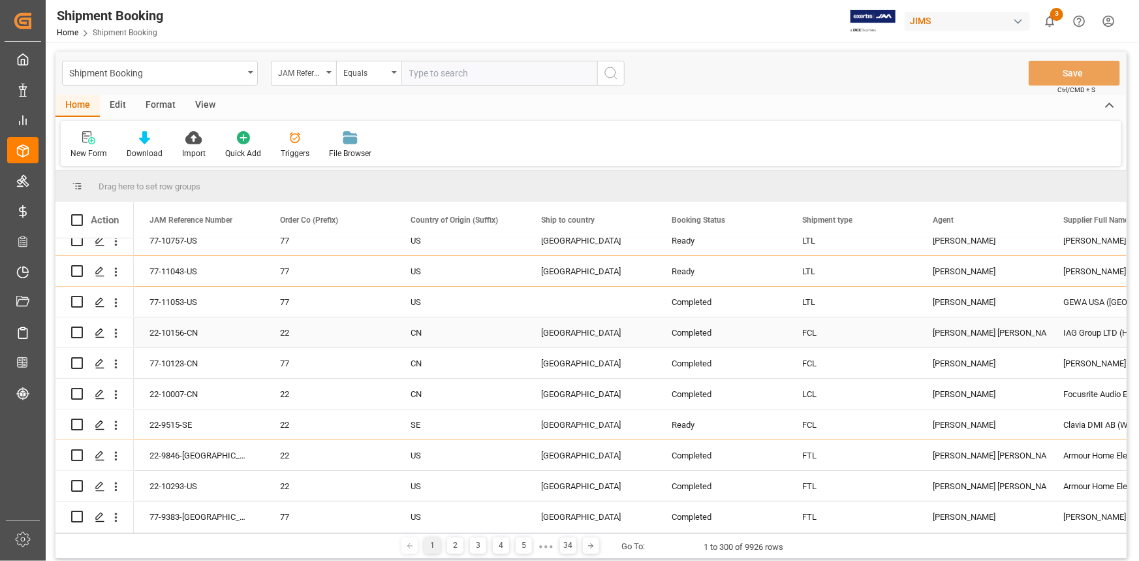
scroll to position [118, 0]
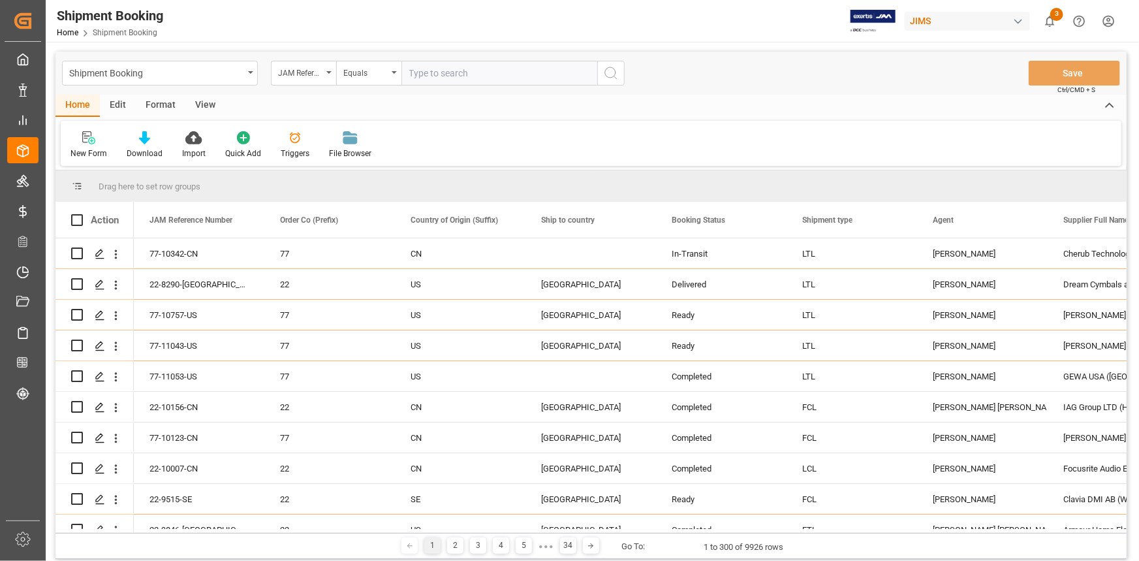
scroll to position [118, 0]
